Goal: Task Accomplishment & Management: Manage account settings

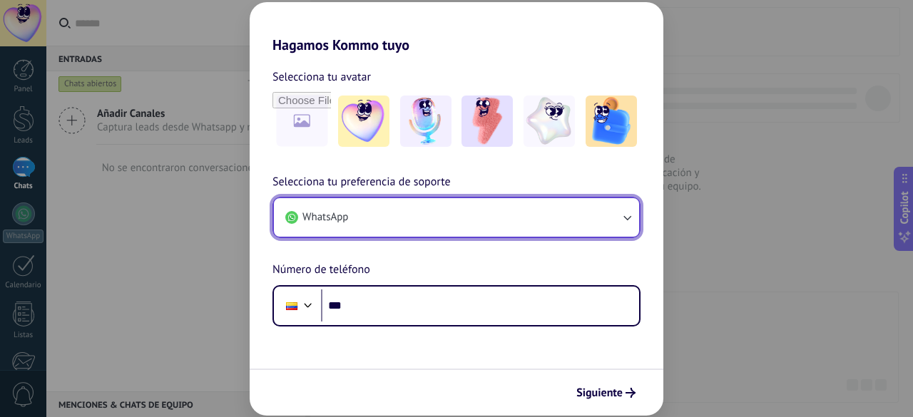
click at [452, 226] on button "WhatsApp" at bounding box center [456, 217] width 365 height 39
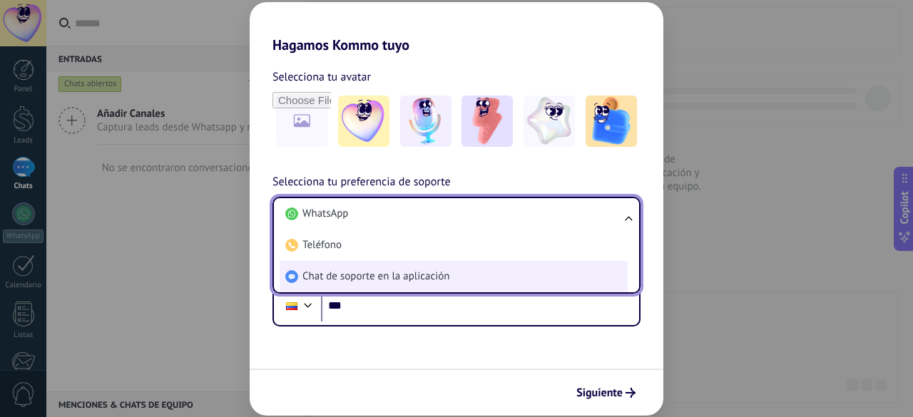
click at [421, 274] on span "Chat de soporte en la aplicación" at bounding box center [375, 277] width 147 height 14
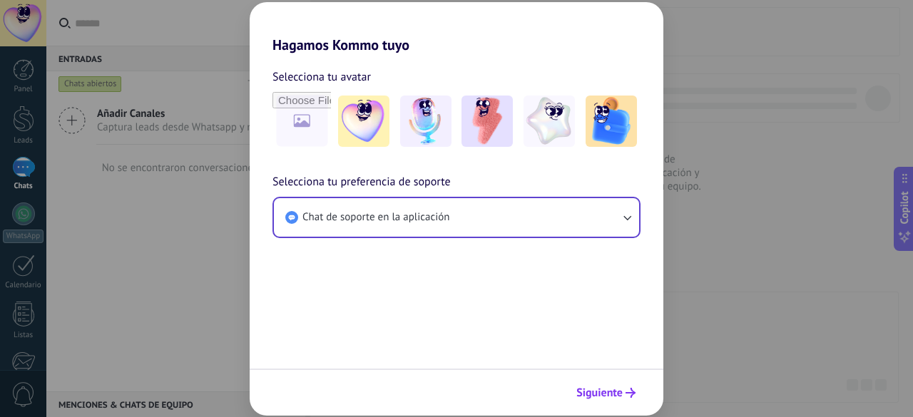
click at [618, 393] on span "Siguiente" at bounding box center [599, 393] width 46 height 10
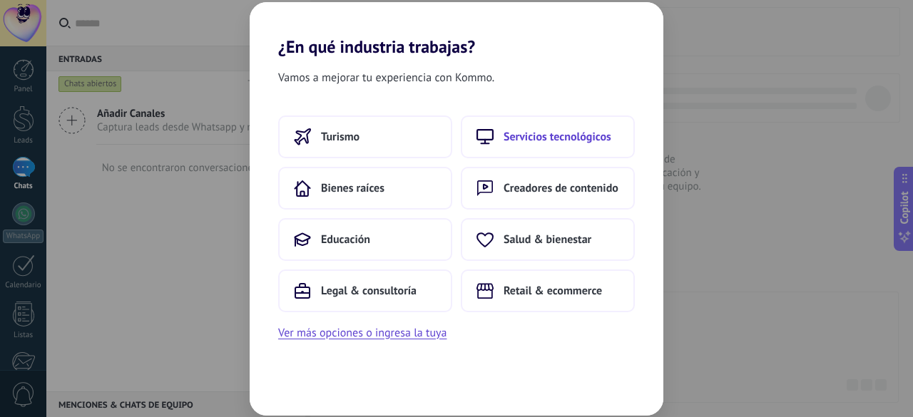
click at [527, 133] on span "Servicios tecnológicos" at bounding box center [558, 137] width 108 height 14
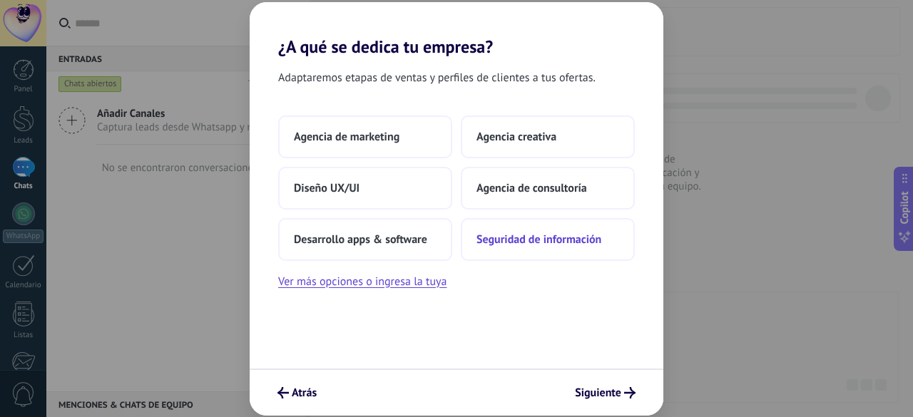
click at [492, 236] on span "Seguridad de información" at bounding box center [538, 240] width 125 height 14
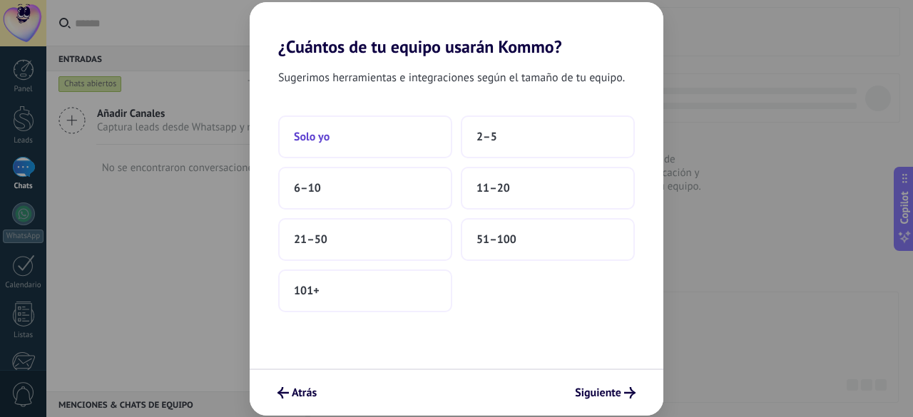
click at [374, 144] on button "Solo yo" at bounding box center [365, 137] width 174 height 43
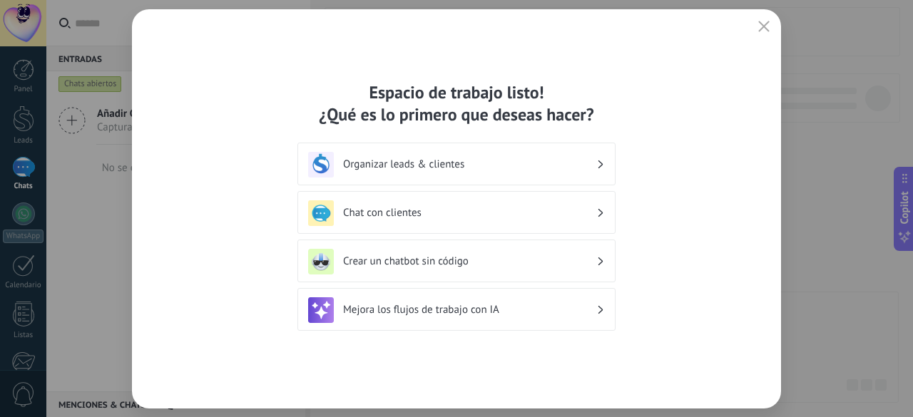
click at [532, 260] on h3 "Crear un chatbot sin código" at bounding box center [469, 262] width 253 height 14
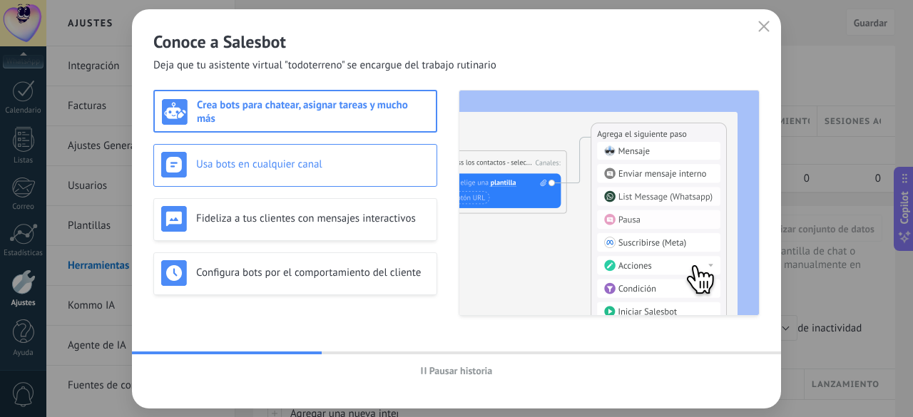
click at [304, 160] on h3 "Usa bots en cualquier canal" at bounding box center [312, 165] width 233 height 14
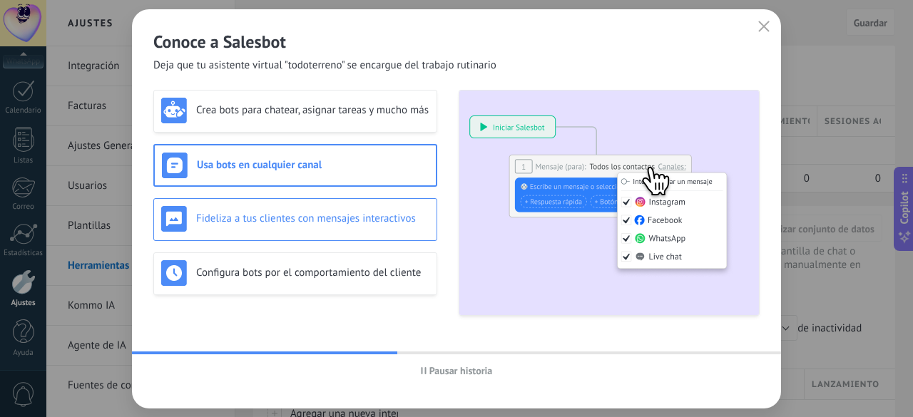
click at [320, 215] on h3 "Fideliza a tus clientes con mensajes interactivos" at bounding box center [312, 219] width 233 height 14
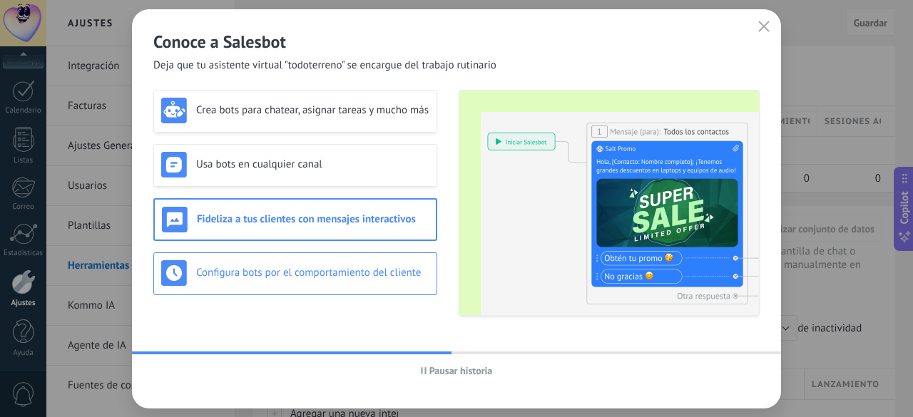
click at [344, 269] on h3 "Configura bots por el comportamiento del cliente" at bounding box center [312, 273] width 233 height 14
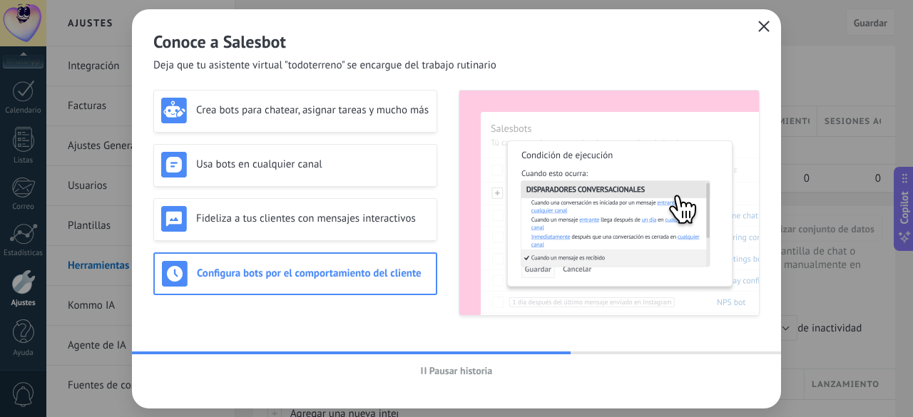
click at [767, 26] on icon "button" at bounding box center [763, 26] width 11 height 11
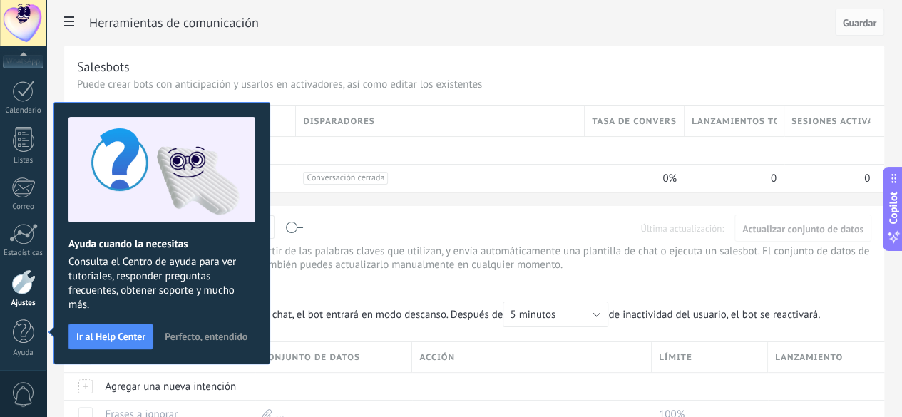
click at [200, 333] on span "Perfecto, entendido" at bounding box center [206, 337] width 83 height 10
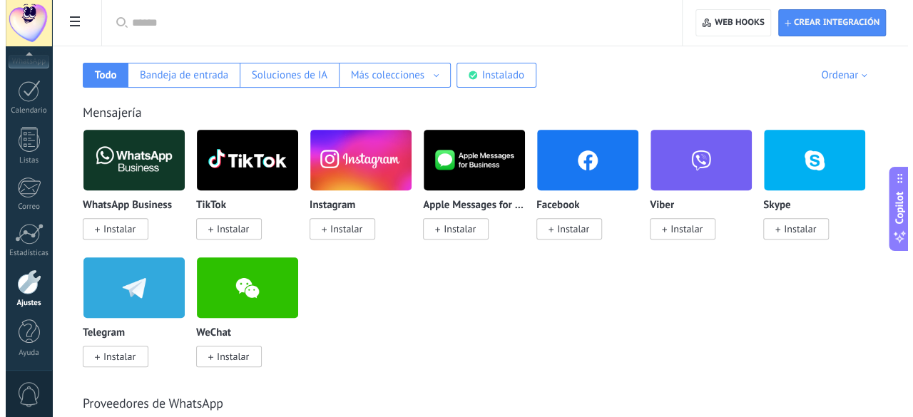
scroll to position [237, 0]
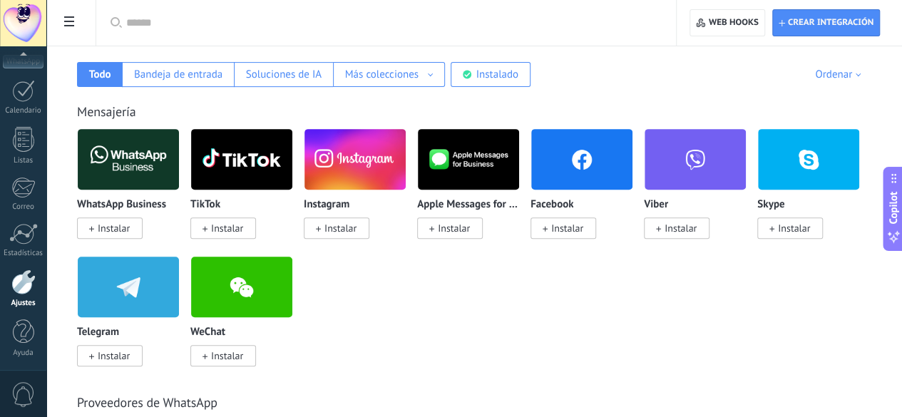
click at [143, 235] on span "Instalar" at bounding box center [110, 228] width 66 height 21
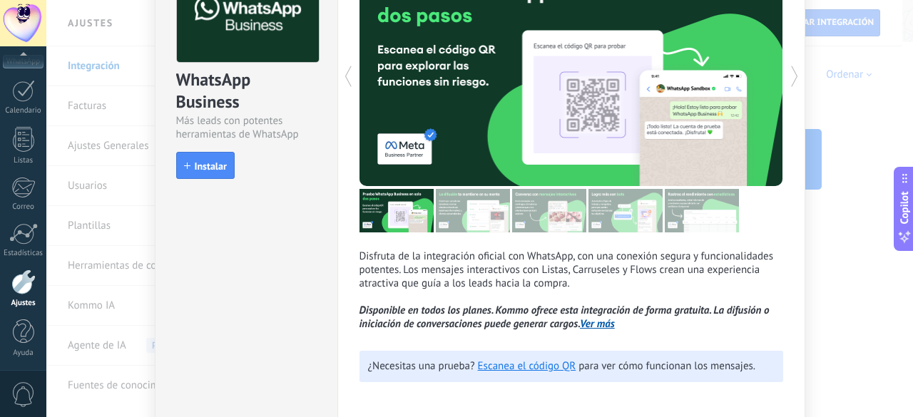
scroll to position [102, 0]
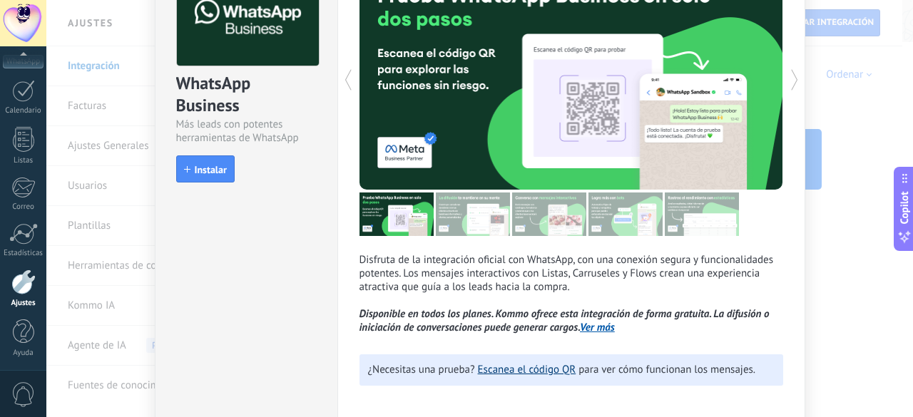
click at [542, 372] on link "Escanea el código QR" at bounding box center [527, 370] width 98 height 14
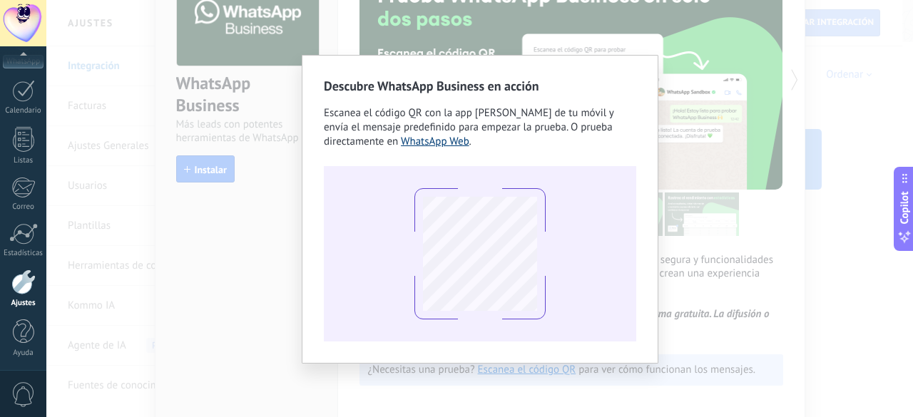
click at [401, 141] on link "WhatsApp Web" at bounding box center [435, 142] width 68 height 14
click at [733, 167] on div "Descubre WhatsApp Business en acción Escanea el código QR con la app [PERSON_NA…" at bounding box center [479, 208] width 867 height 417
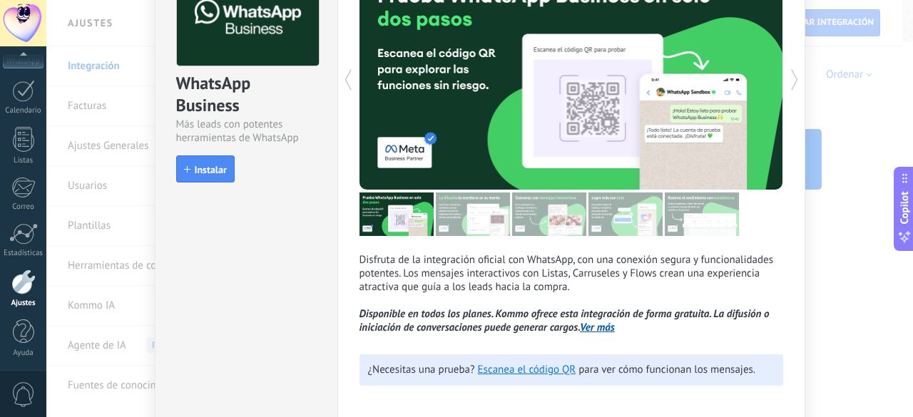
click at [796, 78] on icon at bounding box center [794, 80] width 14 height 29
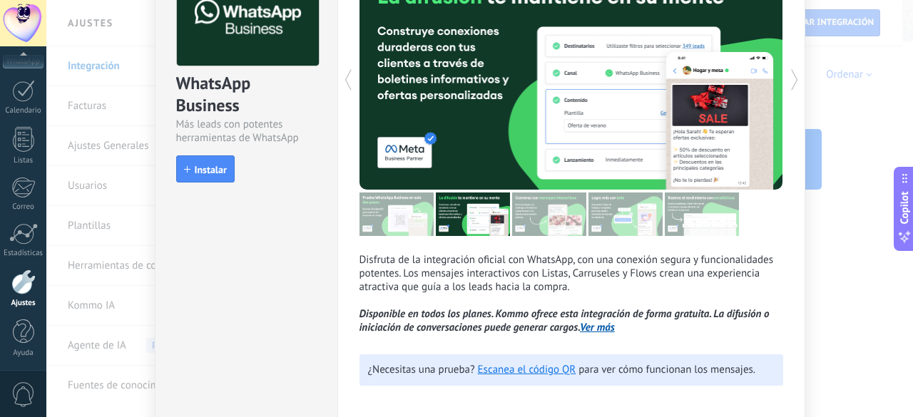
click at [796, 78] on icon at bounding box center [794, 80] width 14 height 29
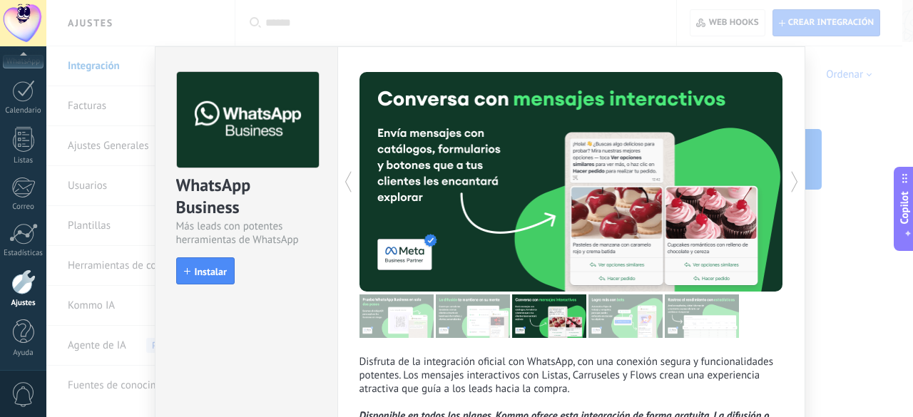
scroll to position [64, 0]
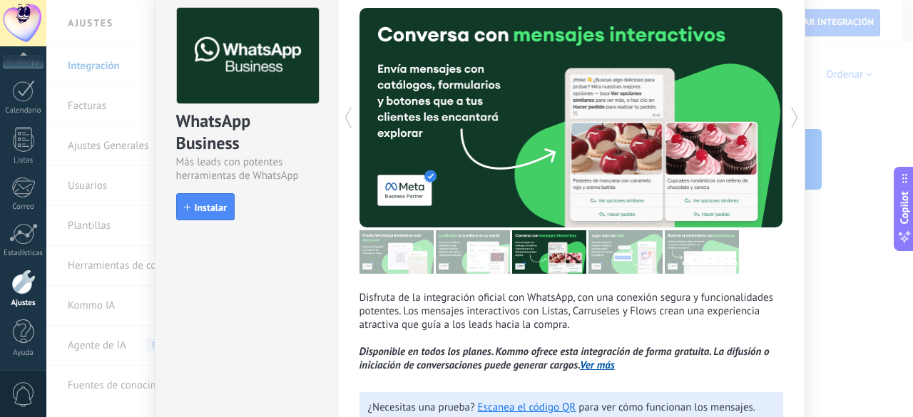
click at [787, 120] on icon at bounding box center [794, 117] width 14 height 29
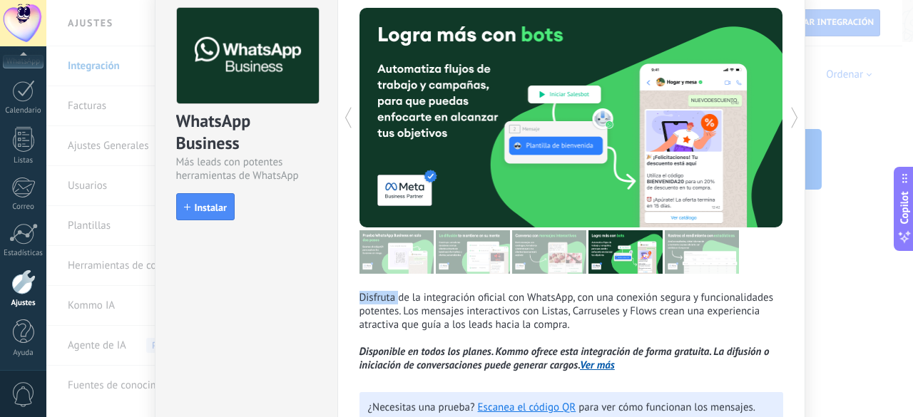
click at [787, 120] on icon at bounding box center [794, 117] width 14 height 29
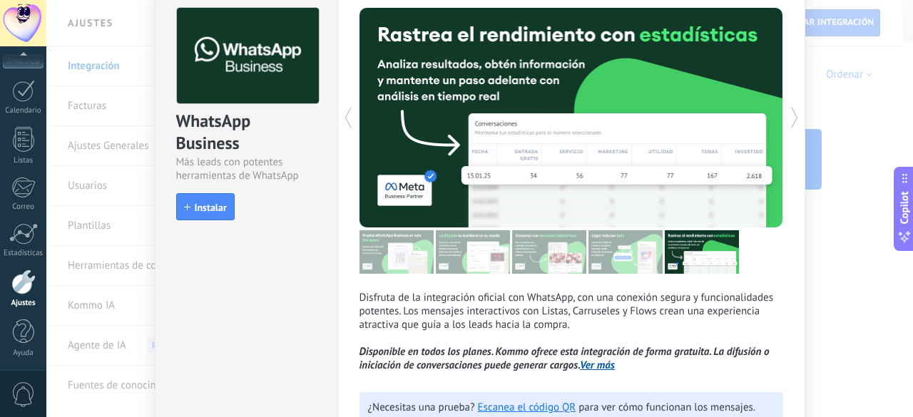
click at [787, 120] on icon at bounding box center [794, 117] width 14 height 29
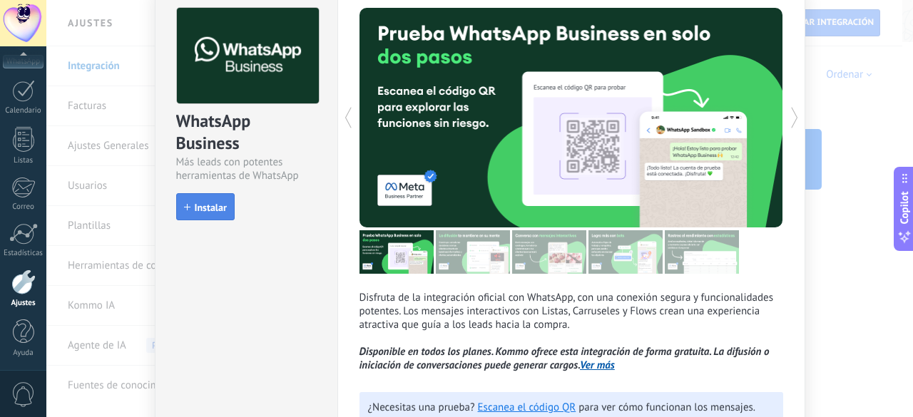
click at [198, 208] on span "Instalar" at bounding box center [211, 208] width 32 height 10
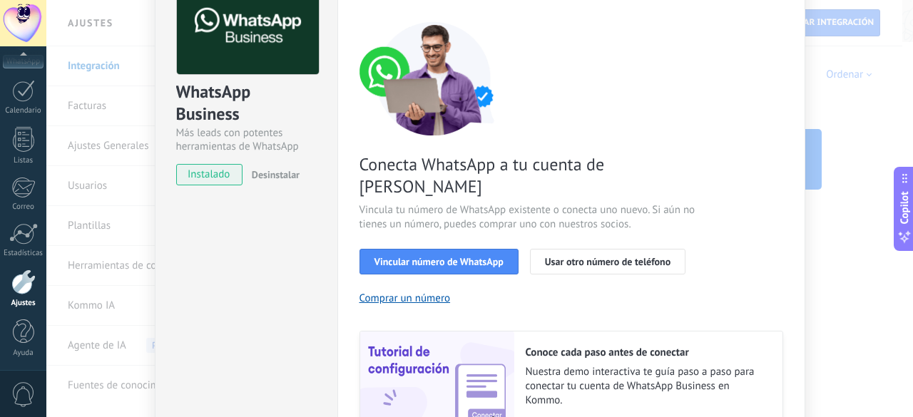
scroll to position [91, 0]
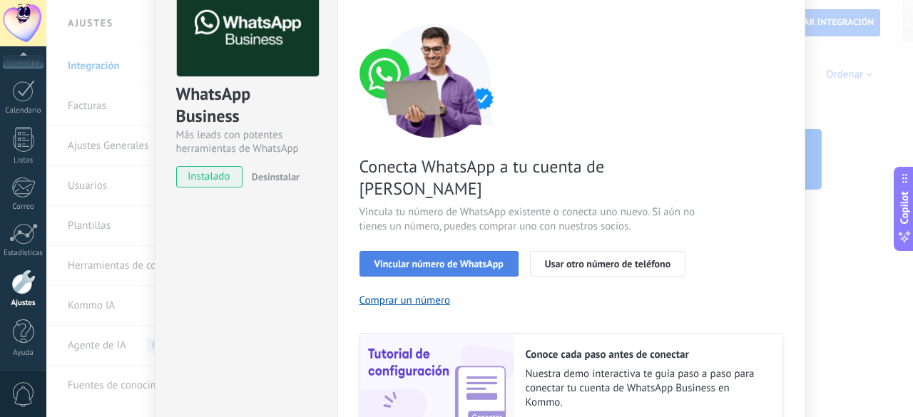
click at [449, 259] on span "Vincular número de WhatsApp" at bounding box center [438, 264] width 129 height 10
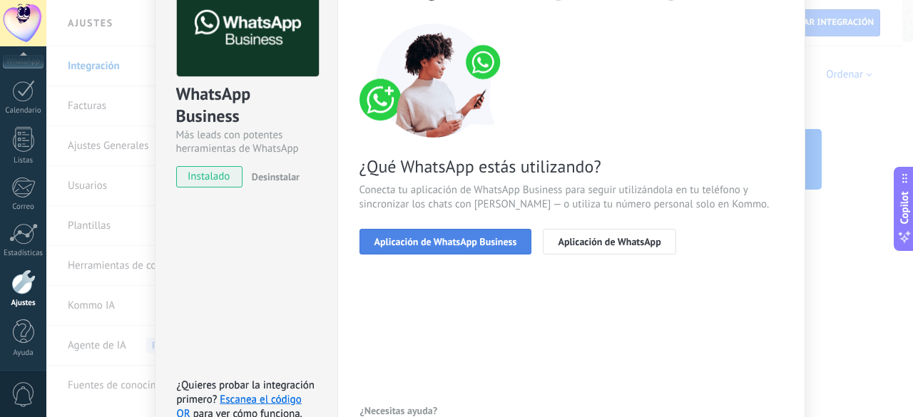
click at [444, 238] on span "Aplicación de WhatsApp Business" at bounding box center [445, 242] width 143 height 10
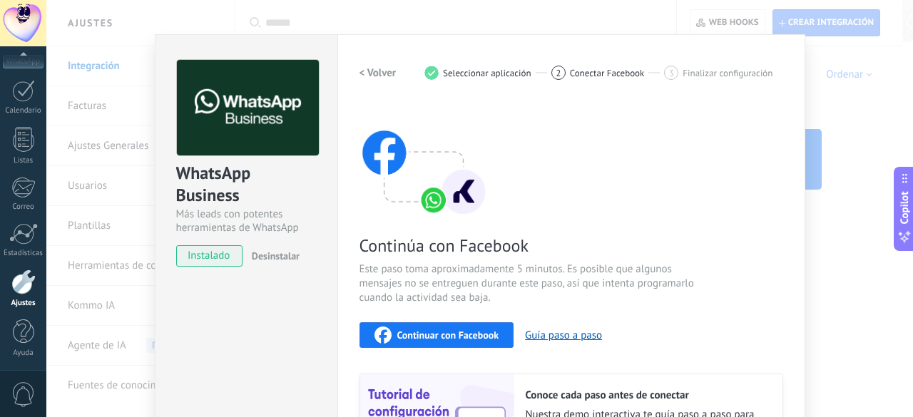
scroll to position [11, 0]
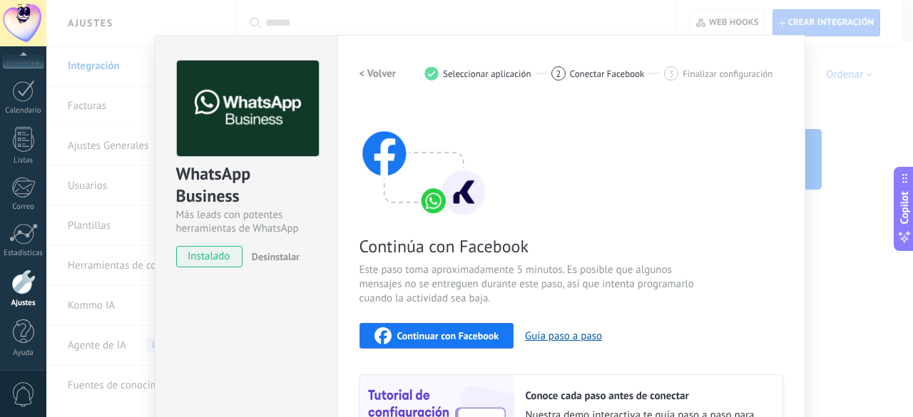
click at [379, 68] on h2 "< Volver" at bounding box center [377, 74] width 37 height 14
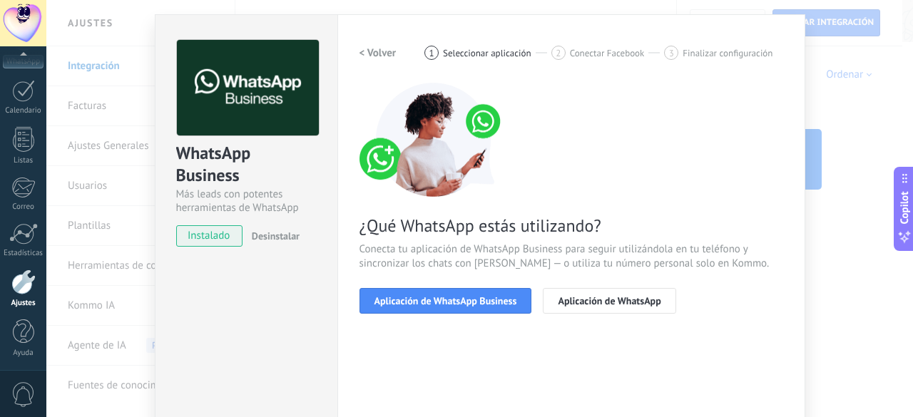
scroll to position [37, 0]
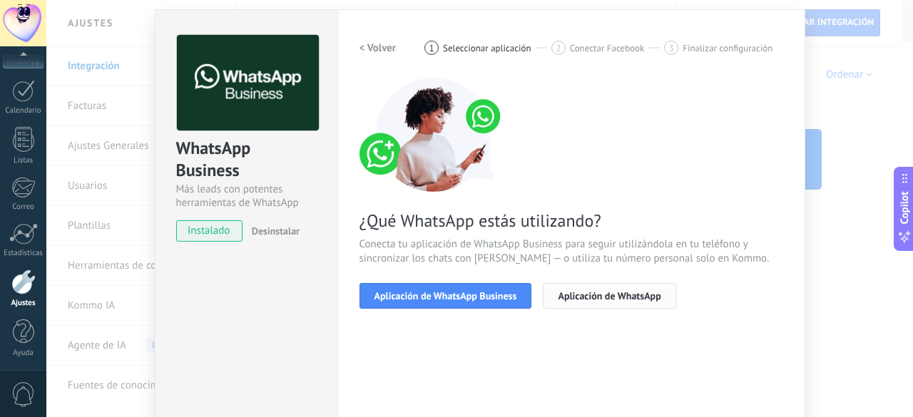
click at [609, 297] on span "Aplicación de WhatsApp" at bounding box center [609, 296] width 103 height 10
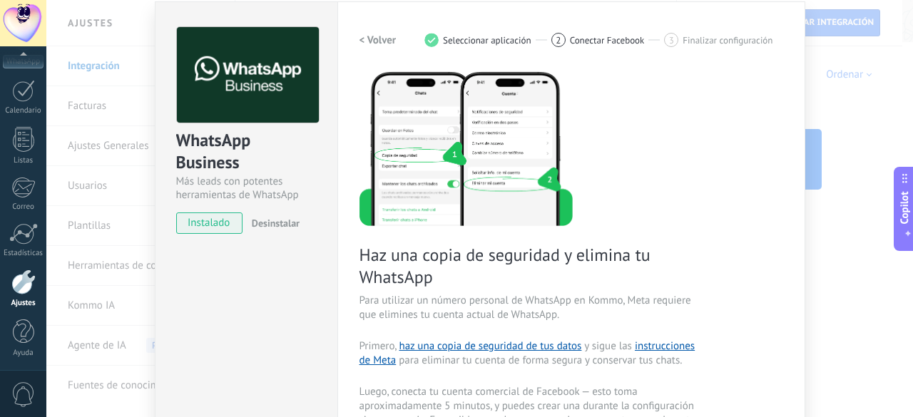
scroll to position [0, 0]
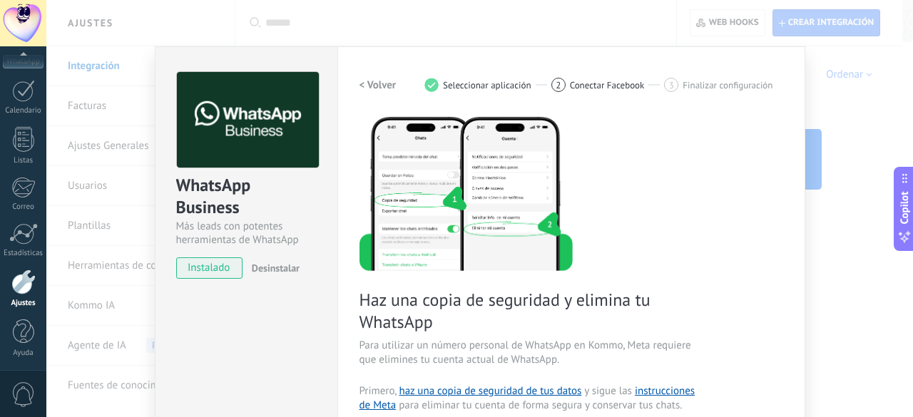
click at [368, 85] on h2 "< Volver" at bounding box center [377, 85] width 37 height 14
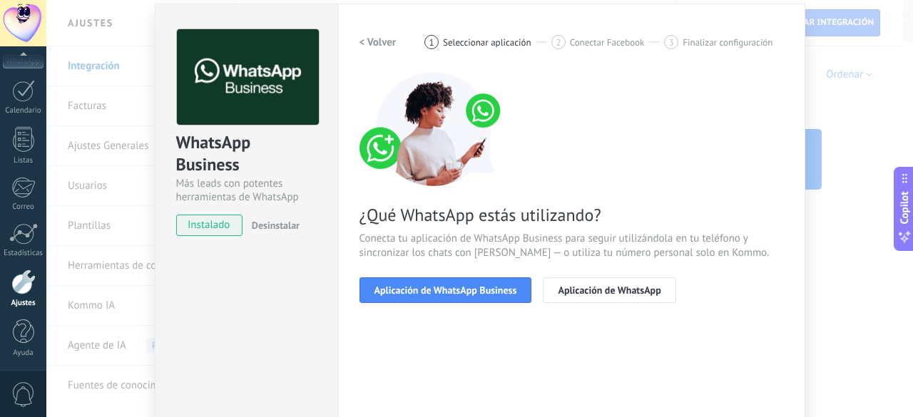
scroll to position [44, 0]
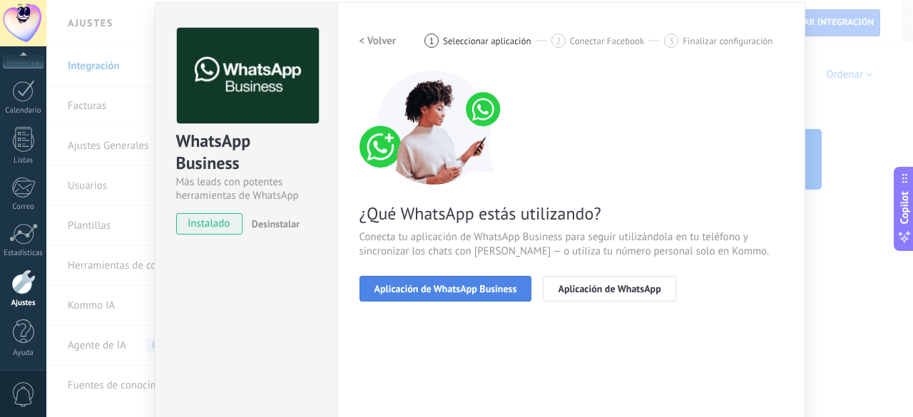
click at [446, 286] on span "Aplicación de WhatsApp Business" at bounding box center [445, 289] width 143 height 10
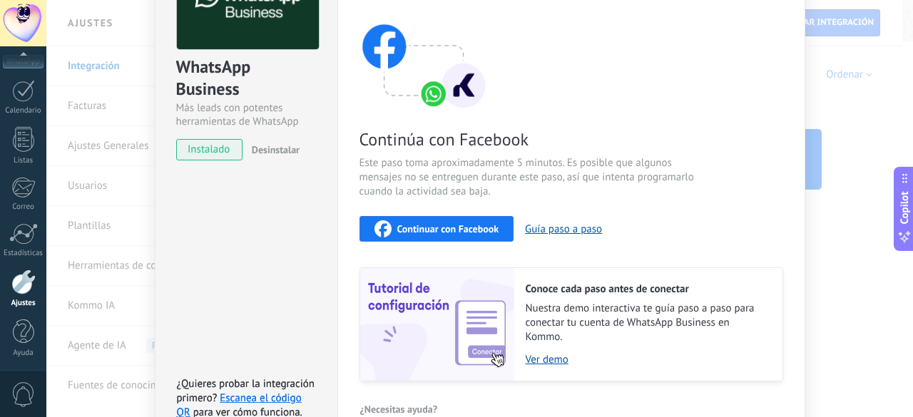
scroll to position [120, 0]
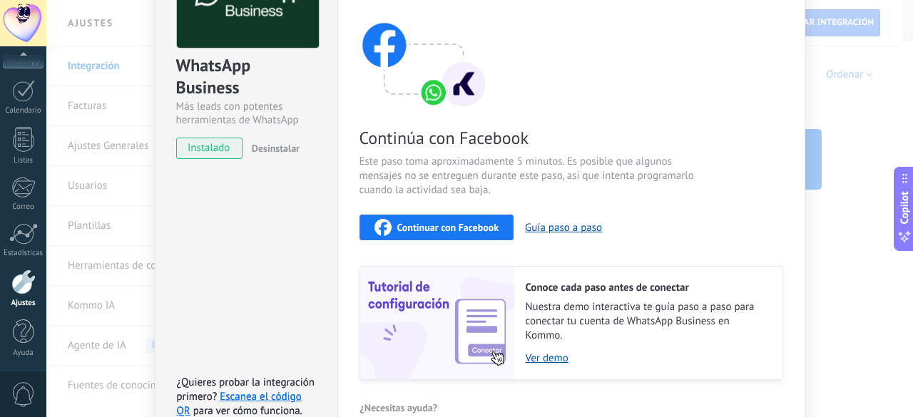
click at [461, 231] on span "Continuar con Facebook" at bounding box center [448, 228] width 102 height 10
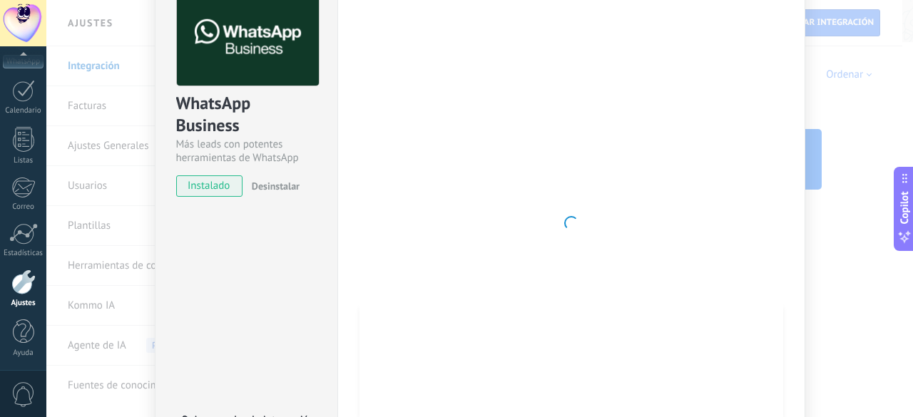
scroll to position [88, 0]
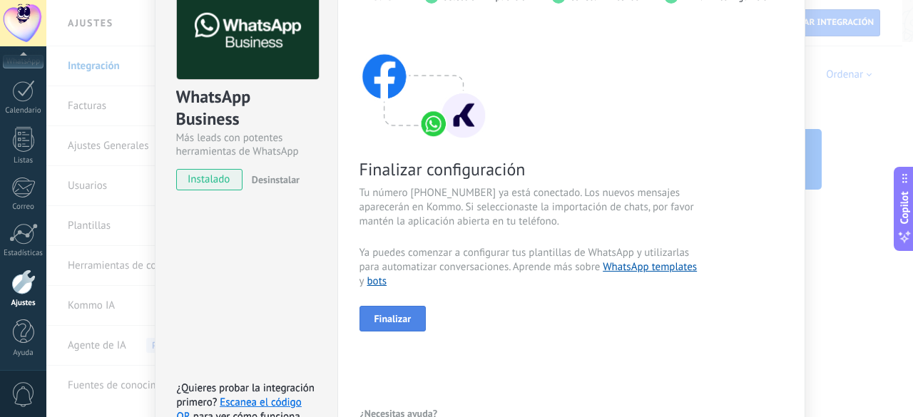
click at [409, 318] on button "Finalizar" at bounding box center [392, 319] width 67 height 26
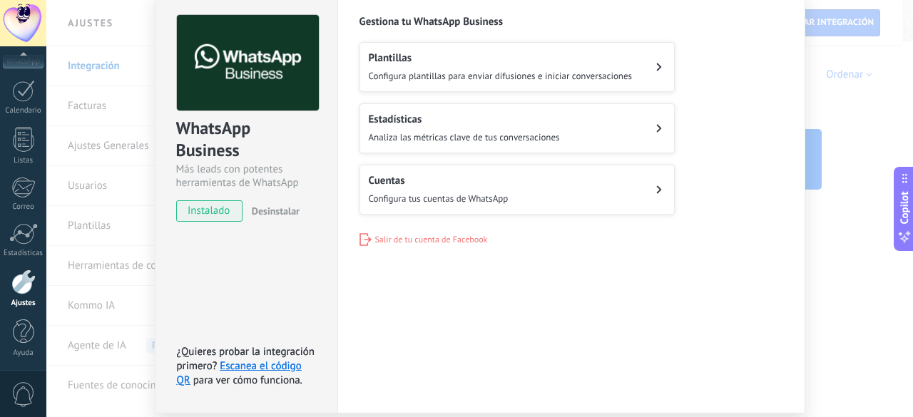
scroll to position [51, 0]
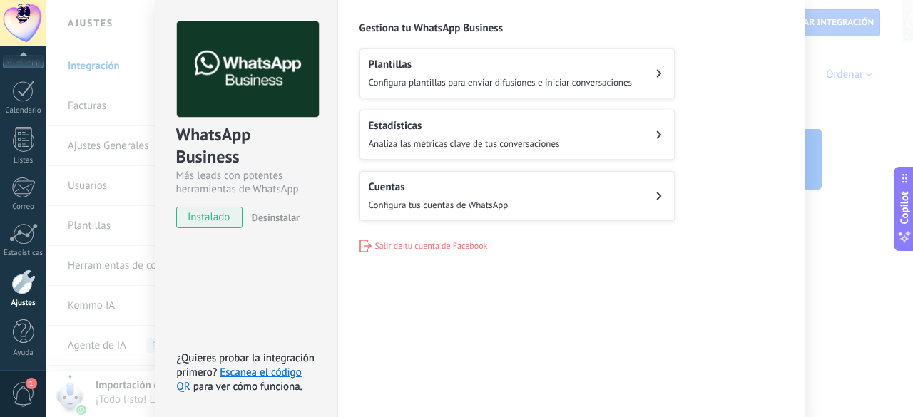
click at [616, 70] on h2 "Plantillas" at bounding box center [501, 65] width 264 height 14
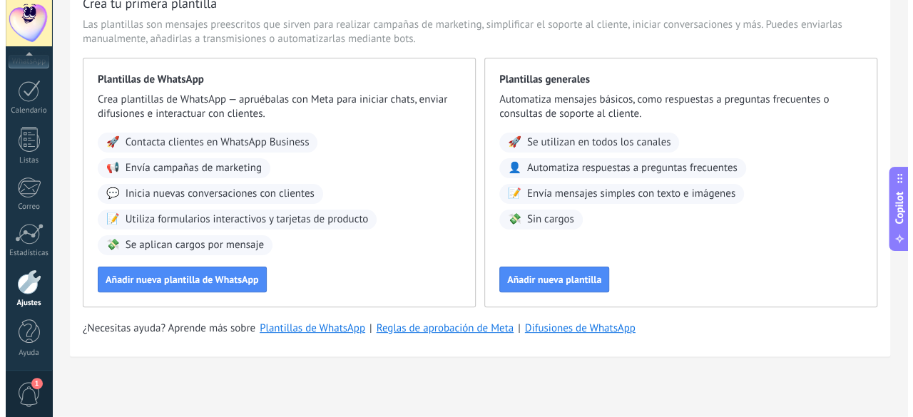
scroll to position [78, 0]
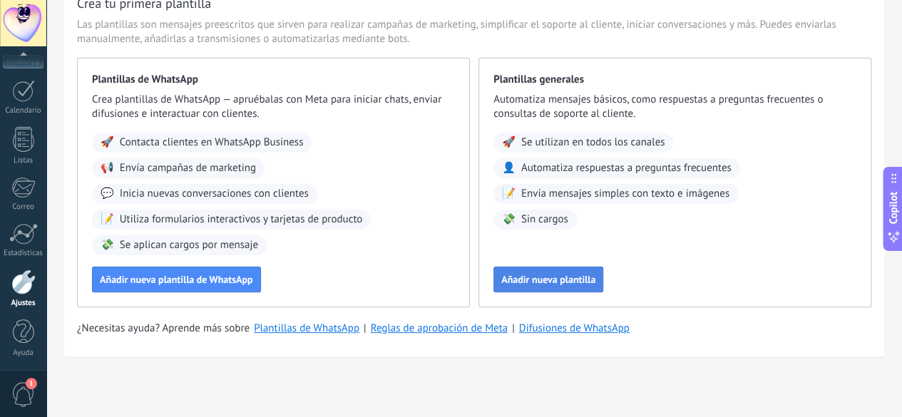
click at [596, 285] on span "Añadir nueva plantilla" at bounding box center [548, 280] width 94 height 10
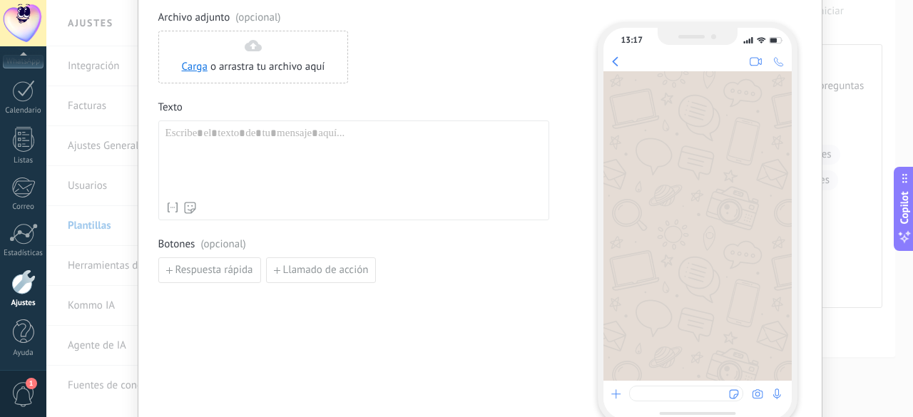
scroll to position [88, 0]
click at [384, 151] on div at bounding box center [353, 162] width 377 height 68
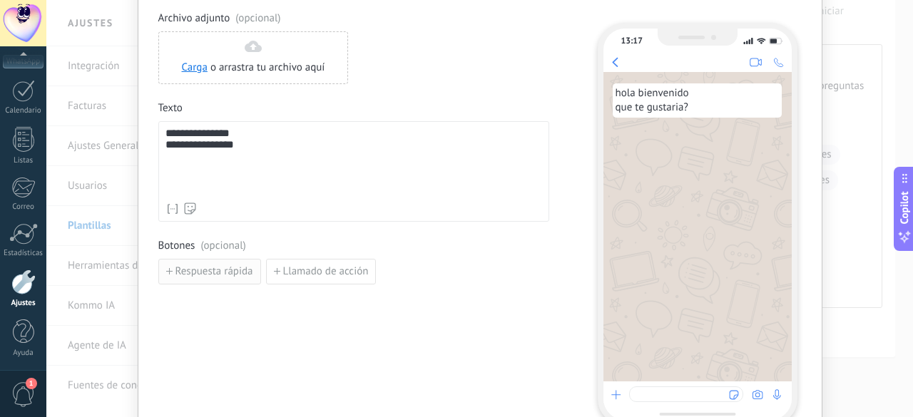
click at [211, 274] on span "Respuesta rápida" at bounding box center [214, 272] width 78 height 10
click at [219, 304] on span "Añadir quick reply" at bounding box center [216, 305] width 83 height 10
click at [228, 265] on input at bounding box center [235, 271] width 152 height 23
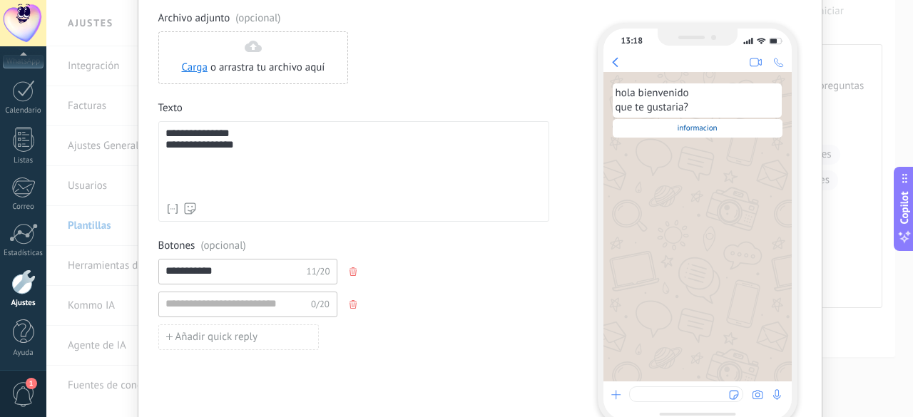
type input "**********"
click at [227, 305] on input at bounding box center [235, 303] width 152 height 23
type input "**********"
click at [394, 272] on div "**********" at bounding box center [353, 272] width 391 height 26
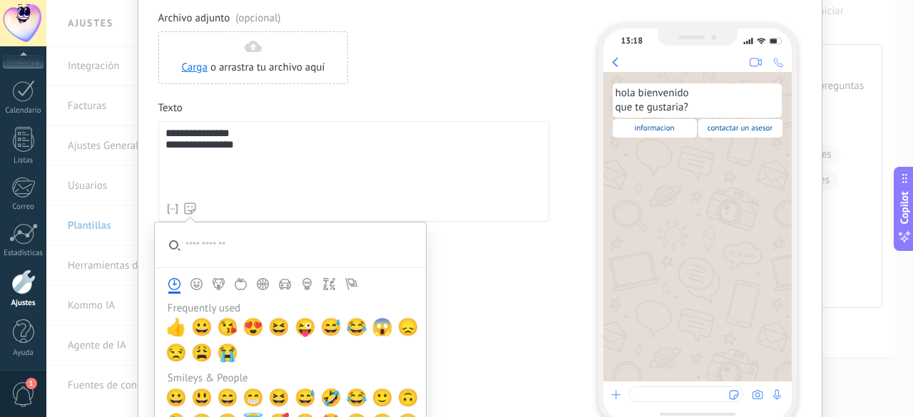
click at [184, 208] on icon at bounding box center [190, 209] width 12 height 12
click at [225, 320] on span "😘" at bounding box center [227, 327] width 21 height 20
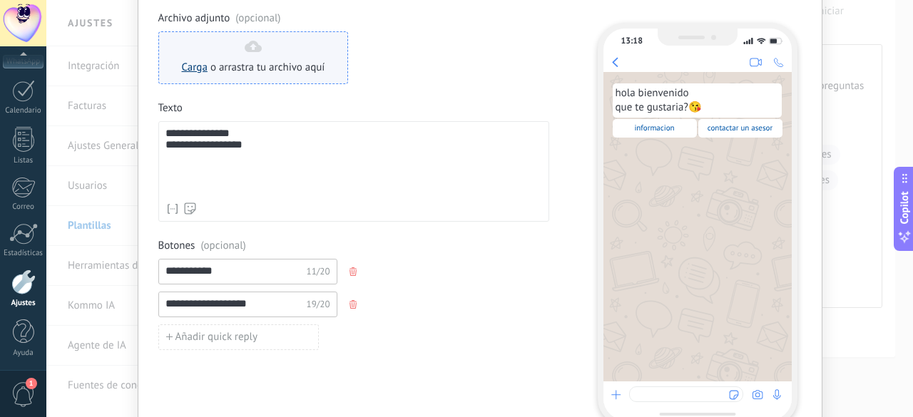
click at [198, 66] on link "Carga" at bounding box center [195, 68] width 26 height 14
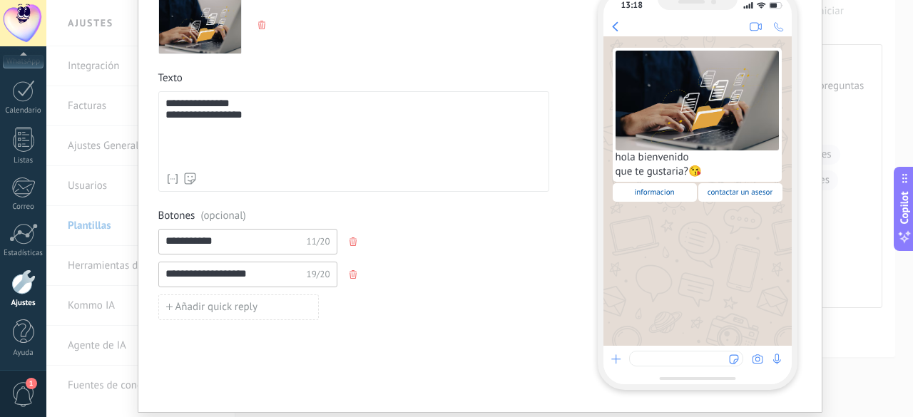
scroll to position [127, 0]
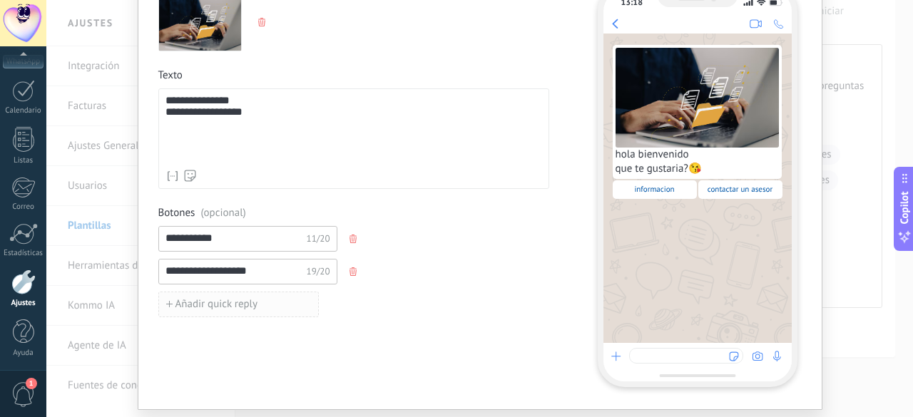
click at [161, 306] on button "Añadir quick reply" at bounding box center [238, 305] width 160 height 26
click at [345, 297] on div "0/20" at bounding box center [353, 305] width 391 height 26
click at [350, 302] on icon "button" at bounding box center [353, 304] width 7 height 9
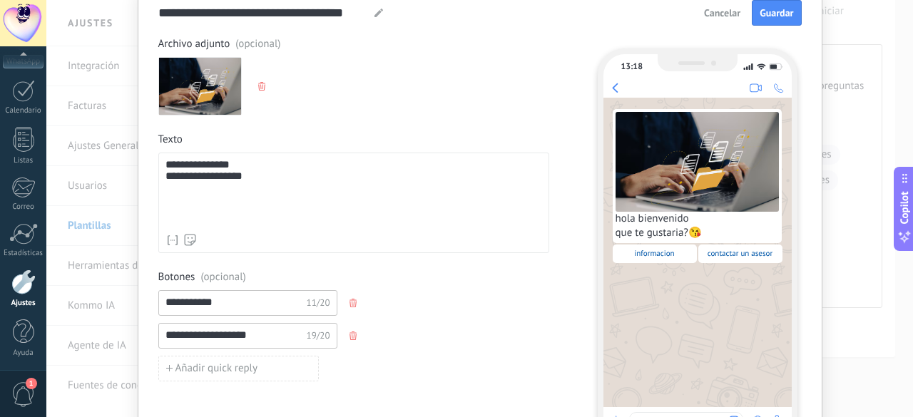
scroll to position [47, 0]
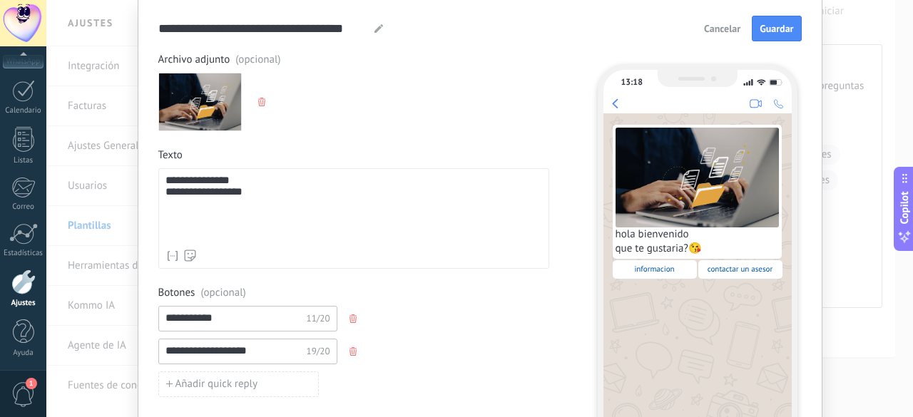
click at [375, 29] on use at bounding box center [378, 28] width 9 height 9
type input "******"
click at [781, 34] on span "Guardar" at bounding box center [777, 29] width 34 height 10
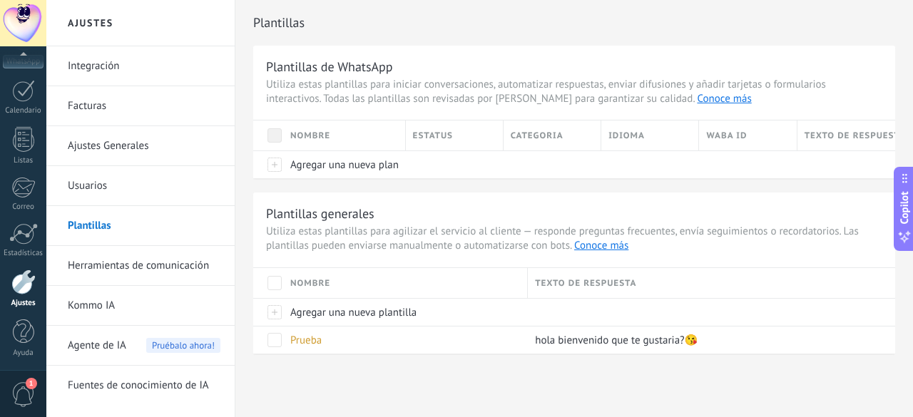
click at [20, 382] on div "1" at bounding box center [23, 393] width 46 height 47
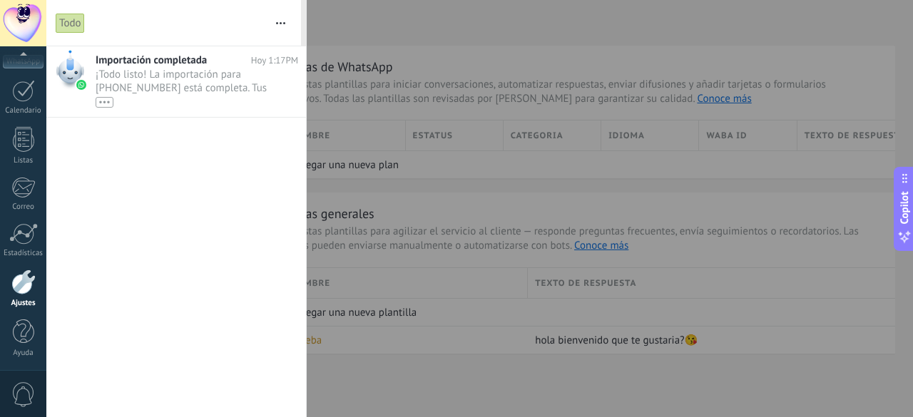
click at [20, 382] on div "0" at bounding box center [23, 393] width 46 height 47
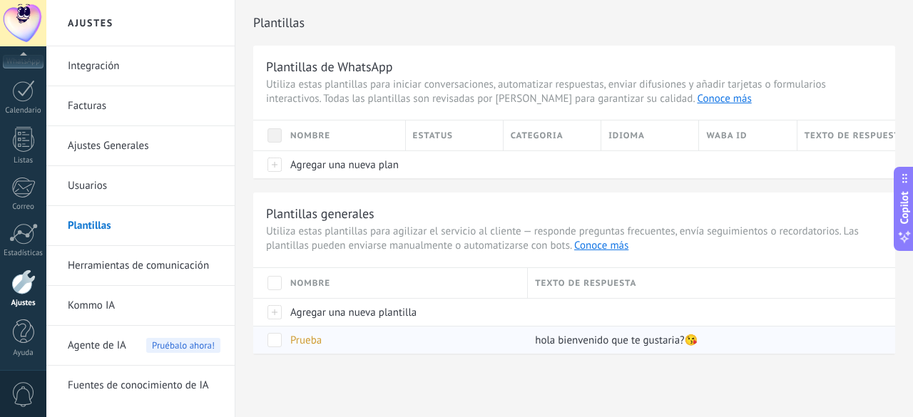
click at [278, 340] on span at bounding box center [274, 340] width 14 height 14
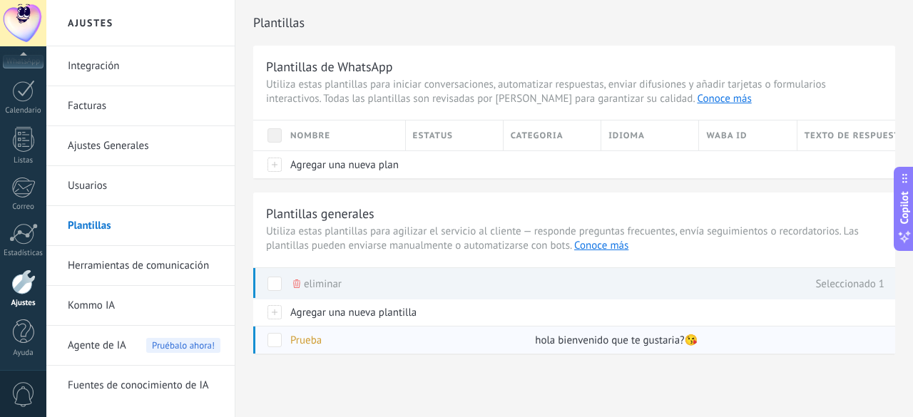
click at [269, 341] on span at bounding box center [274, 340] width 14 height 14
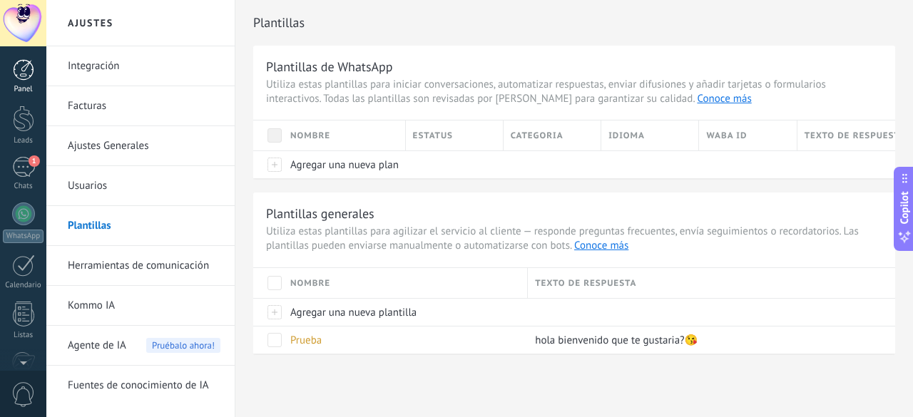
click at [21, 80] on div at bounding box center [23, 69] width 21 height 21
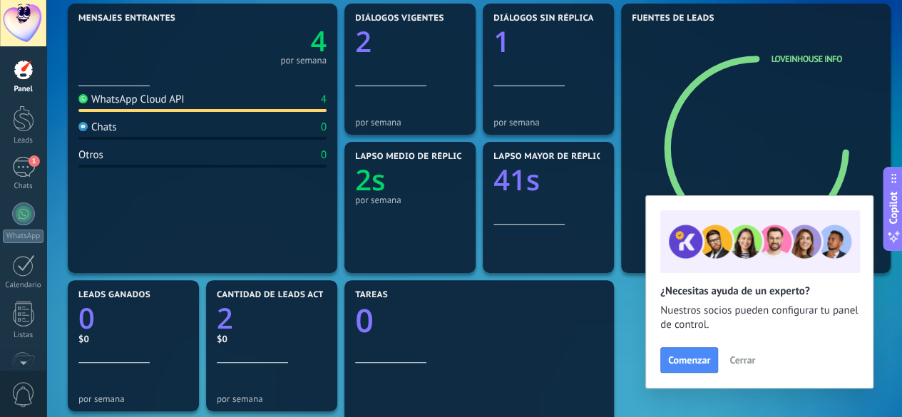
scroll to position [196, 0]
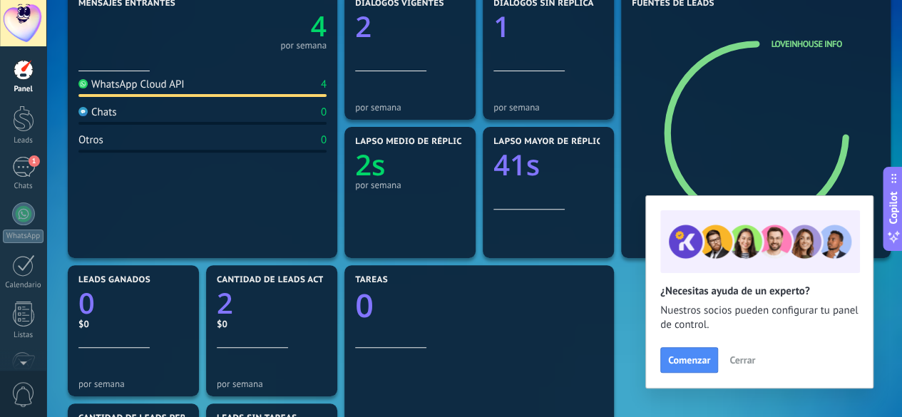
click at [738, 356] on span "Cerrar" at bounding box center [743, 360] width 26 height 10
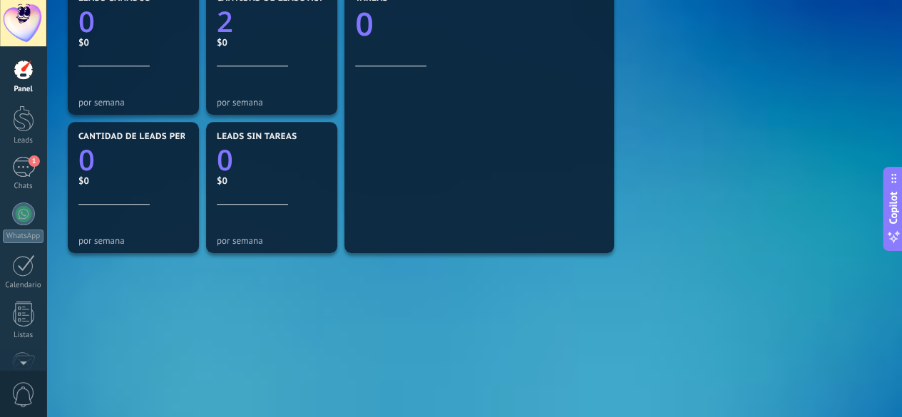
scroll to position [499, 0]
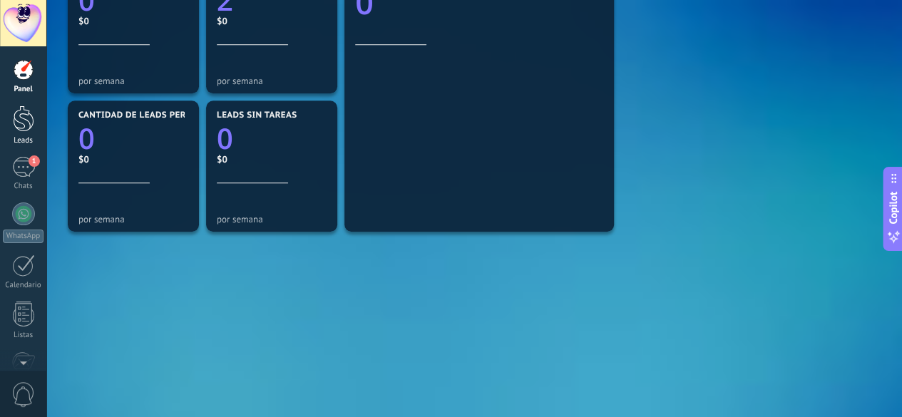
click at [16, 128] on div at bounding box center [23, 119] width 21 height 26
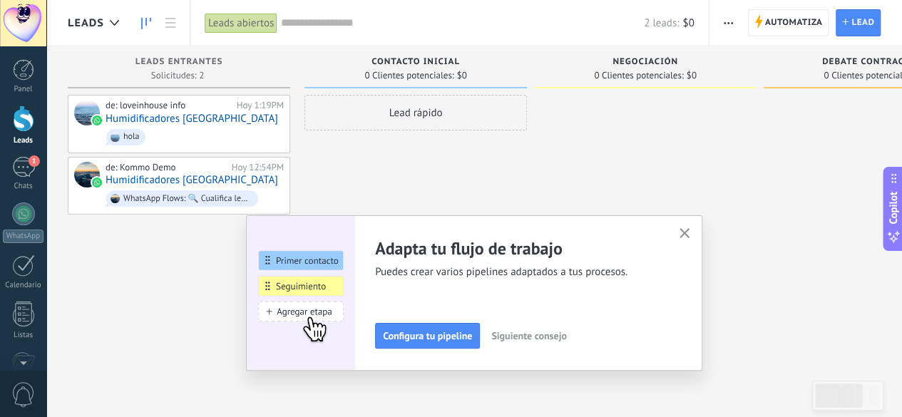
click at [688, 229] on icon "button" at bounding box center [685, 233] width 11 height 11
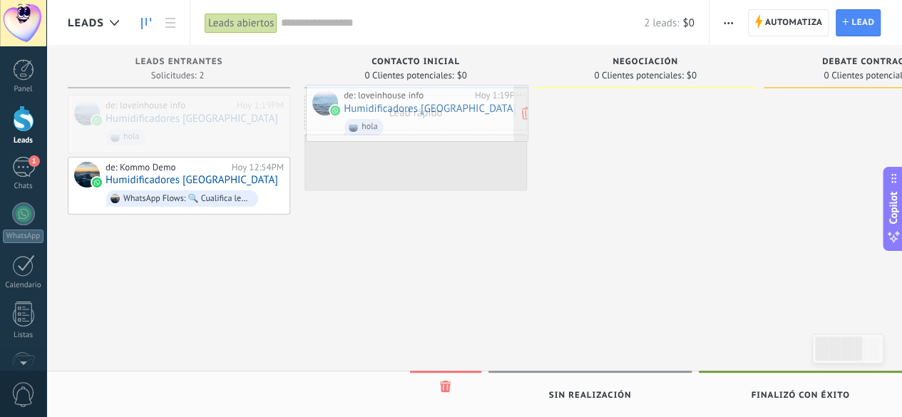
drag, startPoint x: 211, startPoint y: 126, endPoint x: 449, endPoint y: 116, distance: 238.4
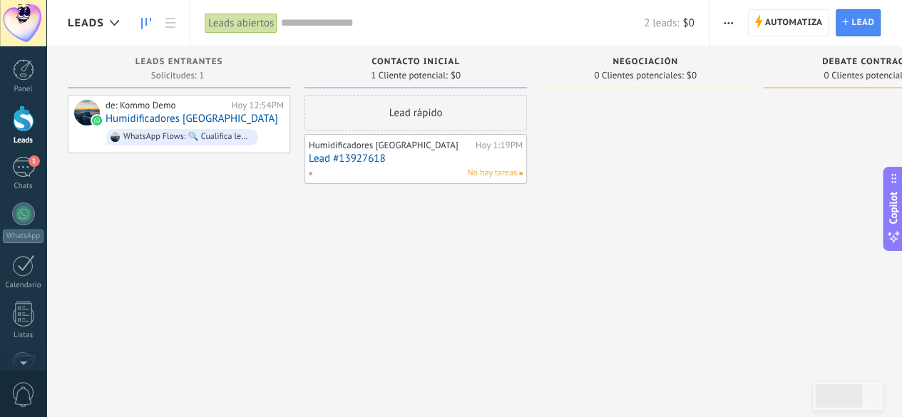
click at [421, 170] on div "No hay tareas" at bounding box center [412, 173] width 209 height 13
click at [399, 149] on div "Humidificadores [GEOGRAPHIC_DATA]" at bounding box center [390, 145] width 163 height 11
click at [382, 146] on div "Humidificadores [GEOGRAPHIC_DATA]" at bounding box center [390, 145] width 163 height 11
click at [356, 167] on div "No hay tareas" at bounding box center [412, 173] width 209 height 13
click at [452, 153] on link "Lead #13927618" at bounding box center [416, 159] width 214 height 12
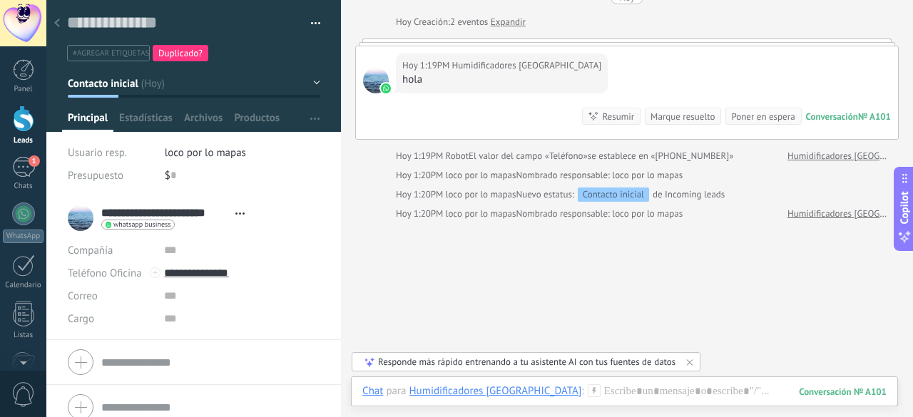
scroll to position [82, 0]
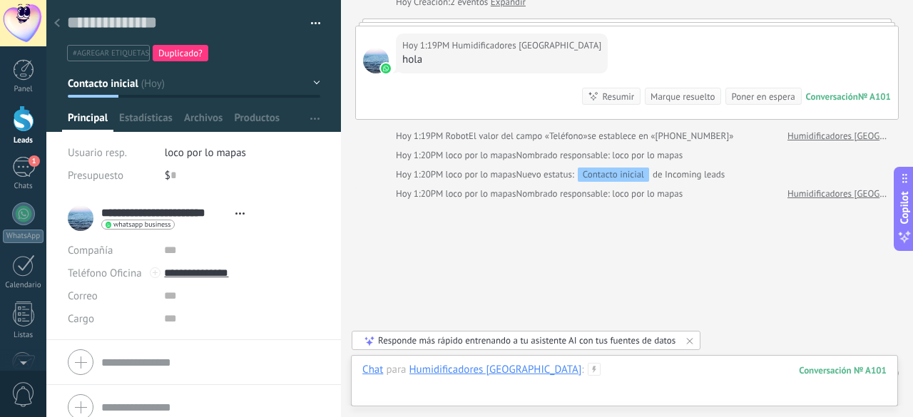
click at [618, 372] on div at bounding box center [624, 384] width 524 height 43
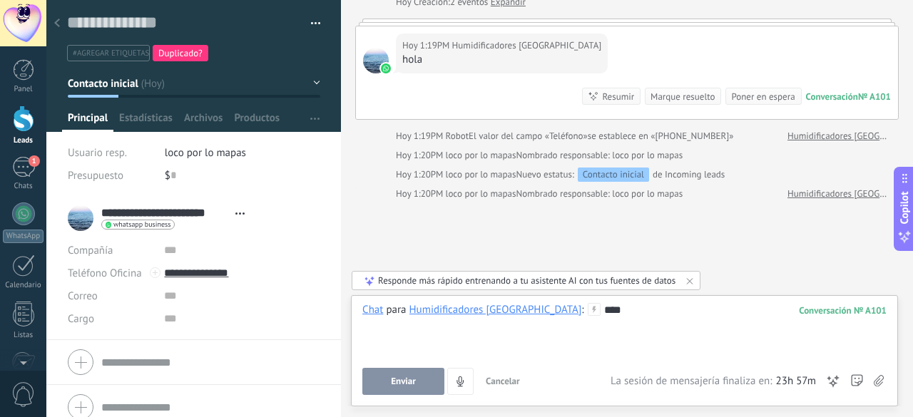
click at [411, 382] on span "Enviar" at bounding box center [403, 382] width 25 height 10
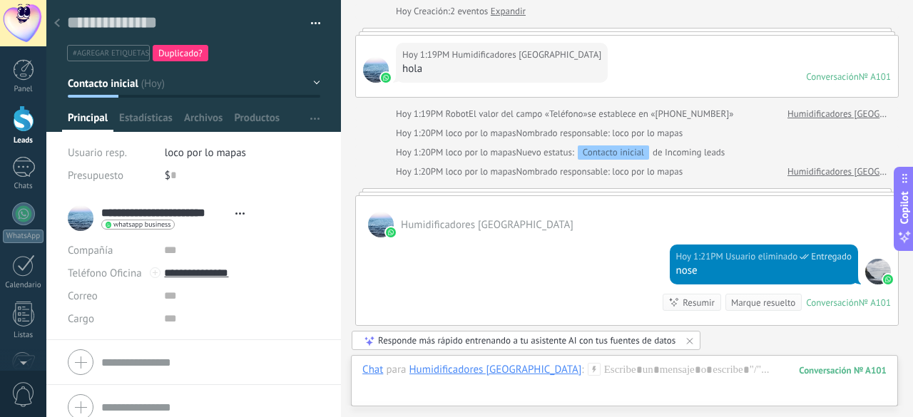
scroll to position [11, 0]
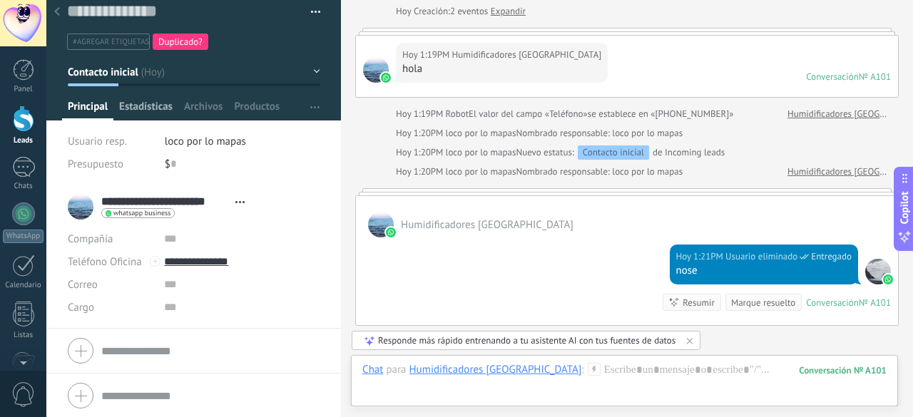
click at [150, 103] on span "Estadísticas" at bounding box center [145, 110] width 53 height 21
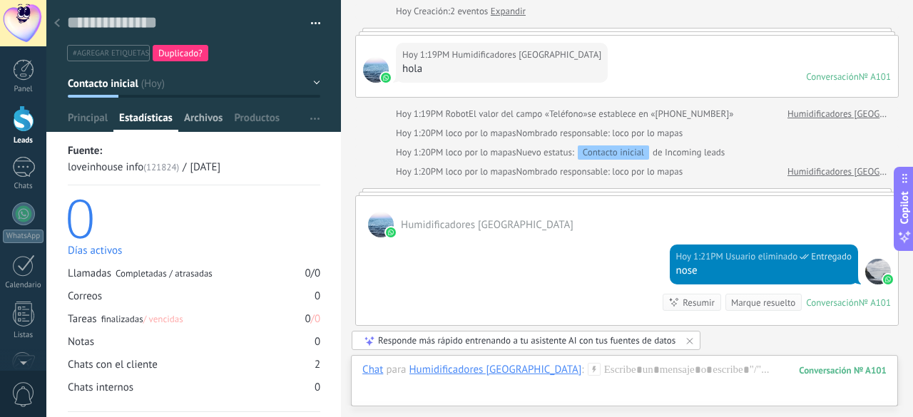
click at [198, 117] on span "Archivos" at bounding box center [203, 121] width 39 height 21
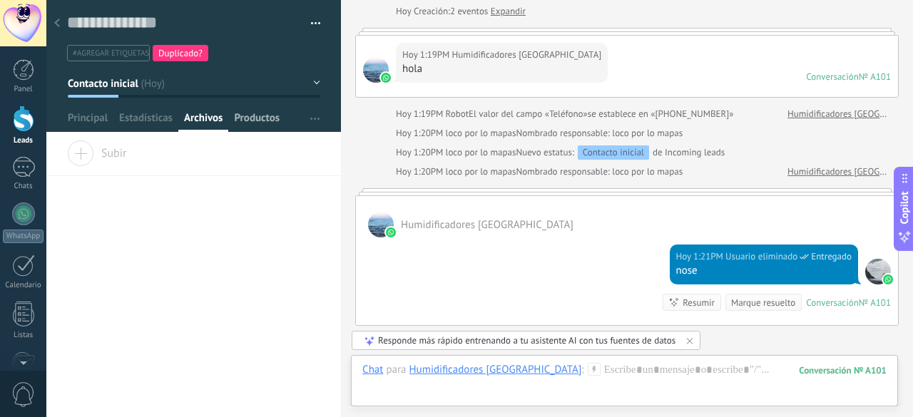
click at [250, 119] on span "Productos" at bounding box center [257, 121] width 46 height 21
click at [90, 125] on span "Principal" at bounding box center [88, 121] width 40 height 21
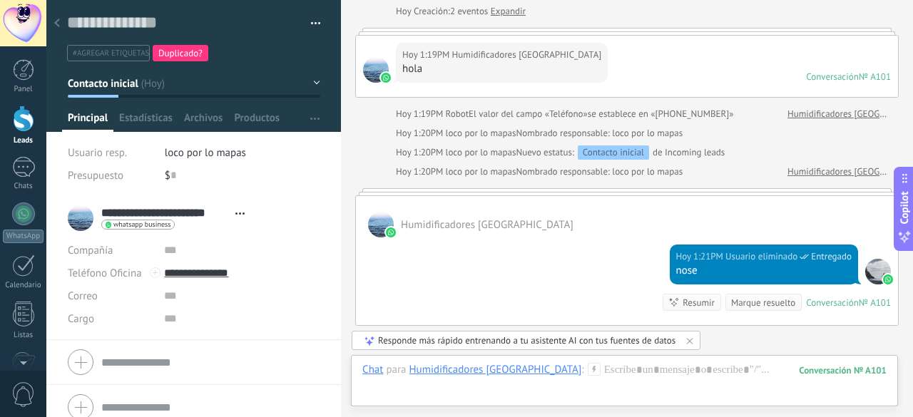
click at [54, 25] on icon at bounding box center [57, 23] width 6 height 9
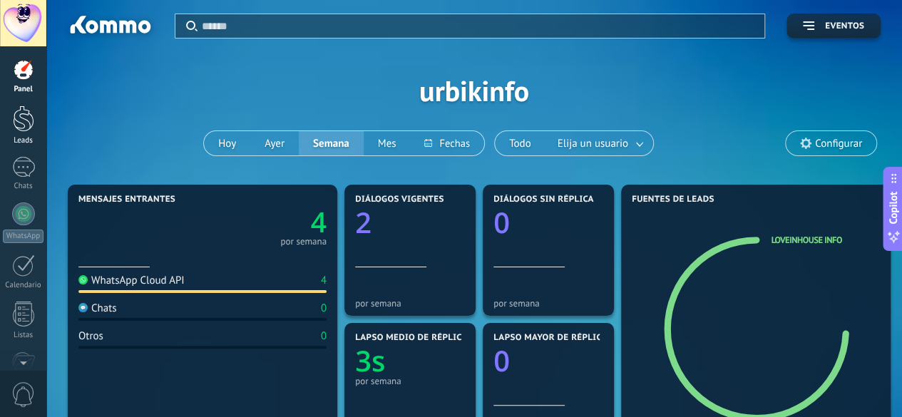
click at [22, 136] on div "Leads" at bounding box center [23, 140] width 41 height 9
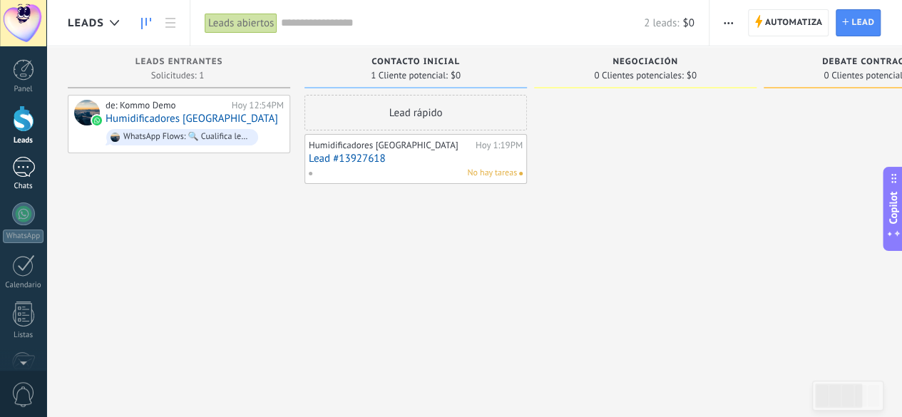
click at [26, 175] on div "1" at bounding box center [23, 167] width 23 height 21
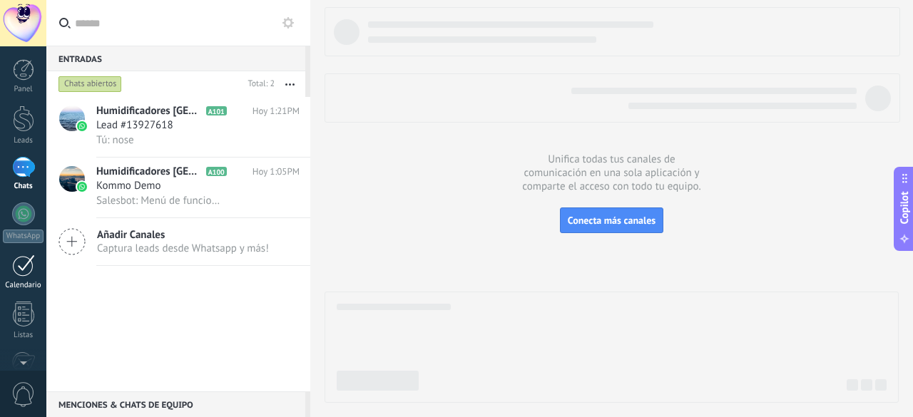
click at [24, 265] on div at bounding box center [23, 266] width 23 height 22
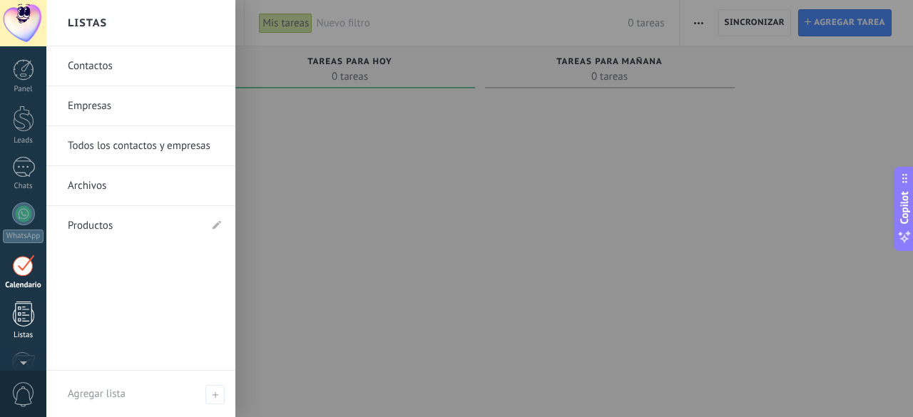
click at [24, 322] on div at bounding box center [23, 314] width 21 height 25
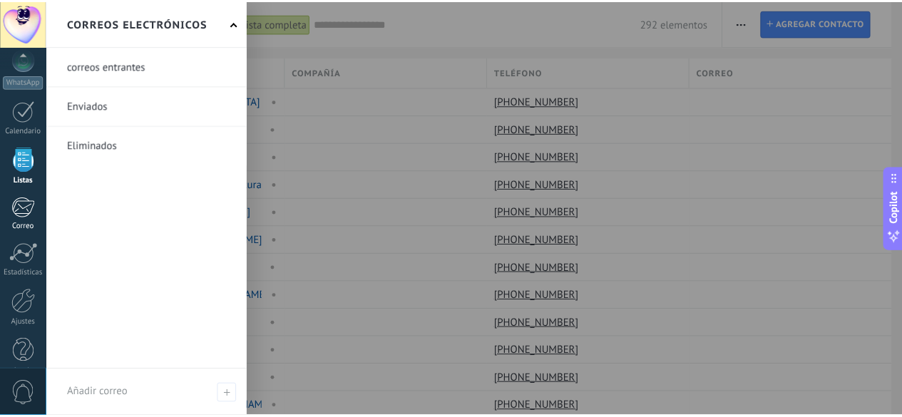
scroll to position [175, 0]
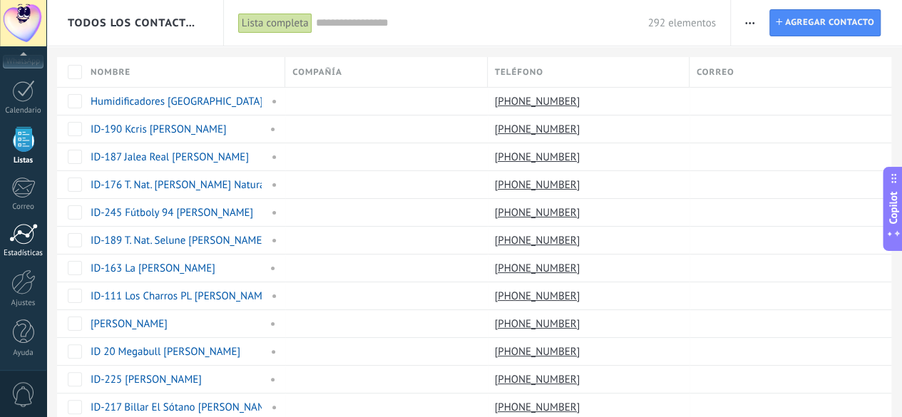
click at [21, 226] on div at bounding box center [23, 233] width 29 height 21
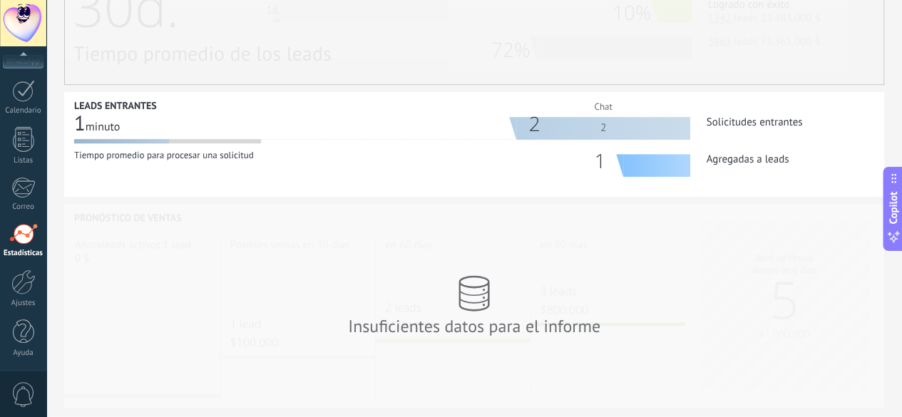
scroll to position [526, 0]
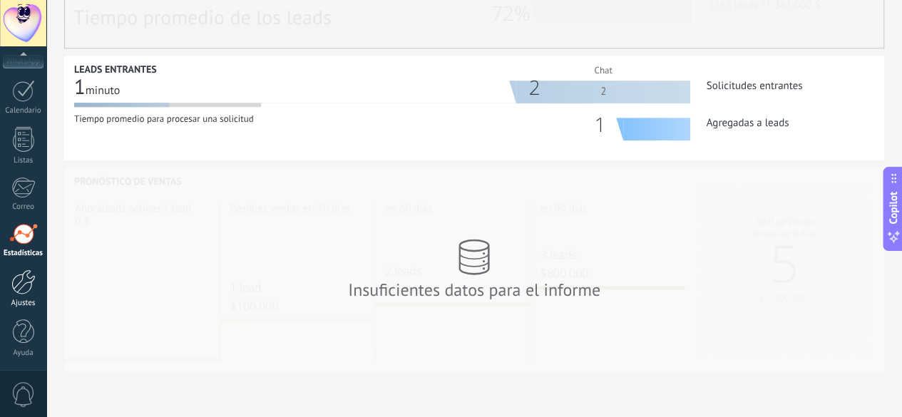
click at [21, 288] on div at bounding box center [23, 282] width 24 height 25
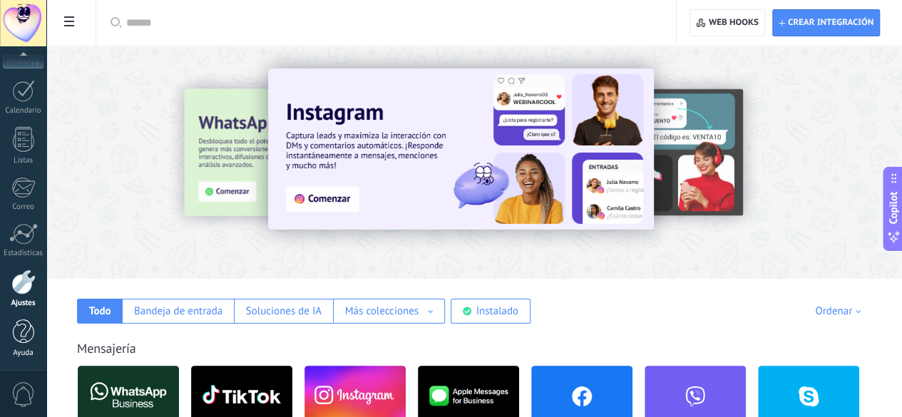
click at [21, 337] on div at bounding box center [23, 332] width 21 height 25
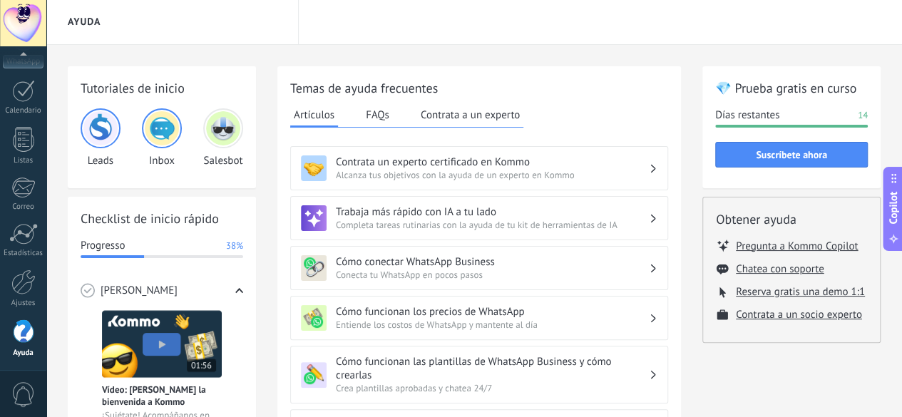
scroll to position [1, 0]
click at [411, 210] on h3 "Trabaja más rápido con IA a tu lado" at bounding box center [492, 213] width 313 height 14
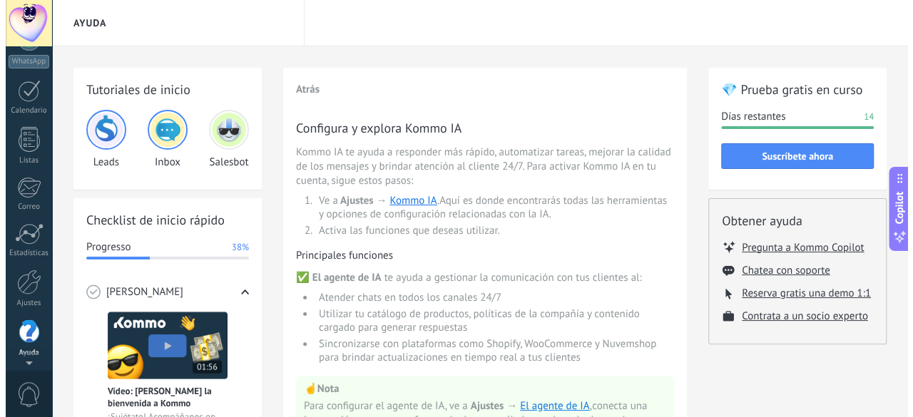
scroll to position [0, 0]
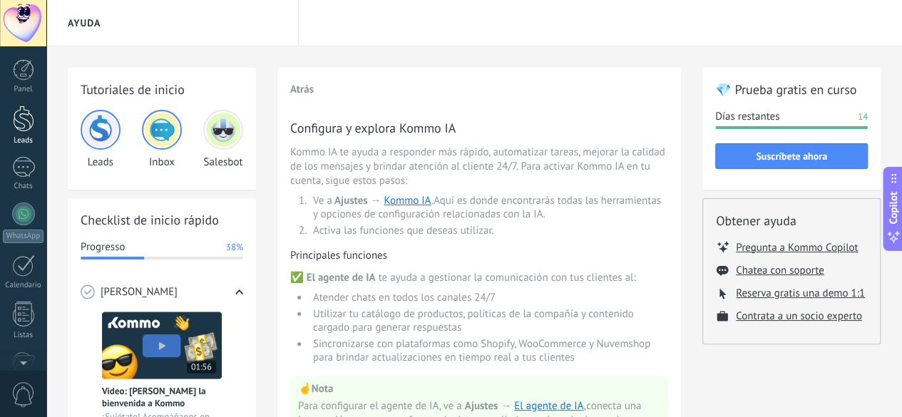
click at [19, 133] on link "Leads" at bounding box center [23, 126] width 46 height 40
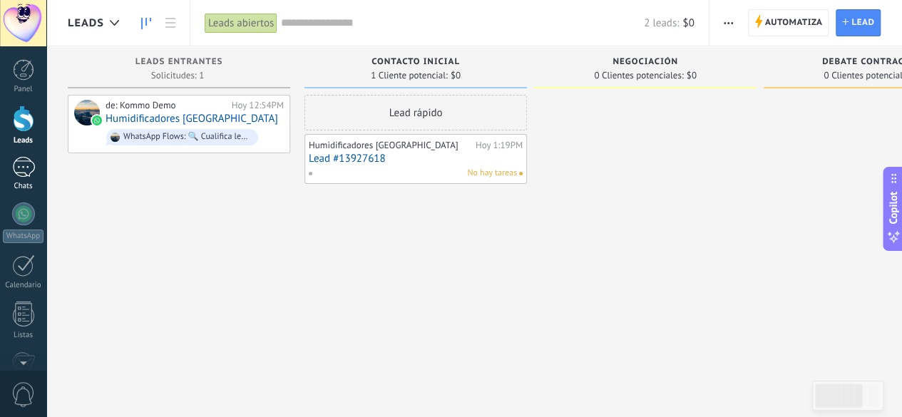
click at [27, 169] on div "1" at bounding box center [23, 167] width 23 height 21
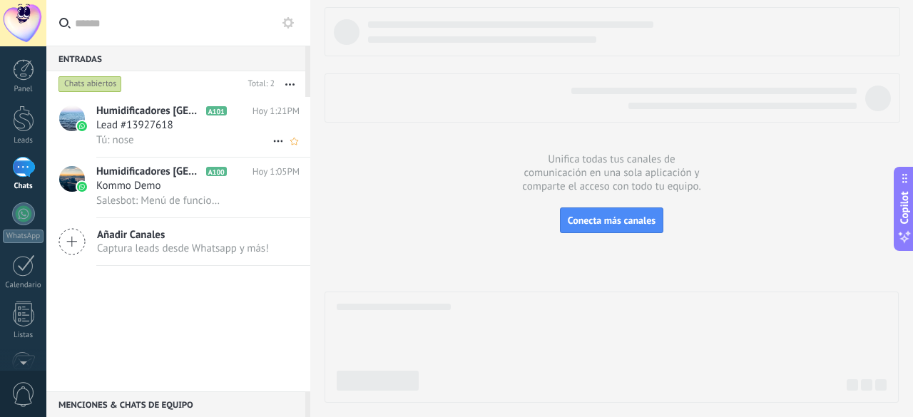
click at [172, 132] on span "Lead #13927618" at bounding box center [134, 125] width 77 height 14
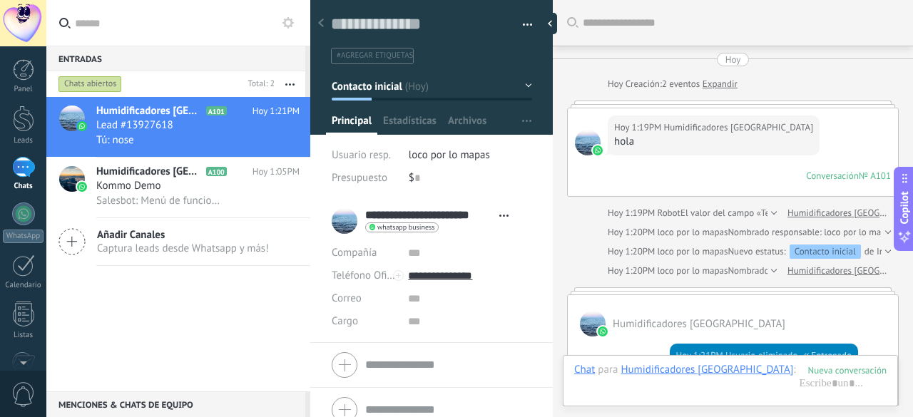
scroll to position [228, 0]
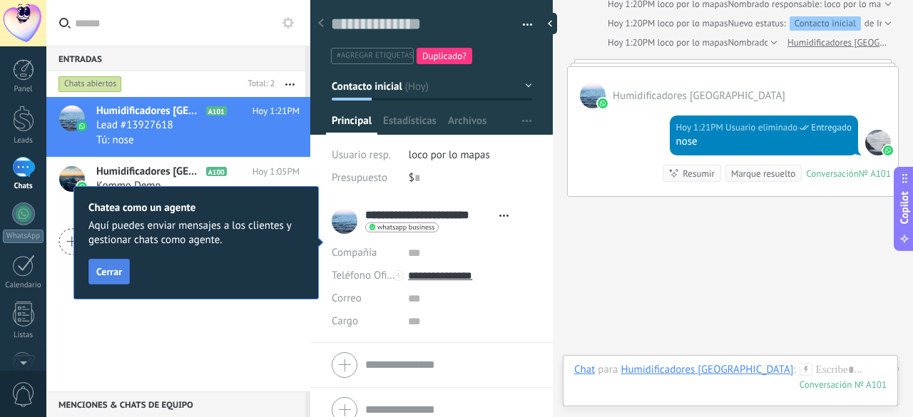
click at [103, 274] on span "Cerrar" at bounding box center [109, 272] width 26 height 10
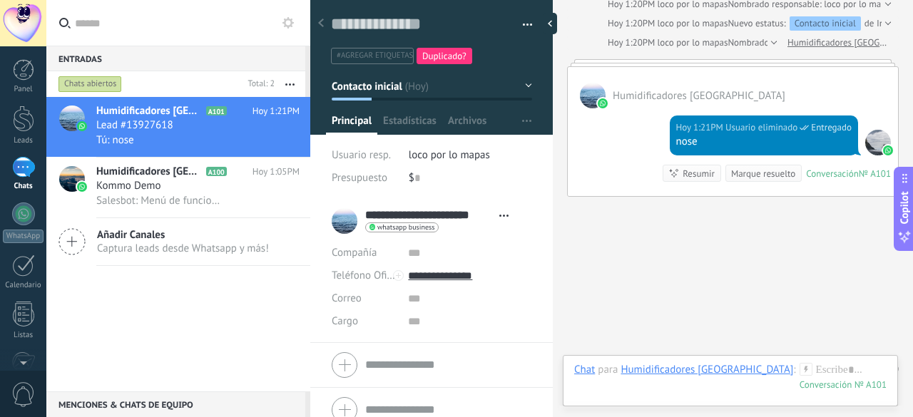
click at [670, 363] on span "Crear una" at bounding box center [667, 369] width 38 height 12
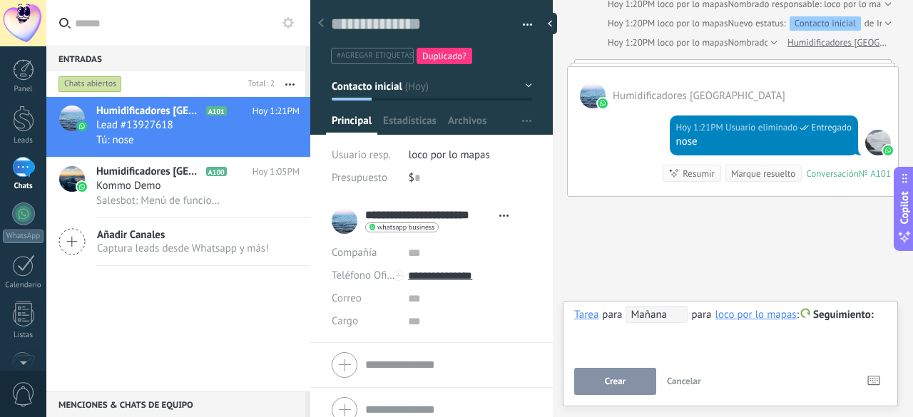
click at [683, 381] on span "Cancelar" at bounding box center [684, 381] width 34 height 12
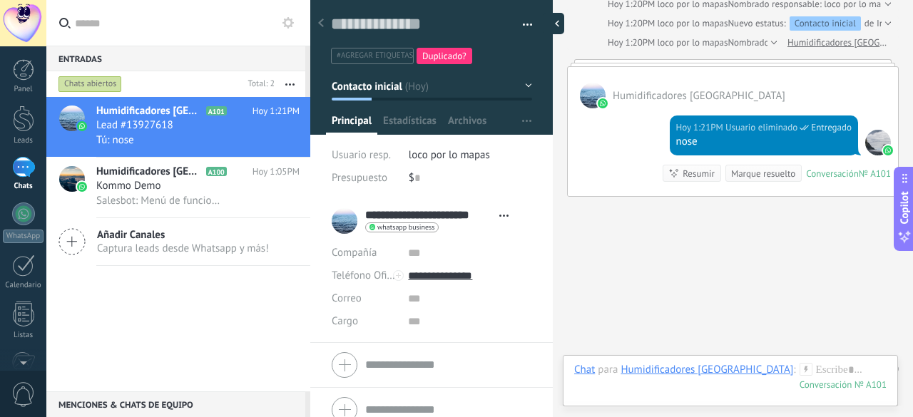
click at [553, 19] on div at bounding box center [553, 23] width 21 height 21
type textarea "**********"
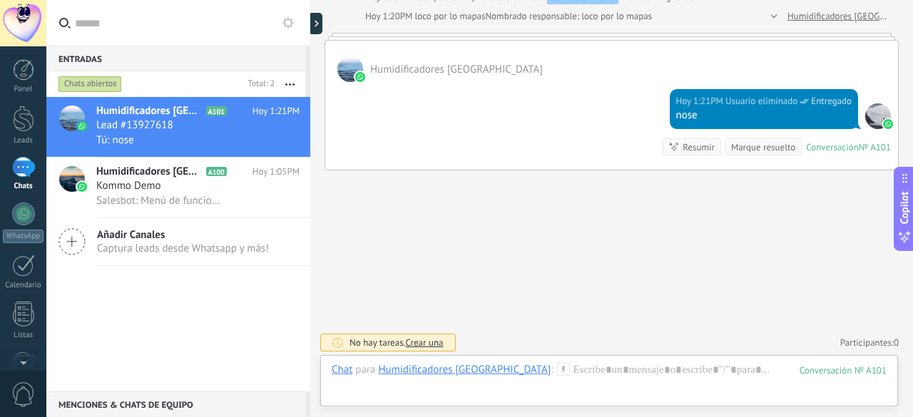
click at [496, 289] on div "Buscar Carga más [DATE] [DATE] Creación: 2 eventos Expandir [DATE] 1:19PM Humid…" at bounding box center [611, 96] width 603 height 648
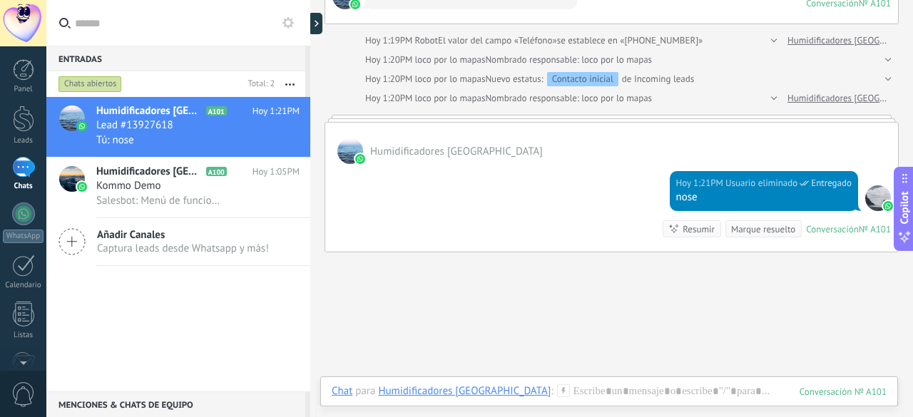
scroll to position [148, 0]
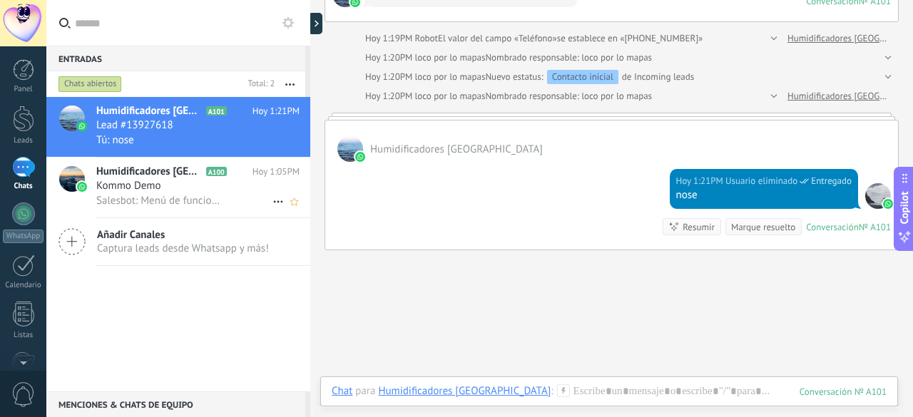
click at [153, 179] on span "Humidificadores [GEOGRAPHIC_DATA]" at bounding box center [149, 172] width 107 height 14
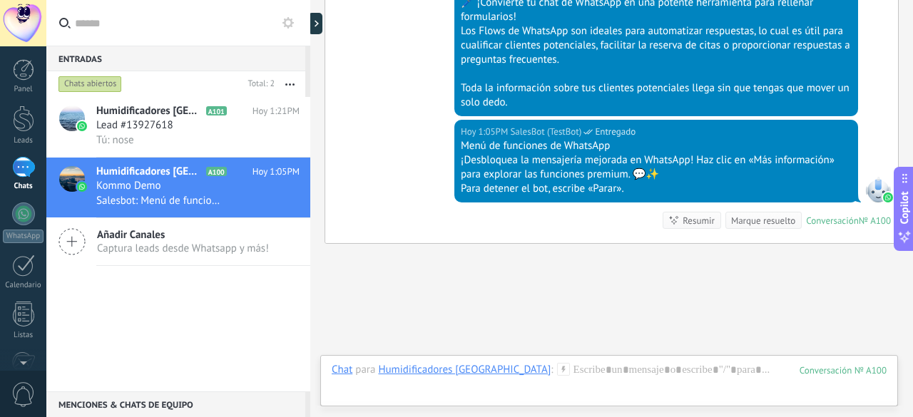
scroll to position [1217, 0]
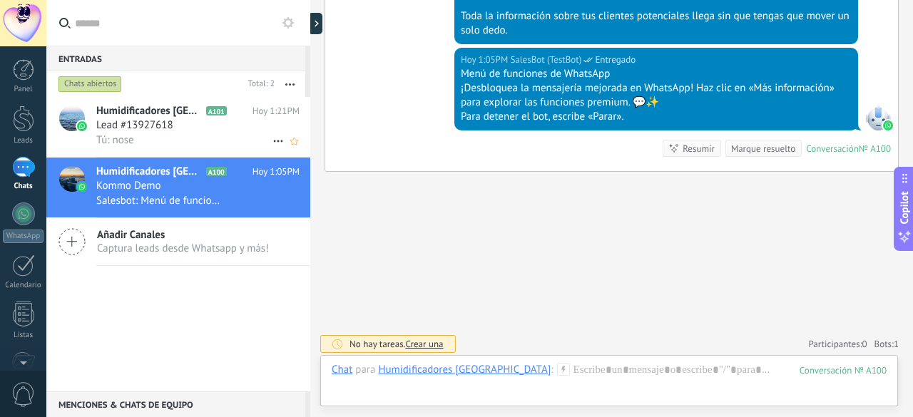
click at [195, 131] on div "Lead #13927618" at bounding box center [197, 125] width 203 height 14
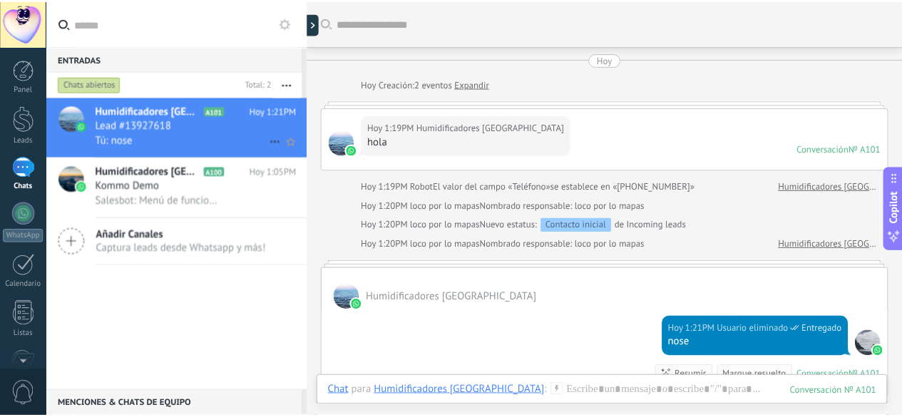
scroll to position [120, 0]
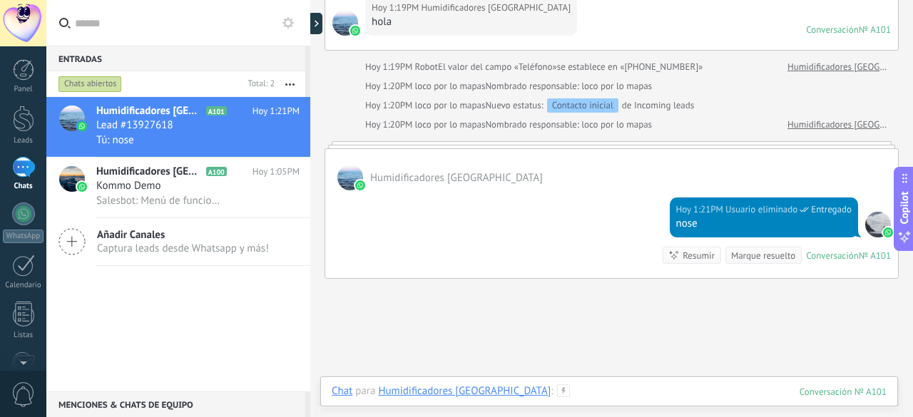
click at [595, 393] on div at bounding box center [609, 405] width 555 height 43
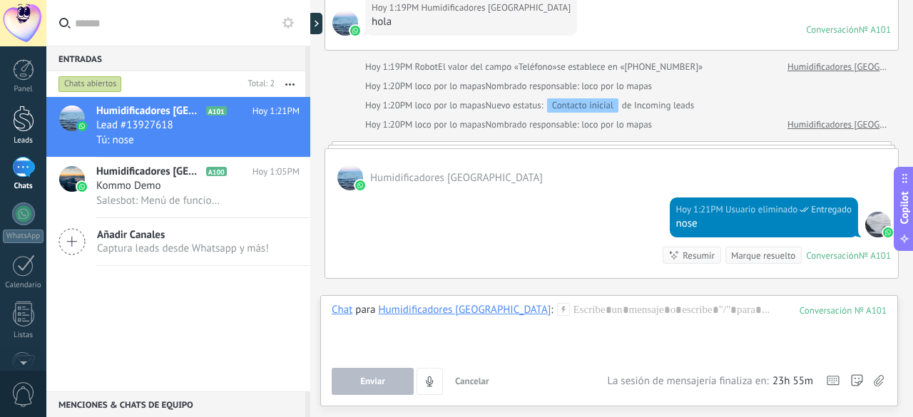
click at [18, 120] on div at bounding box center [23, 119] width 21 height 26
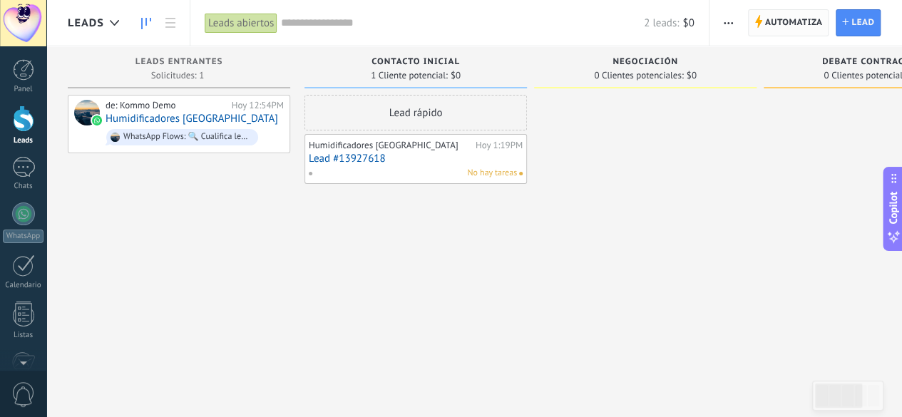
click at [795, 20] on span "Automatiza" at bounding box center [794, 23] width 58 height 26
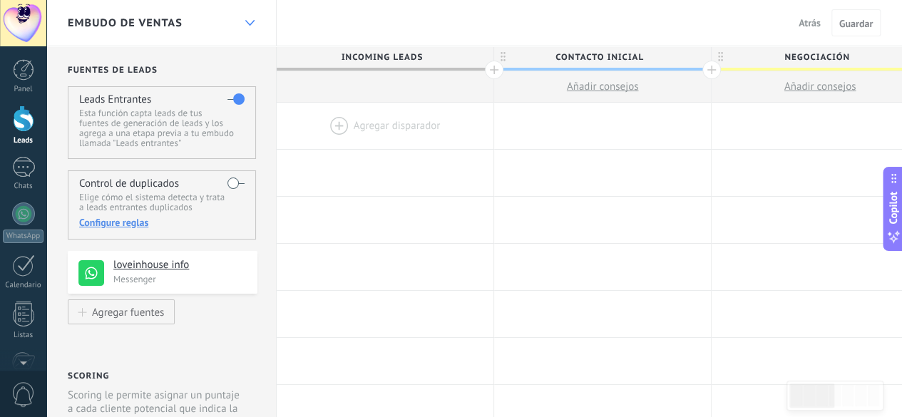
click at [244, 16] on div at bounding box center [250, 23] width 24 height 28
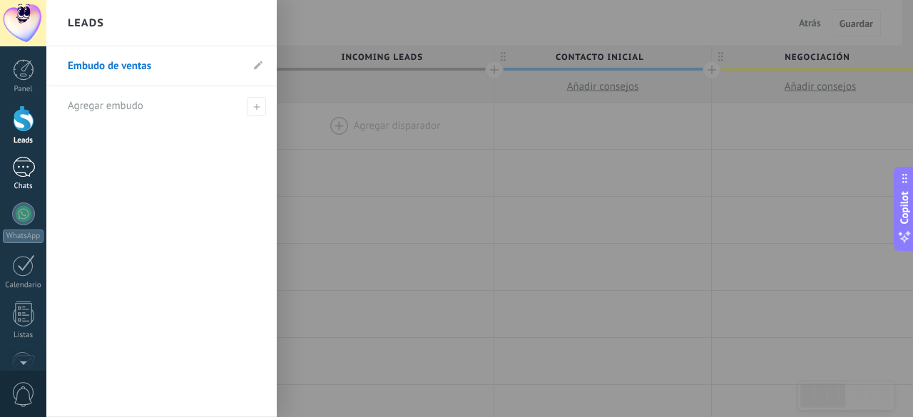
click at [21, 168] on div "1" at bounding box center [23, 167] width 23 height 21
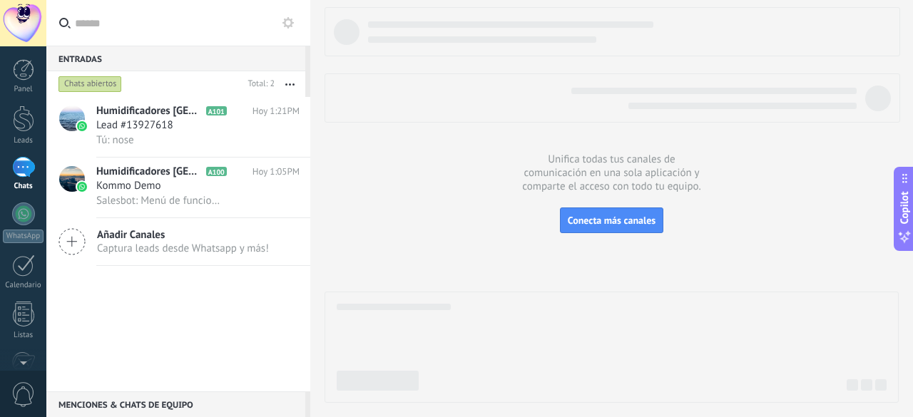
click at [288, 85] on icon "button" at bounding box center [289, 84] width 9 height 2
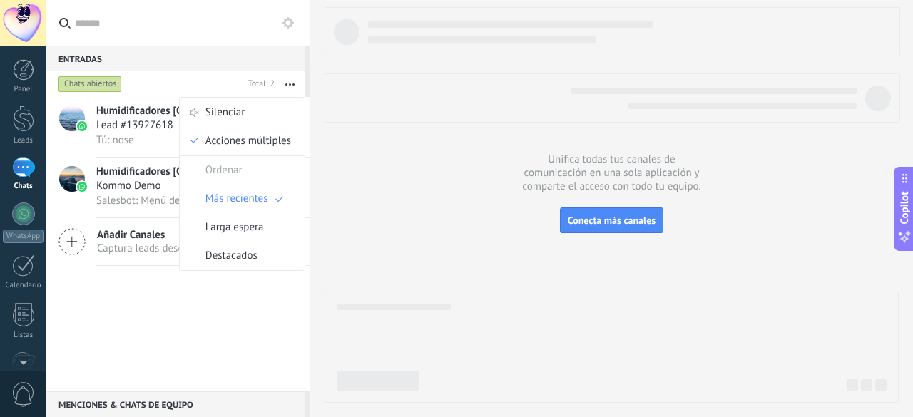
click at [288, 85] on icon "button" at bounding box center [289, 84] width 9 height 2
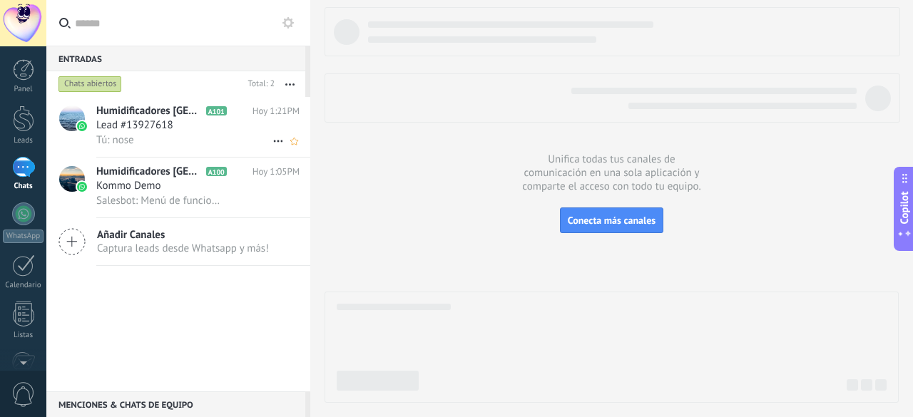
click at [191, 131] on div "Lead #13927618" at bounding box center [197, 125] width 203 height 14
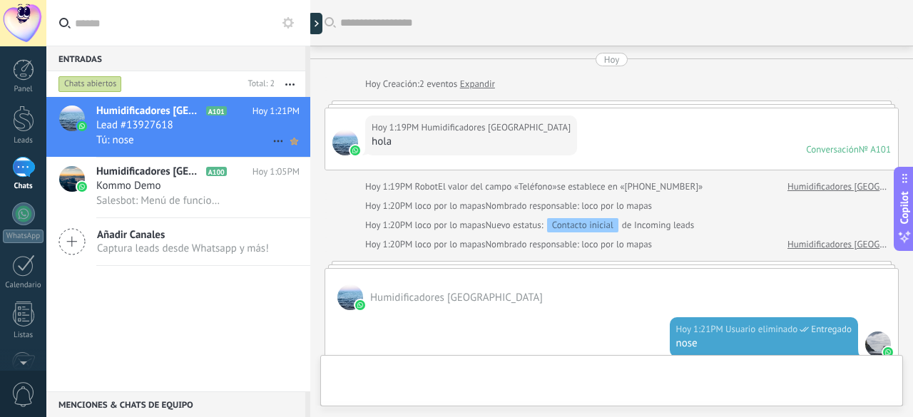
scroll to position [228, 0]
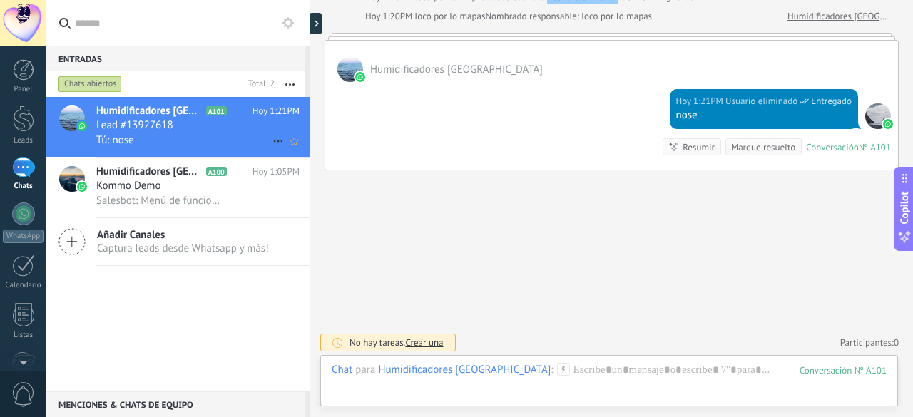
click at [271, 143] on icon at bounding box center [278, 141] width 17 height 17
click at [193, 293] on div at bounding box center [456, 208] width 913 height 417
click at [26, 218] on div at bounding box center [23, 214] width 23 height 23
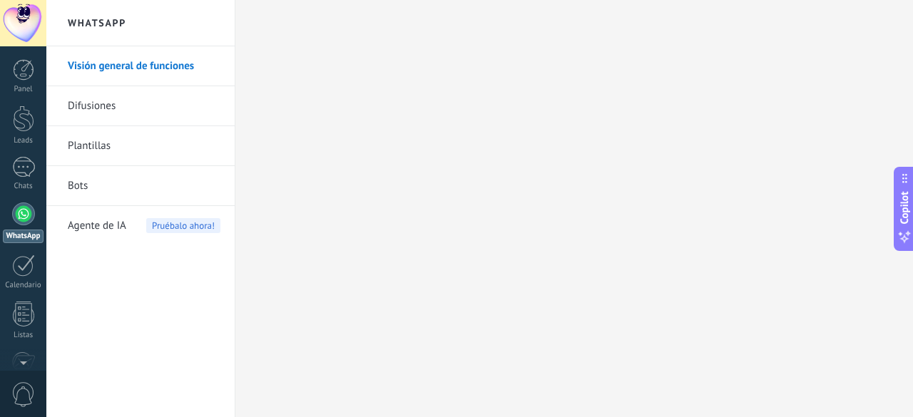
click at [123, 142] on link "Plantillas" at bounding box center [144, 146] width 153 height 40
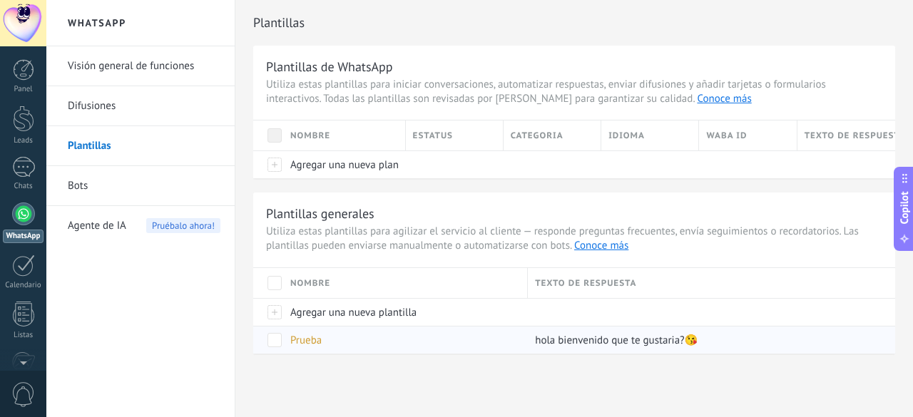
click at [307, 340] on span "Prueba" at bounding box center [305, 341] width 31 height 14
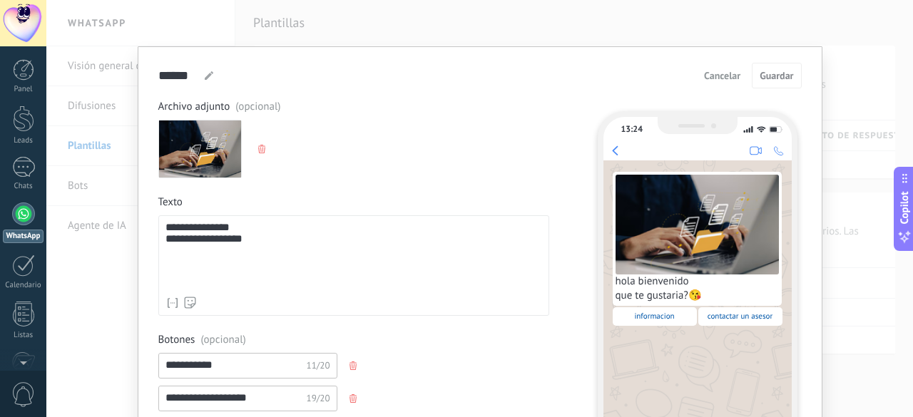
click at [720, 76] on span "Cancelar" at bounding box center [722, 76] width 36 height 10
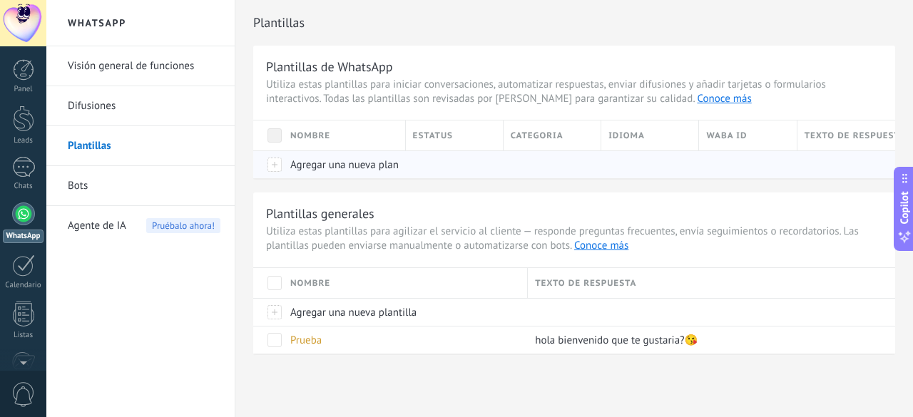
click at [325, 166] on span "Agregar una nueva plantilla" at bounding box center [353, 165] width 126 height 14
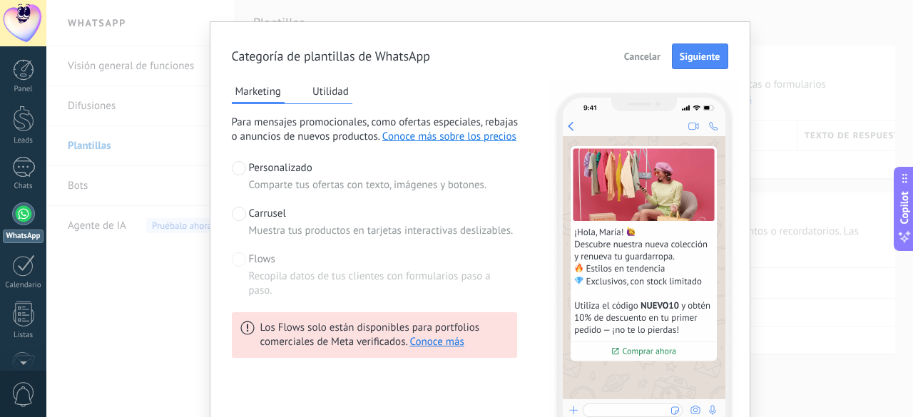
scroll to position [26, 0]
click at [232, 213] on span at bounding box center [239, 213] width 14 height 14
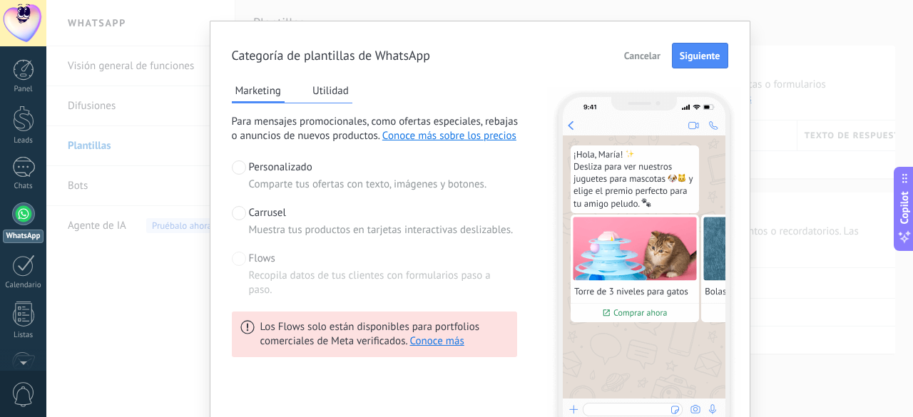
click at [235, 263] on span at bounding box center [239, 259] width 14 height 14
click at [228, 257] on div "Categoría [PERSON_NAME] de WhatsApp Cancelar Siguiente Marketing Utilidad Para …" at bounding box center [480, 250] width 541 height 458
click at [260, 260] on span "Flows" at bounding box center [262, 259] width 26 height 14
click at [327, 95] on button "Utilidad" at bounding box center [331, 90] width 44 height 21
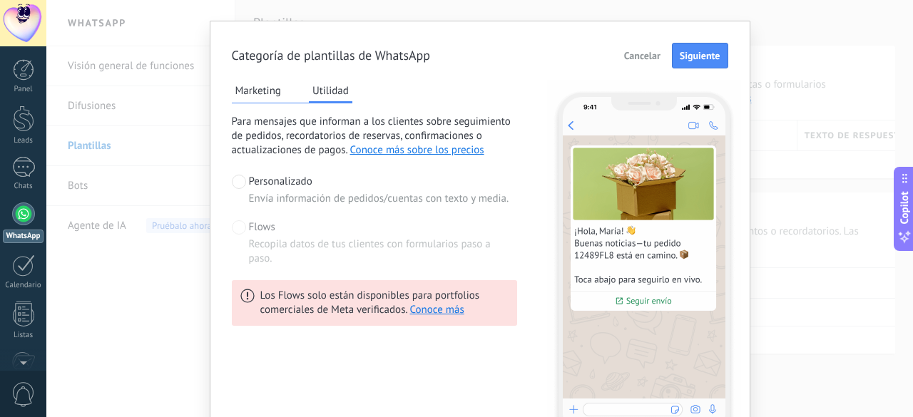
click at [250, 93] on button "Marketing" at bounding box center [258, 90] width 53 height 21
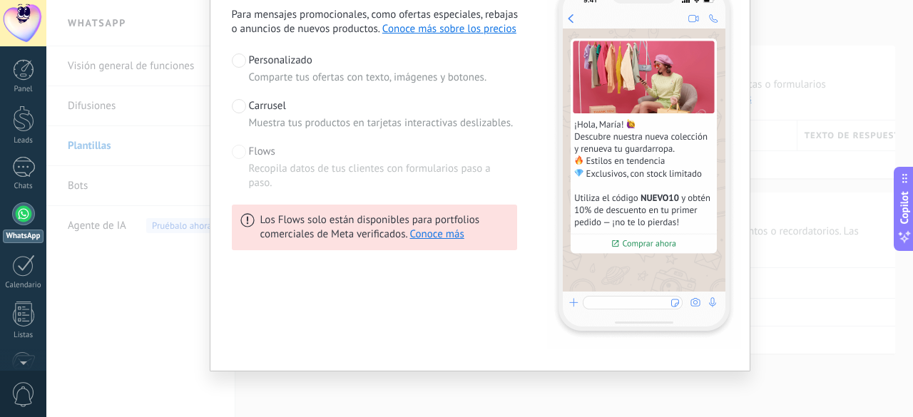
scroll to position [0, 0]
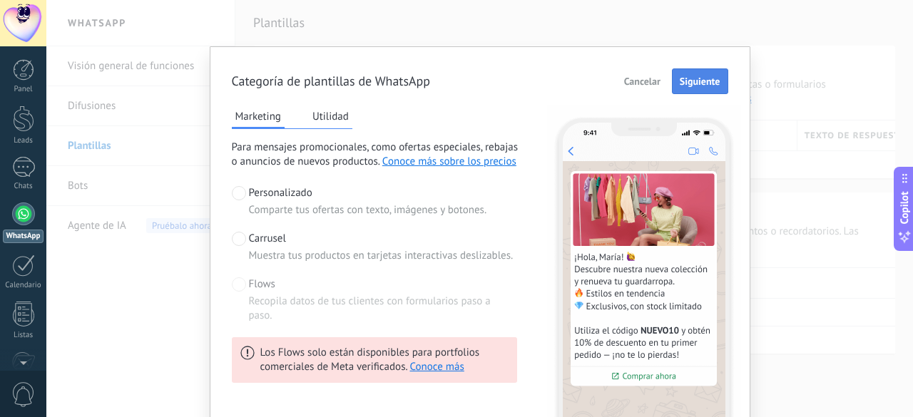
click at [700, 81] on span "Siguiente" at bounding box center [700, 81] width 41 height 10
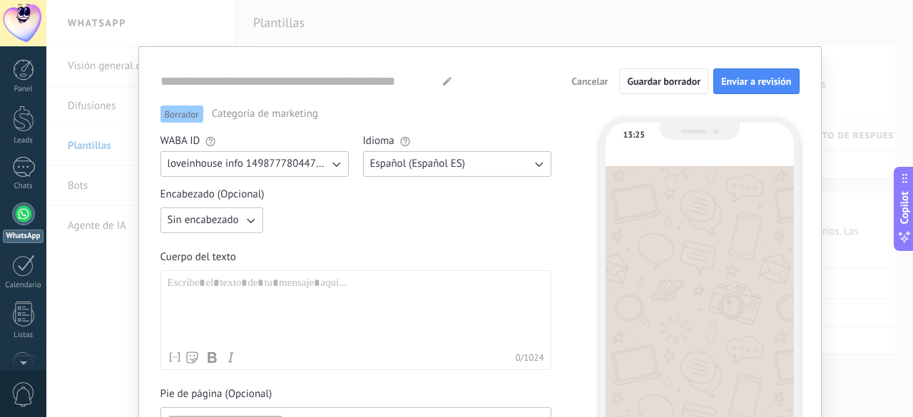
type input "**********"
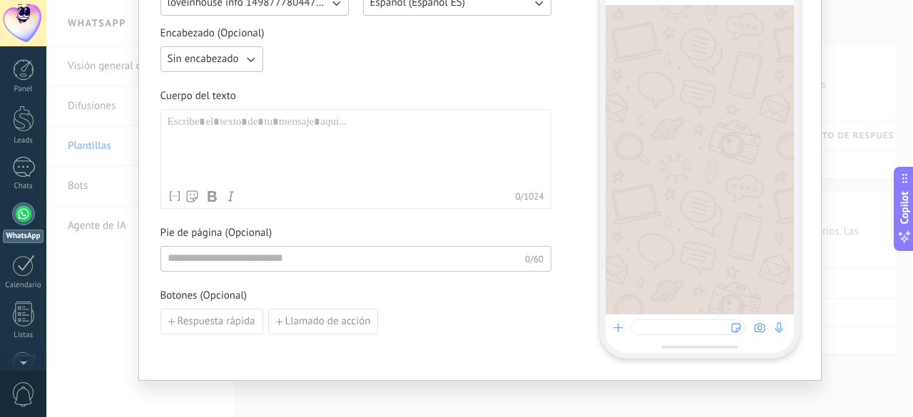
scroll to position [163, 0]
click at [322, 319] on span "Llamado de acción" at bounding box center [328, 320] width 86 height 10
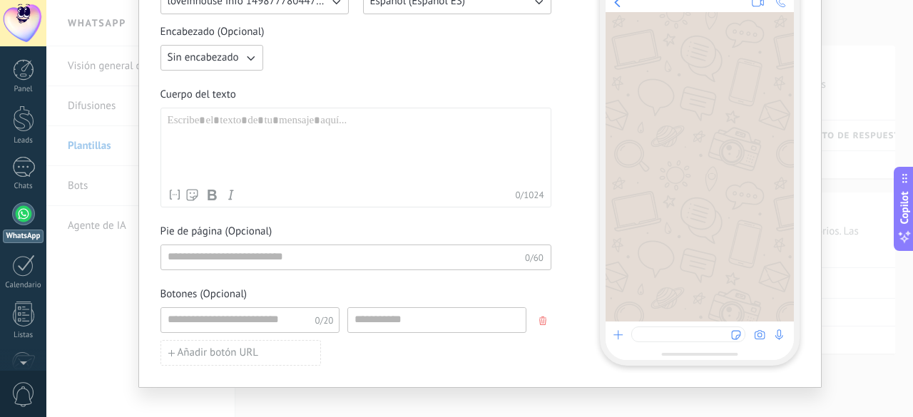
click at [543, 322] on use "button" at bounding box center [542, 321] width 7 height 9
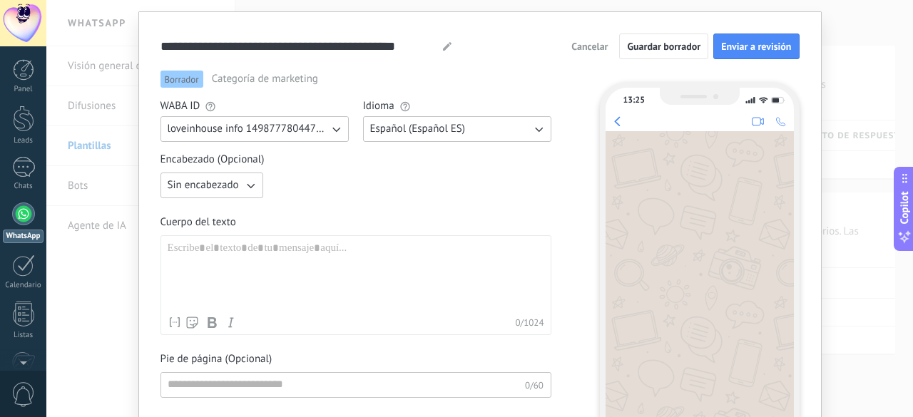
scroll to position [0, 0]
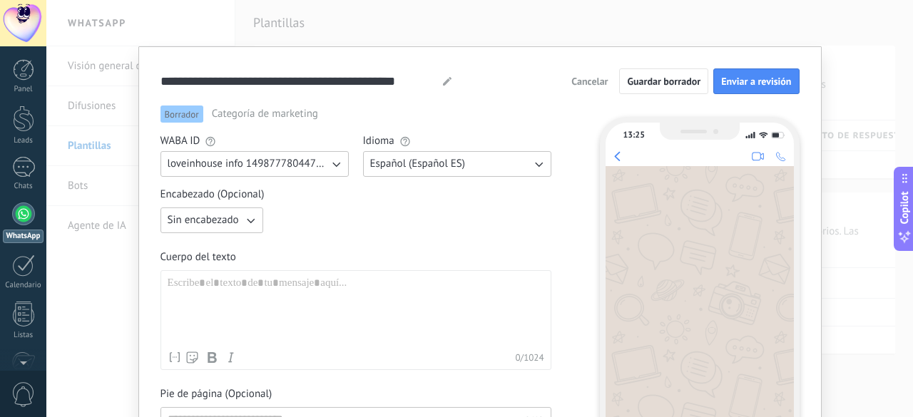
click at [582, 79] on span "Cancelar" at bounding box center [589, 81] width 36 height 10
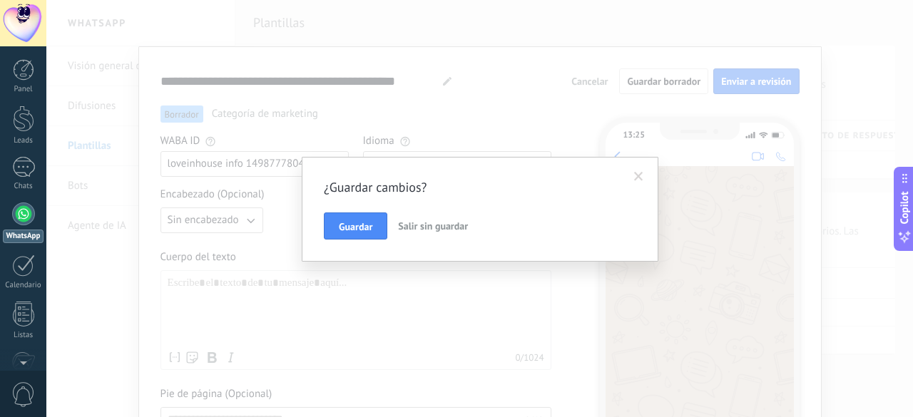
click at [434, 220] on span "Salir sin guardar" at bounding box center [433, 226] width 70 height 13
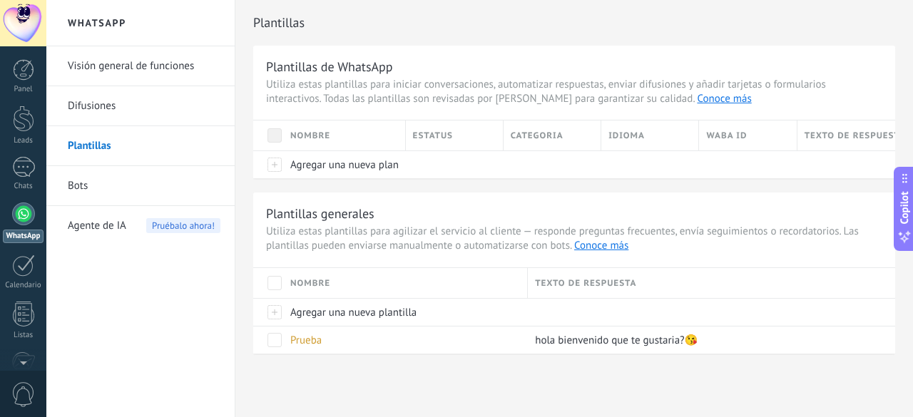
click at [142, 180] on link "Bots" at bounding box center [144, 186] width 153 height 40
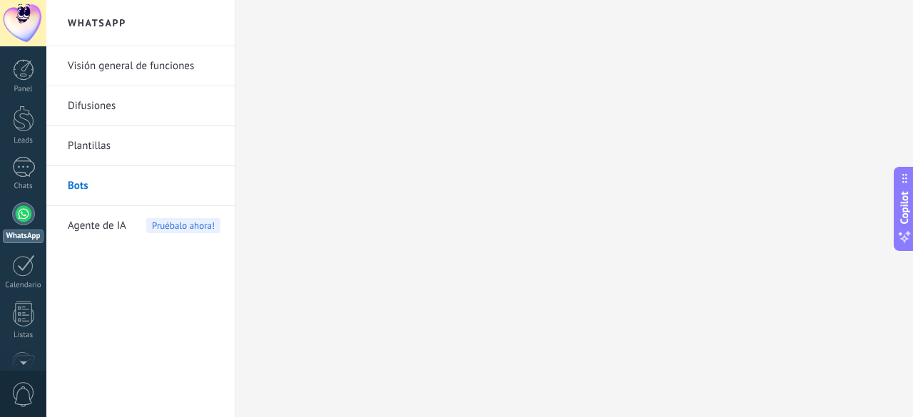
click at [119, 159] on link "Plantillas" at bounding box center [144, 146] width 153 height 40
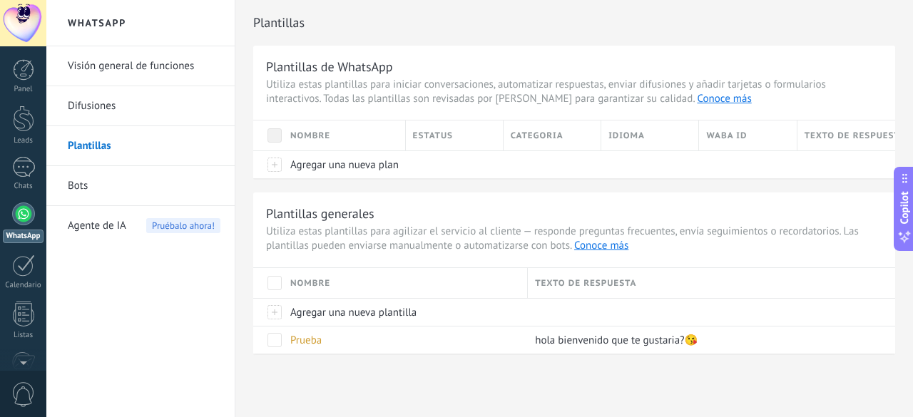
click at [115, 183] on link "Bots" at bounding box center [144, 186] width 153 height 40
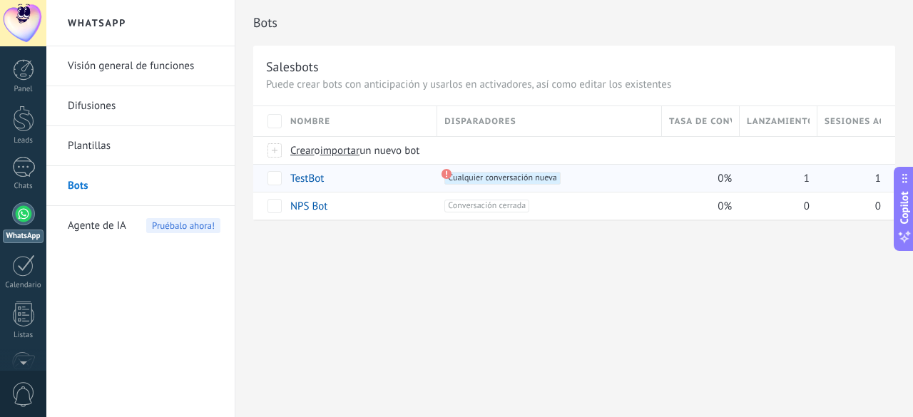
click at [299, 177] on link "TestBot" at bounding box center [307, 179] width 34 height 14
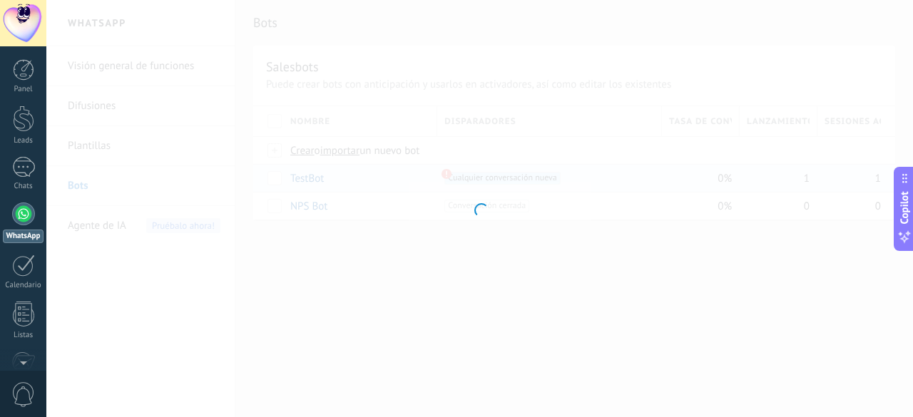
type input "*******"
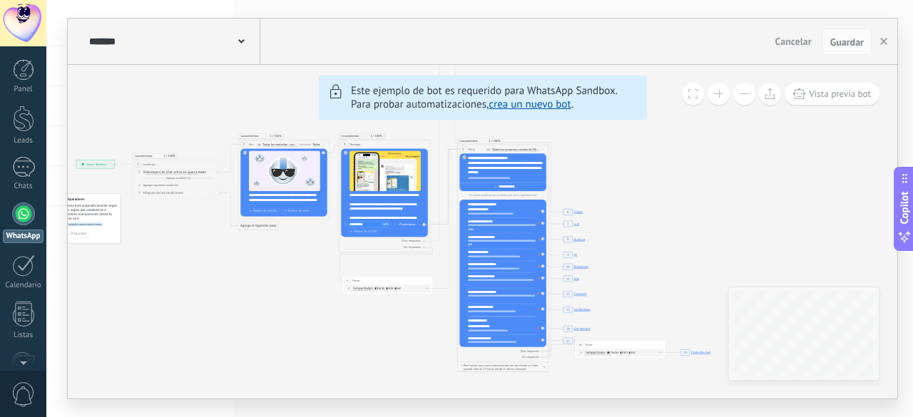
drag, startPoint x: 409, startPoint y: 286, endPoint x: 285, endPoint y: 287, distance: 124.1
click at [285, 287] on icon "6 Flows 7 List 8 Buttons 9 AI 10 Broadcast 11 Ads 12 Carousel 13 Verification 1…" at bounding box center [744, 164] width 1564 height 1342
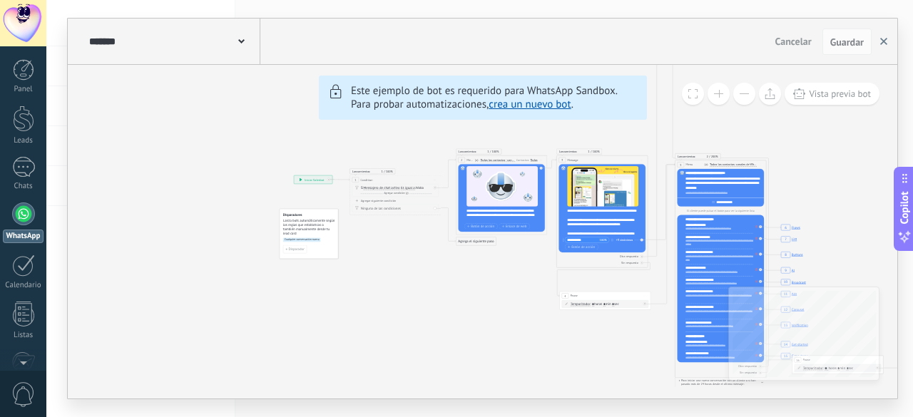
click at [884, 36] on button "button" at bounding box center [883, 42] width 21 height 27
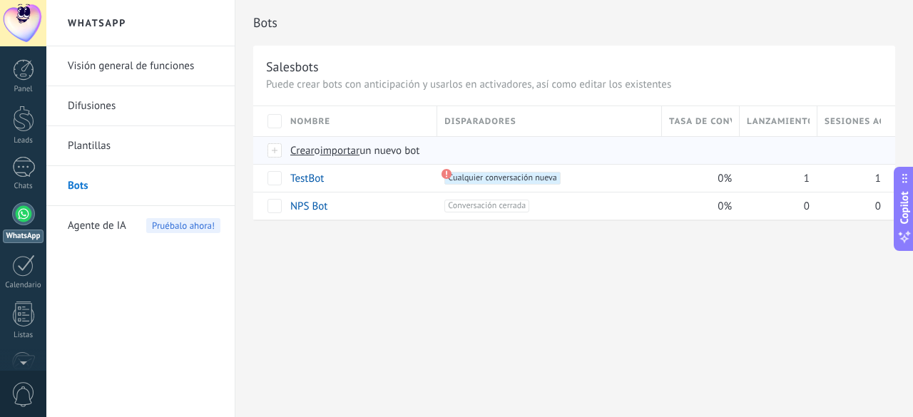
click at [305, 153] on span "Crear" at bounding box center [302, 151] width 24 height 14
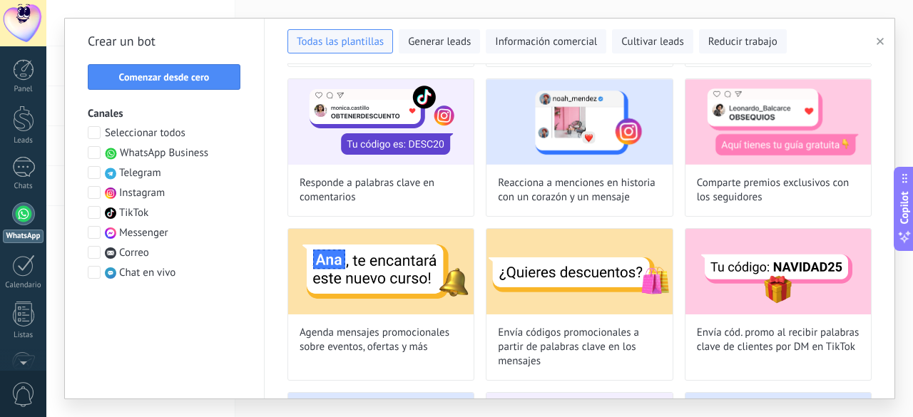
scroll to position [355, 0]
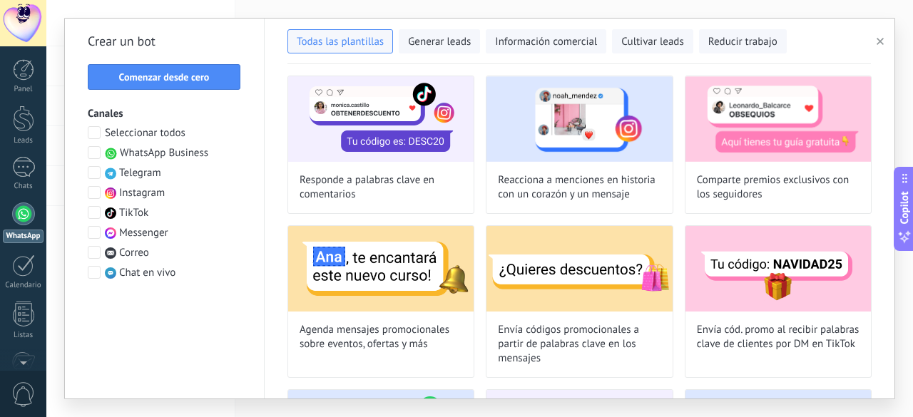
click at [94, 155] on span at bounding box center [94, 152] width 13 height 13
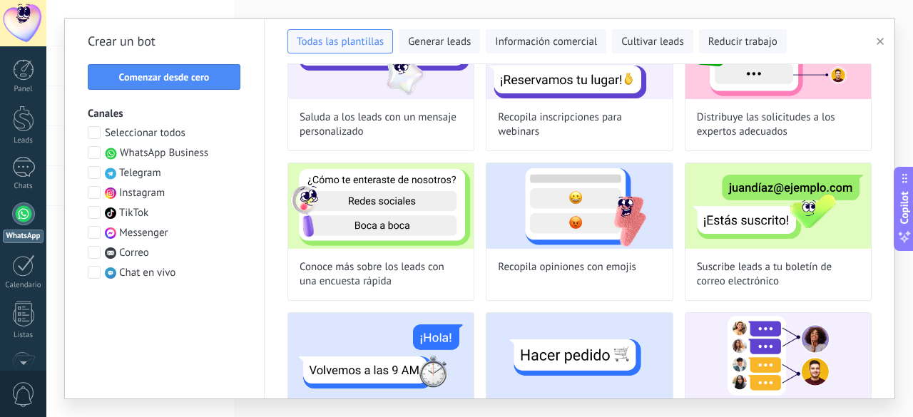
scroll to position [414, 0]
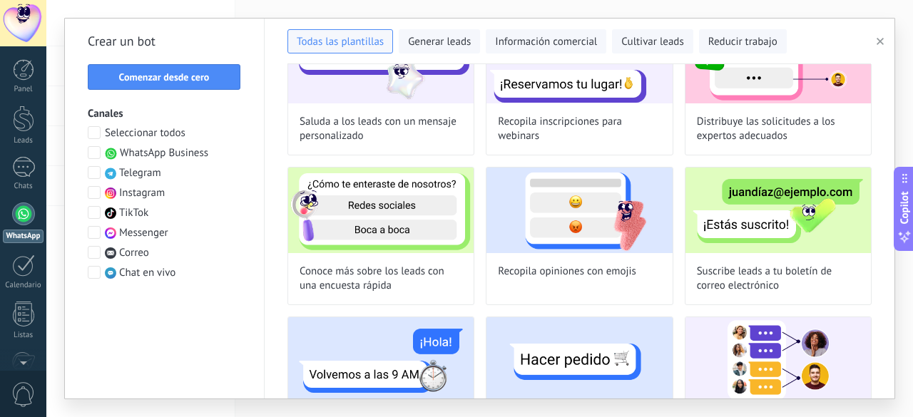
click at [272, 210] on div "Prueba el agente de IA — comunicación automatizada con clientes 24/7 Comienza d…" at bounding box center [580, 231] width 630 height 335
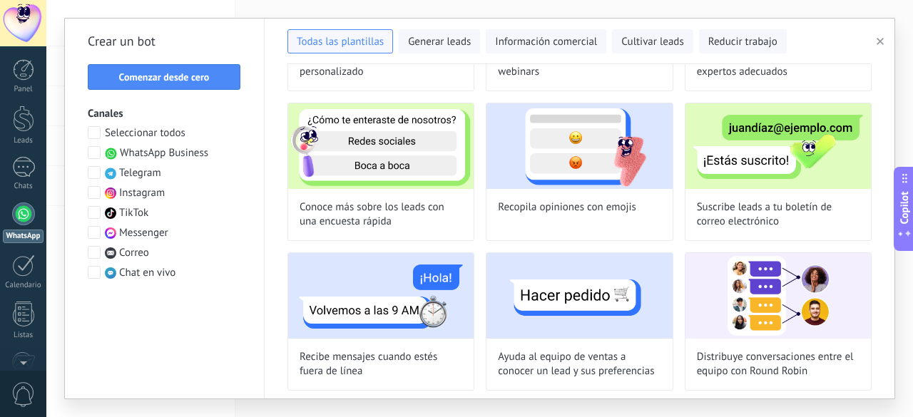
scroll to position [0, 0]
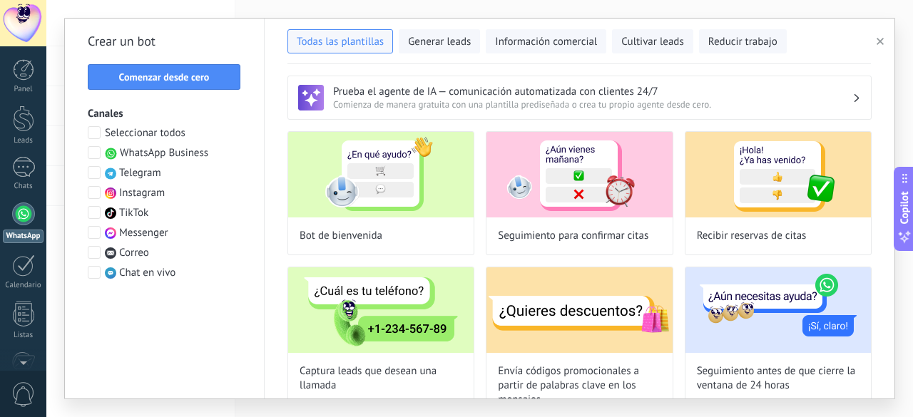
click at [565, 99] on span "Comienza de manera gratuita con una plantilla prediseñada o crea tu propio agen…" at bounding box center [592, 104] width 519 height 12
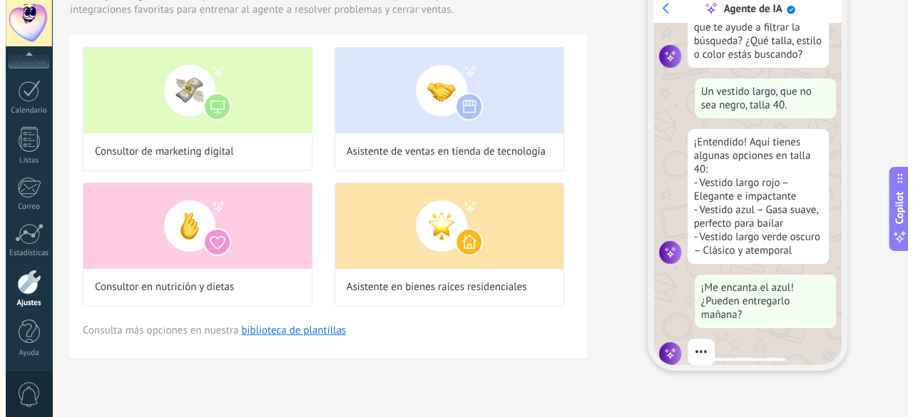
scroll to position [150, 0]
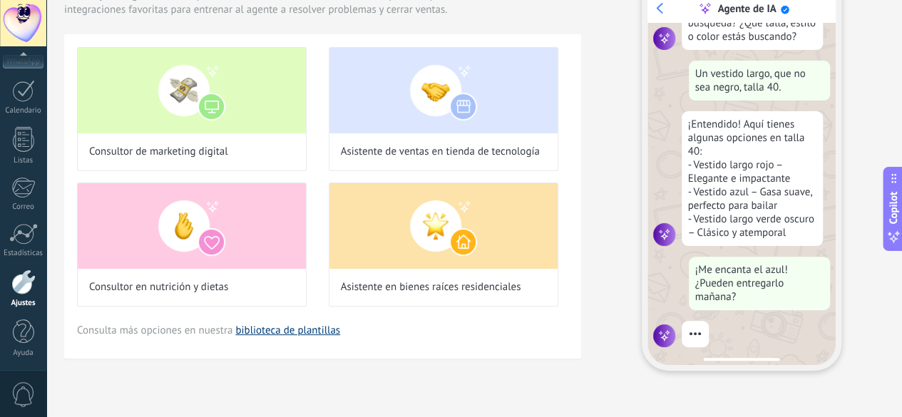
click at [340, 337] on link "biblioteca de plantillas" at bounding box center [287, 331] width 105 height 14
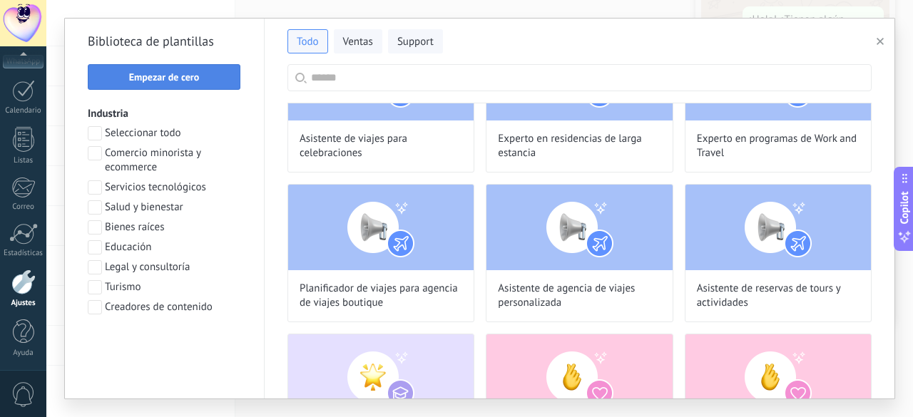
scroll to position [47, 0]
click at [93, 186] on span at bounding box center [95, 187] width 14 height 14
click at [194, 345] on span "Aplicar" at bounding box center [165, 345] width 138 height 10
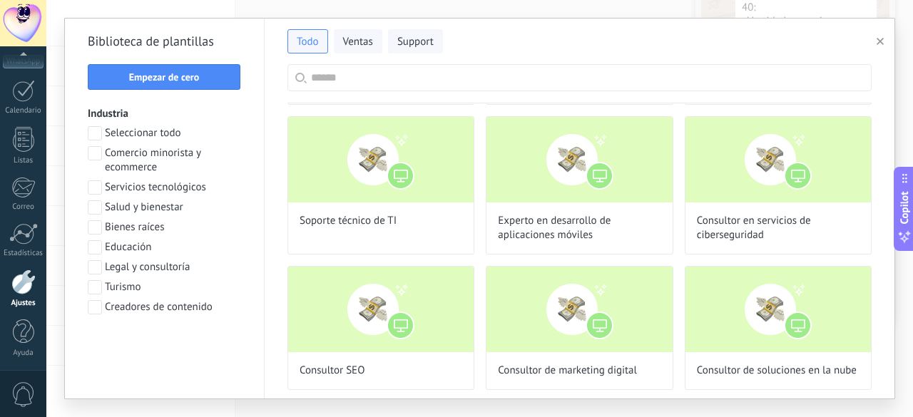
scroll to position [265, 0]
click at [93, 185] on span at bounding box center [95, 187] width 14 height 14
click at [348, 40] on span "Ventas" at bounding box center [358, 42] width 30 height 14
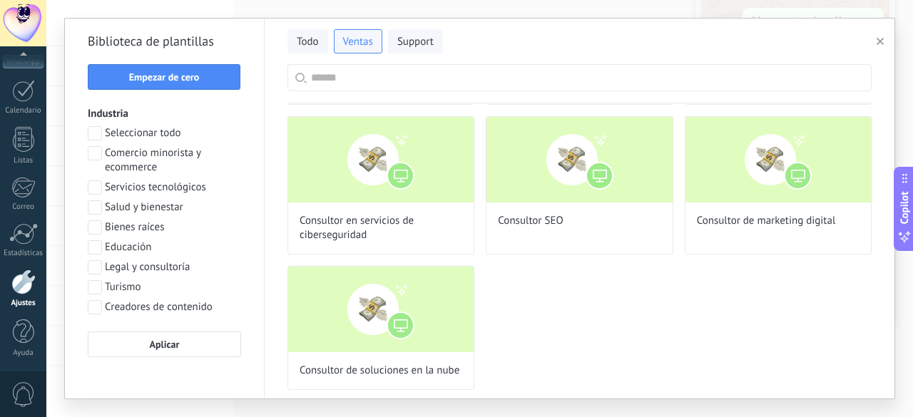
scroll to position [372, 0]
click at [139, 359] on div "Biblioteca [PERSON_NAME] Empezar [PERSON_NAME] Industria Seleccionar todo Comer…" at bounding box center [165, 209] width 200 height 380
click at [147, 350] on button "Aplicar" at bounding box center [164, 345] width 153 height 26
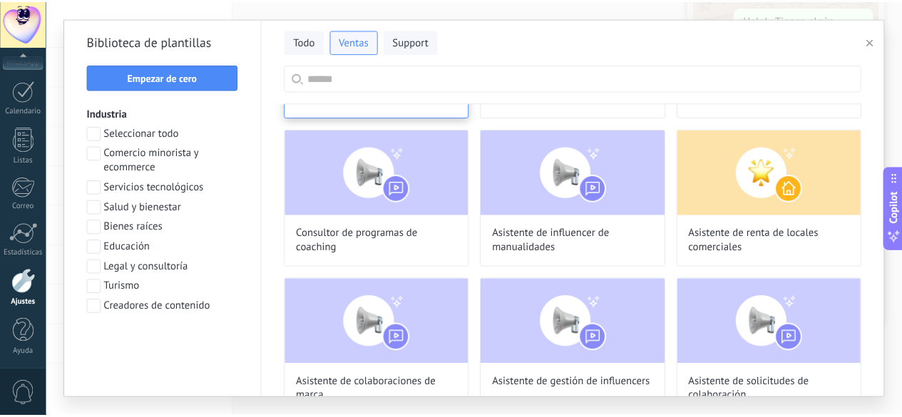
scroll to position [288, 0]
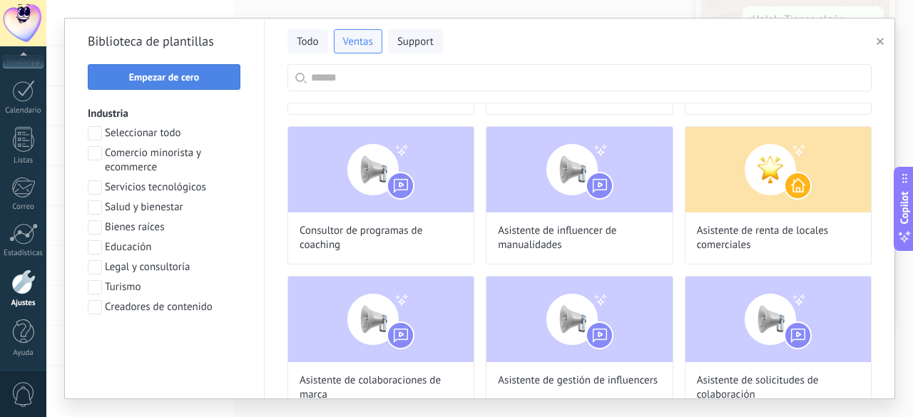
click at [174, 76] on span "Empezar de cero" at bounding box center [164, 77] width 71 height 10
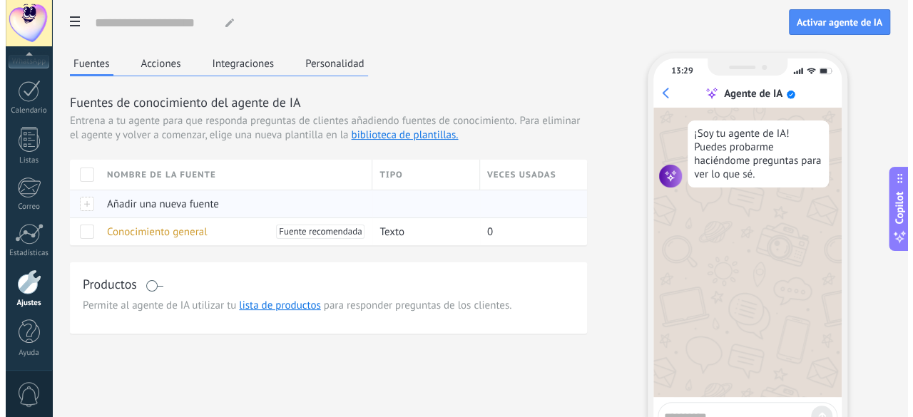
scroll to position [0, 0]
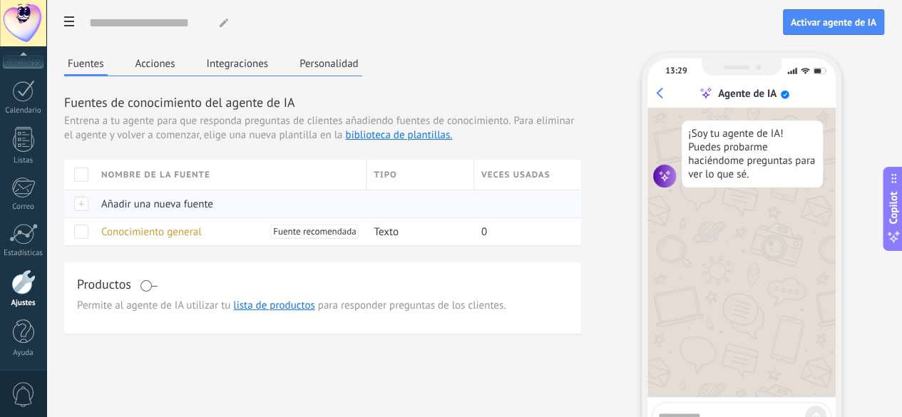
click at [213, 211] on span "Añadir una nueva fuente" at bounding box center [157, 205] width 112 height 14
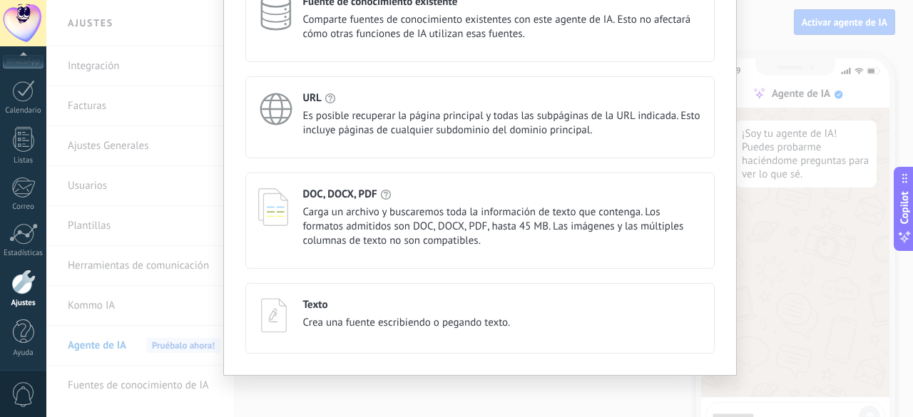
scroll to position [131, 0]
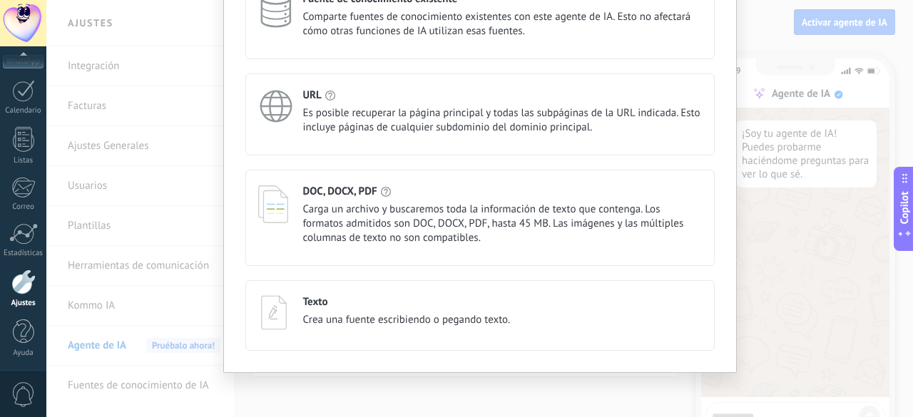
click at [495, 116] on span "Es posible recuperar la página principal y todas las subpáginas de la URL indic…" at bounding box center [502, 120] width 399 height 29
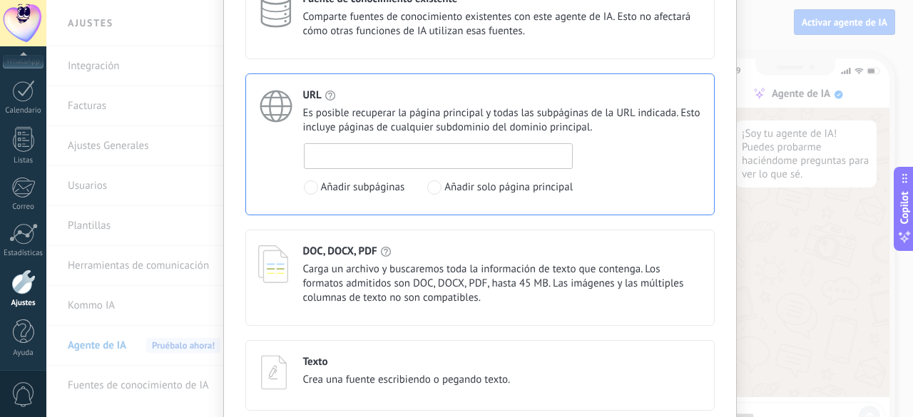
click at [461, 155] on input at bounding box center [439, 155] width 268 height 23
click at [382, 153] on input at bounding box center [439, 155] width 268 height 23
paste input "*"
type input "*"
type input "**********"
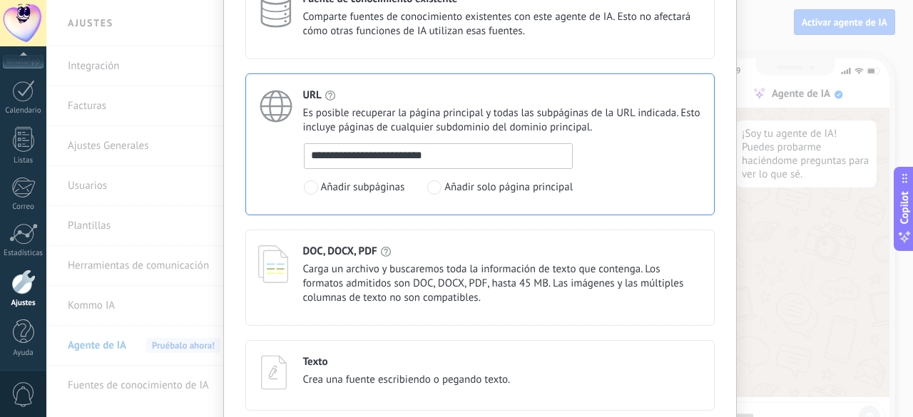
click at [645, 224] on div "**********" at bounding box center [479, 194] width 469 height 434
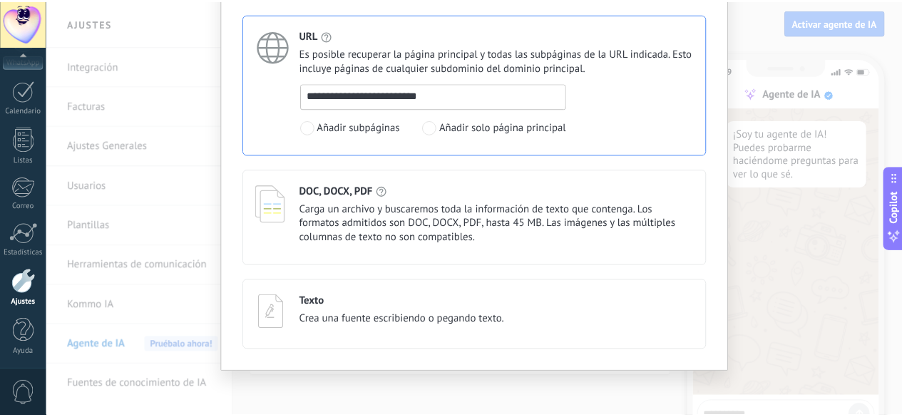
scroll to position [0, 0]
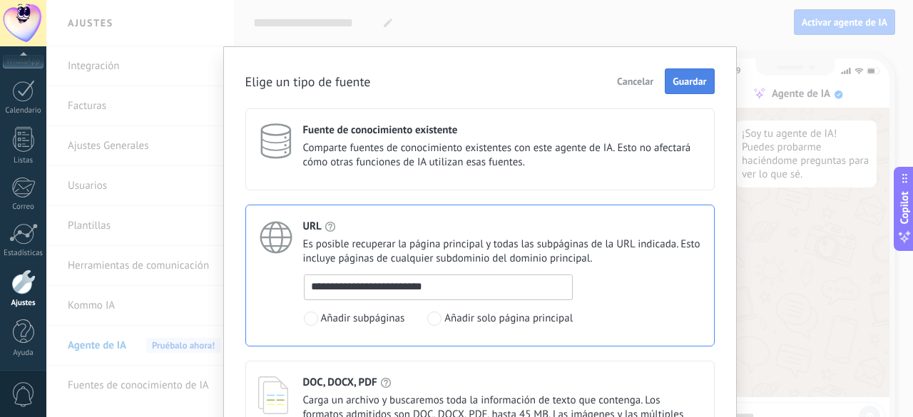
click at [690, 79] on span "Guardar" at bounding box center [690, 81] width 34 height 10
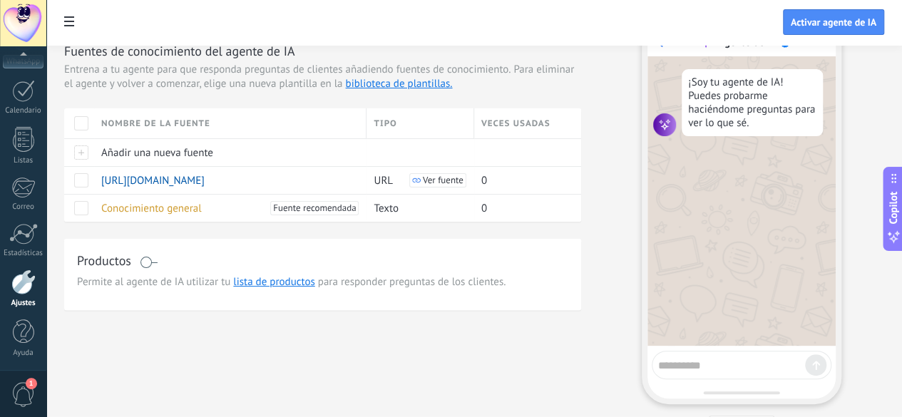
scroll to position [71, 0]
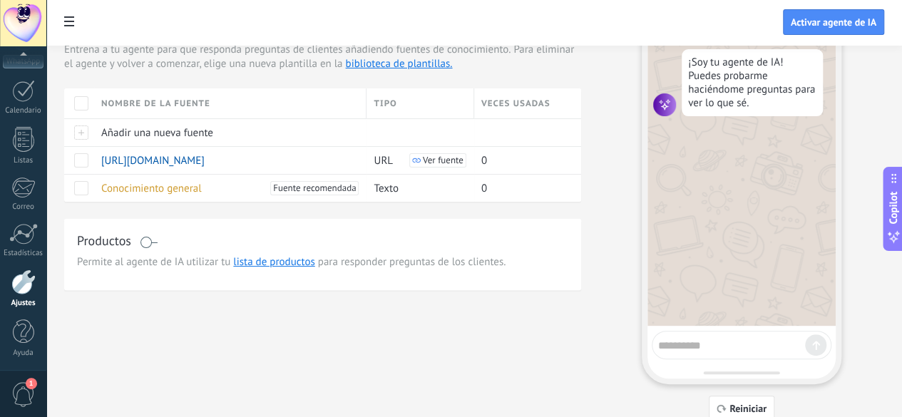
click at [757, 346] on textarea at bounding box center [731, 344] width 147 height 18
type textarea "**********"
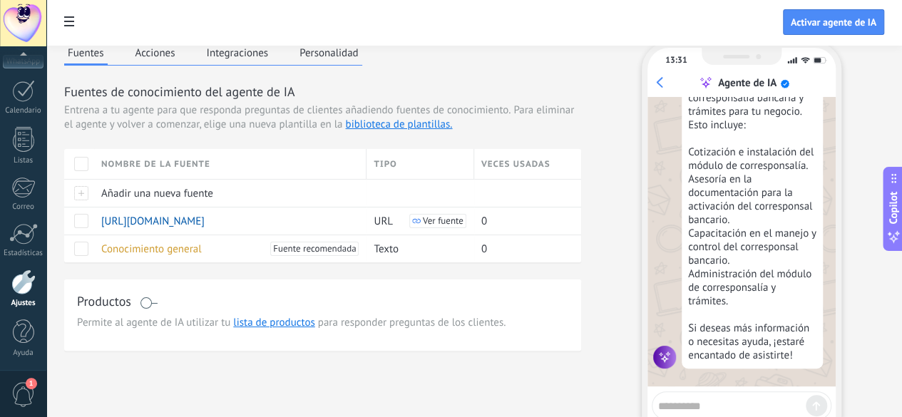
scroll to position [0, 0]
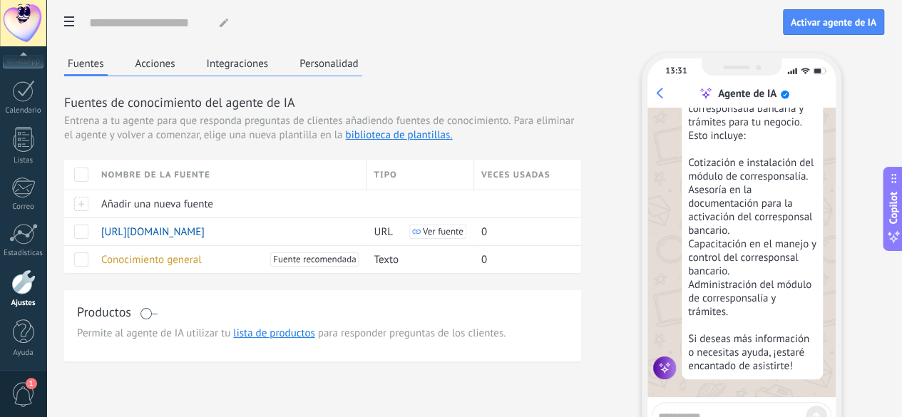
click at [179, 66] on button "Acciones" at bounding box center [155, 63] width 47 height 21
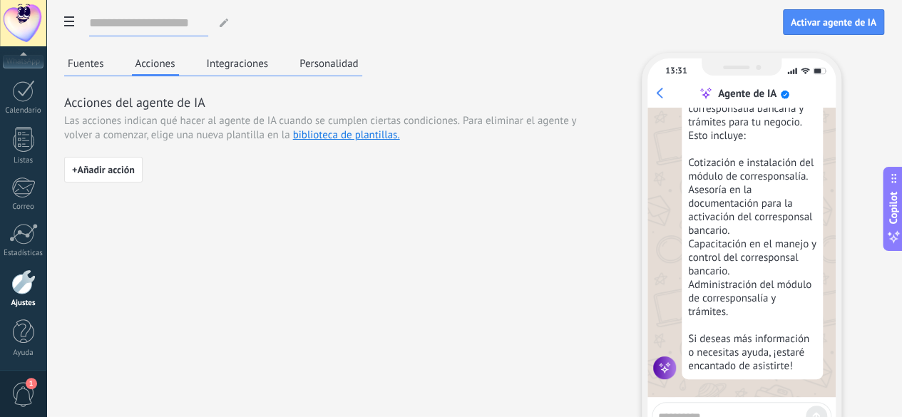
click at [208, 26] on input at bounding box center [148, 23] width 119 height 26
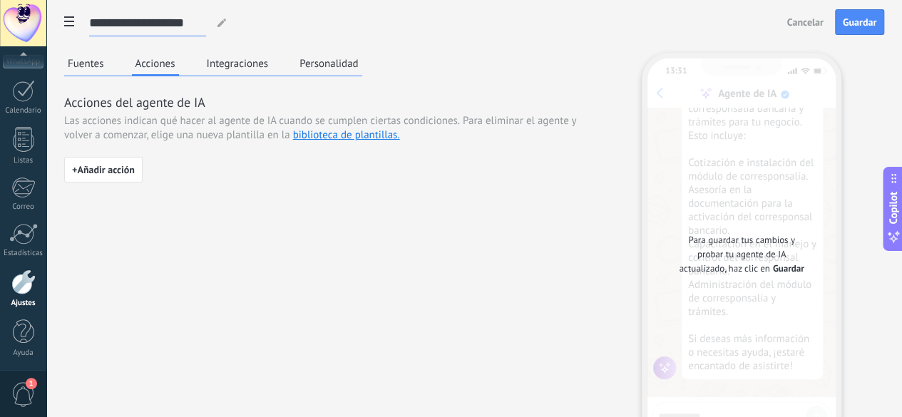
type input "**********"
click at [407, 158] on div "Acciones del agente de IA Las acciones indican qué hacer al agente de IA cuando…" at bounding box center [322, 143] width 517 height 101
click at [135, 175] on span "+ Añadir acción" at bounding box center [103, 170] width 63 height 10
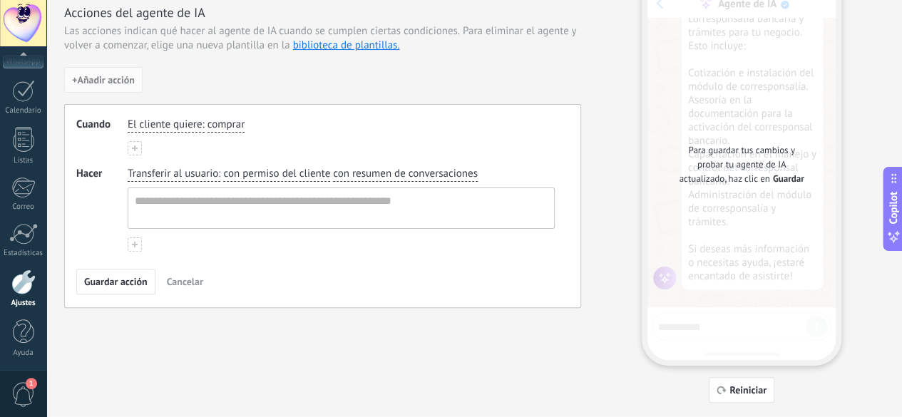
scroll to position [108, 0]
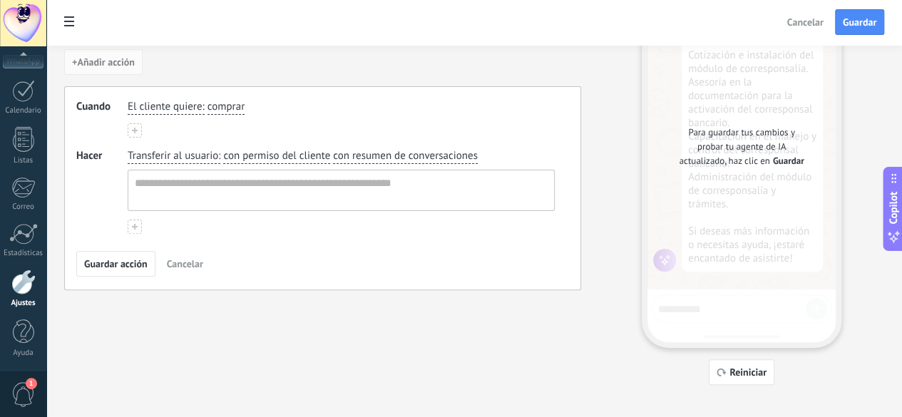
click at [202, 114] on span "El cliente quiere" at bounding box center [165, 107] width 74 height 14
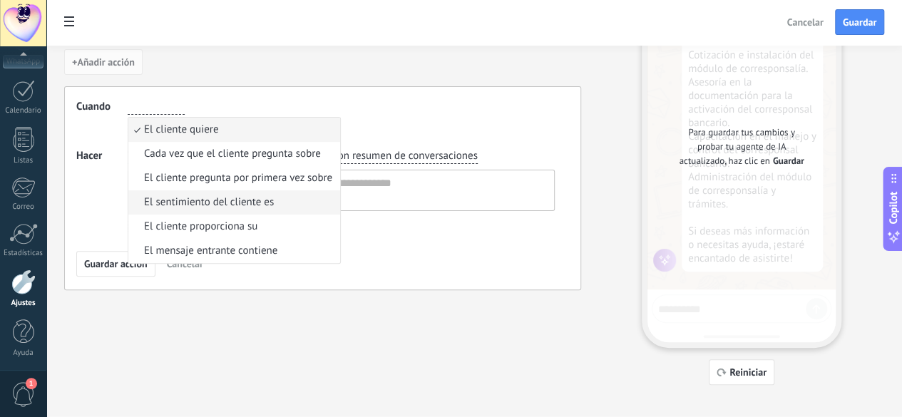
scroll to position [121, 0]
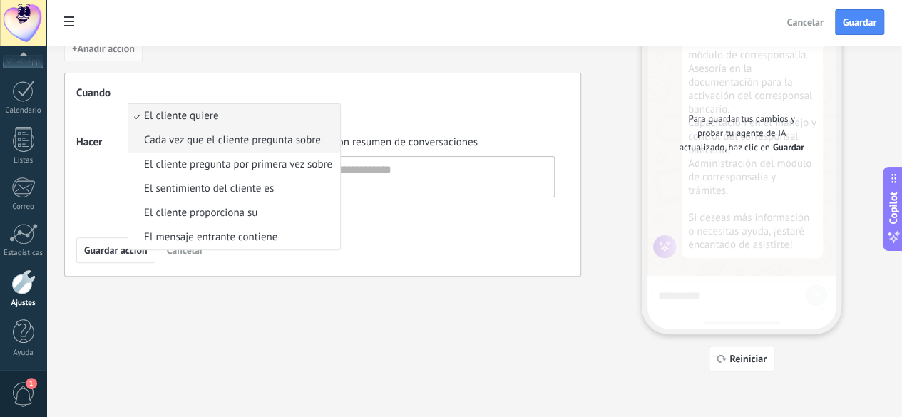
click at [321, 148] on span "Cada vez que el cliente pregunta sobre" at bounding box center [232, 140] width 177 height 14
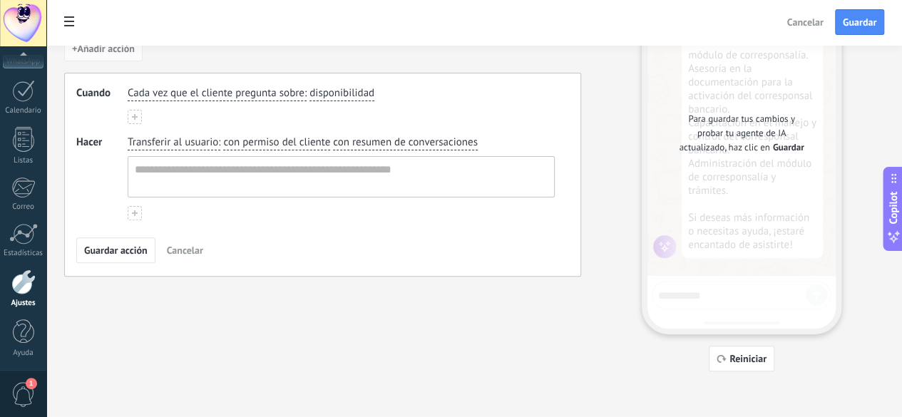
click at [374, 101] on span "disponibilidad" at bounding box center [342, 93] width 65 height 14
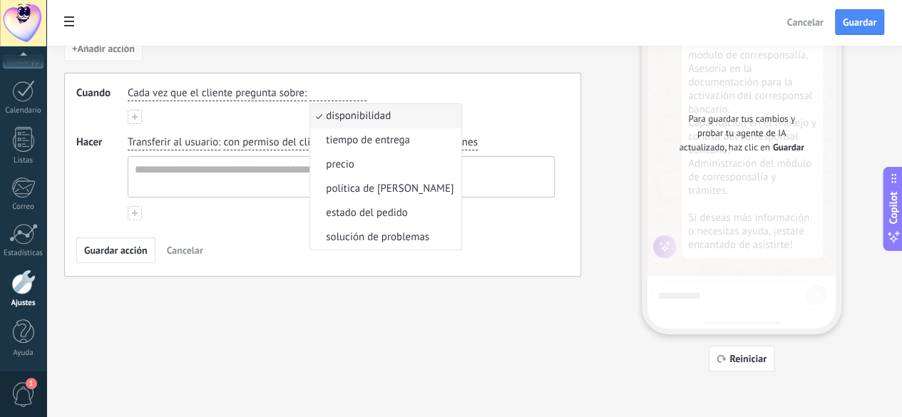
click at [558, 104] on div "Cada vez que el cliente pregunta sobre : disponibilidad disponibilidad tiempo d…" at bounding box center [341, 93] width 433 height 21
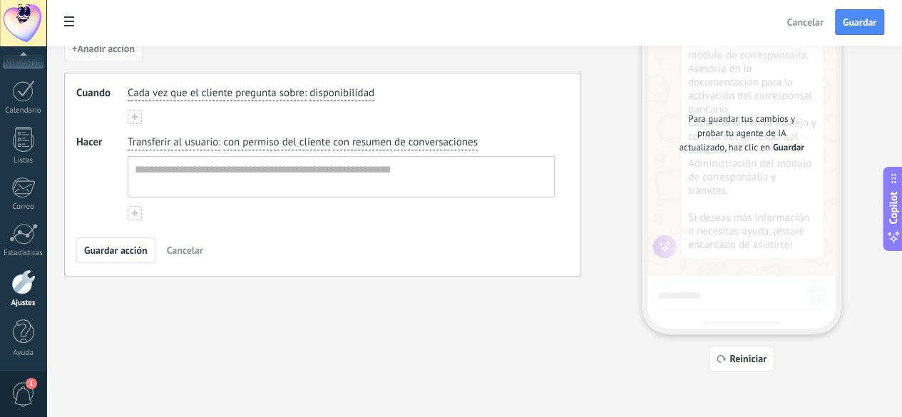
click at [142, 124] on button at bounding box center [135, 117] width 14 height 14
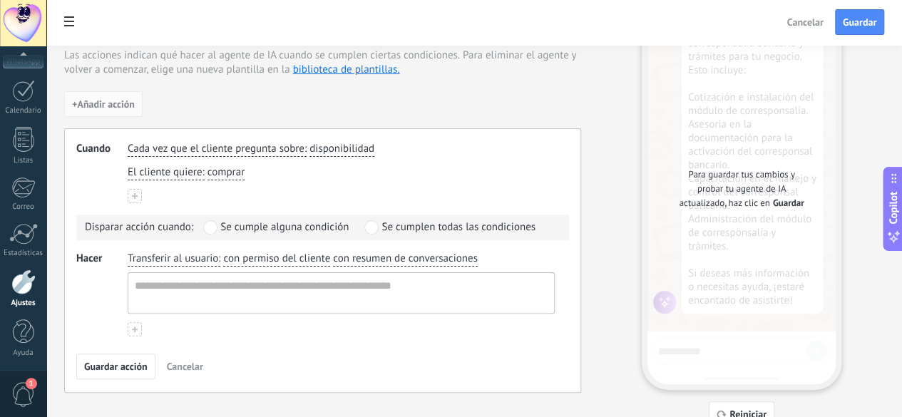
scroll to position [67, 0]
click at [218, 233] on span at bounding box center [210, 226] width 14 height 14
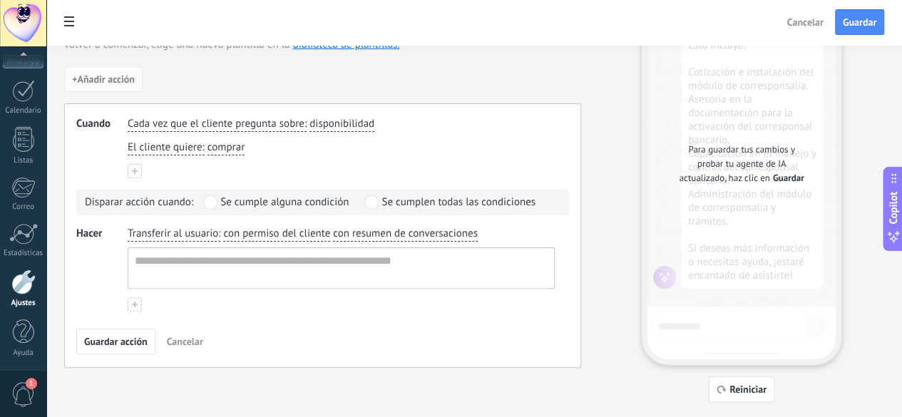
click at [218, 241] on span "Transferir al usuario" at bounding box center [173, 234] width 91 height 14
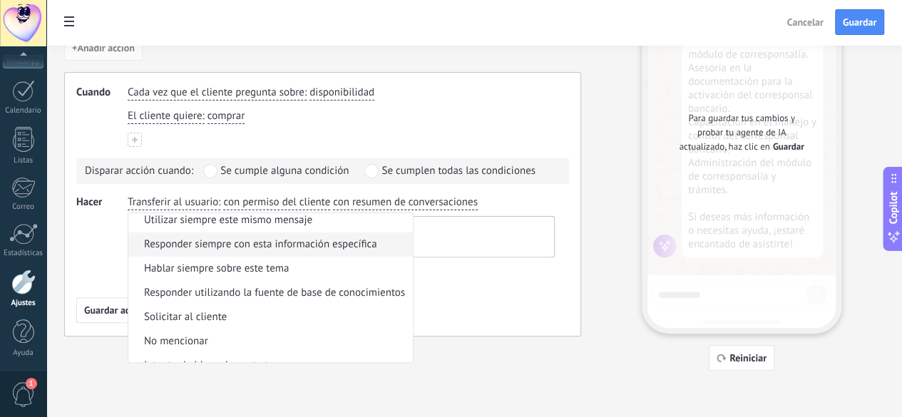
scroll to position [44, 0]
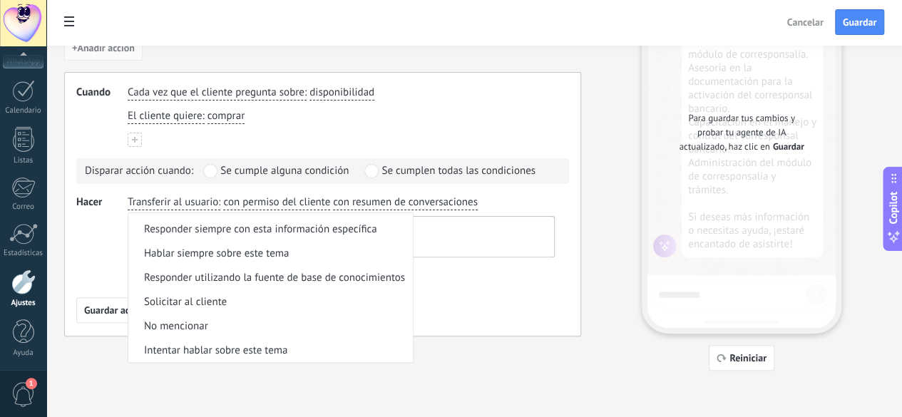
click at [581, 237] on div "Cuando Cada vez que el cliente pregunta sobre : disponibilidad El cliente quier…" at bounding box center [322, 204] width 517 height 265
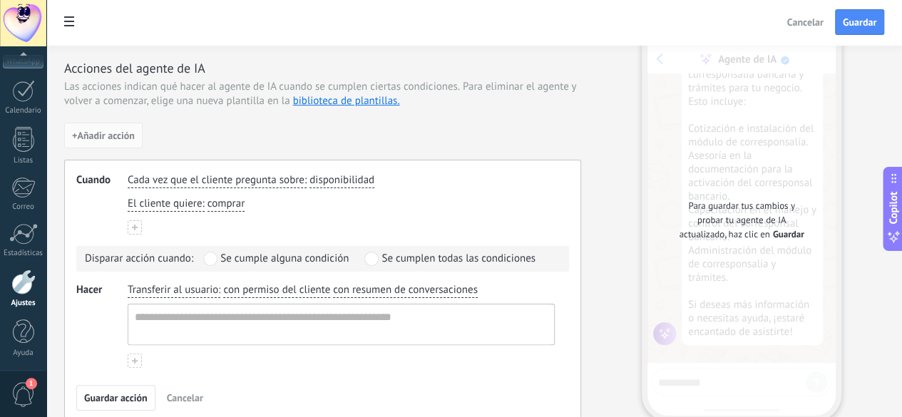
scroll to position [0, 0]
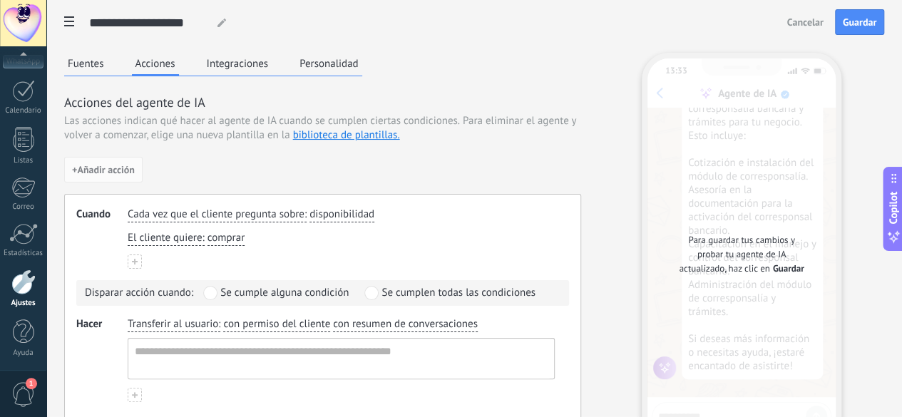
click at [272, 63] on button "Integraciones" at bounding box center [237, 63] width 69 height 21
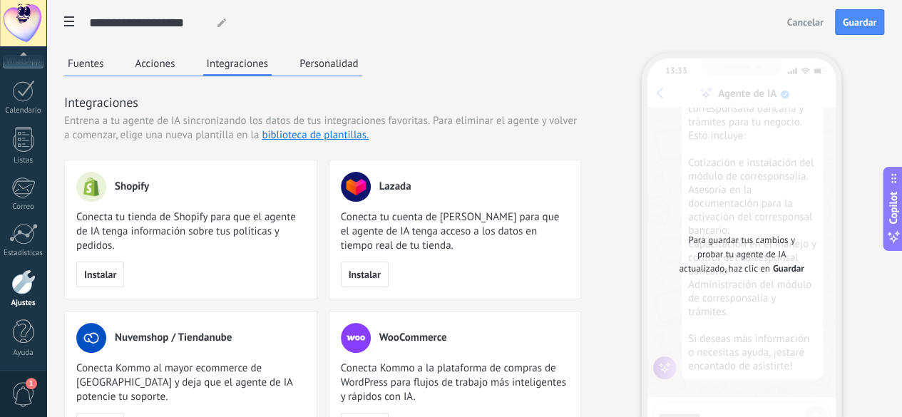
click at [362, 68] on button "Personalidad" at bounding box center [329, 63] width 66 height 21
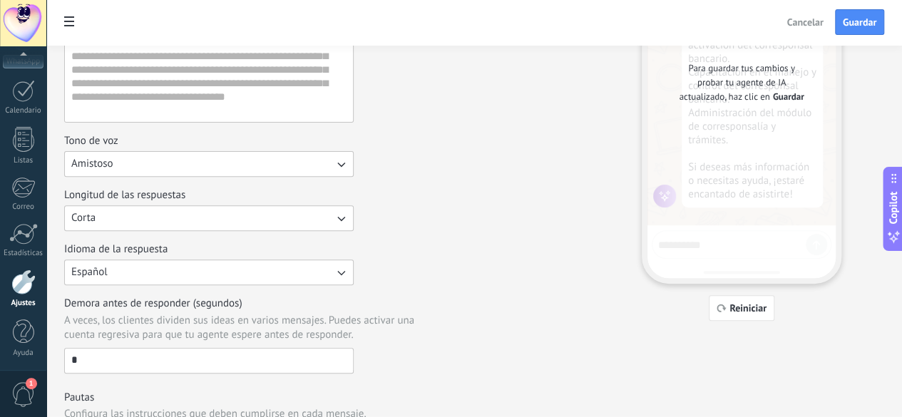
scroll to position [183, 0]
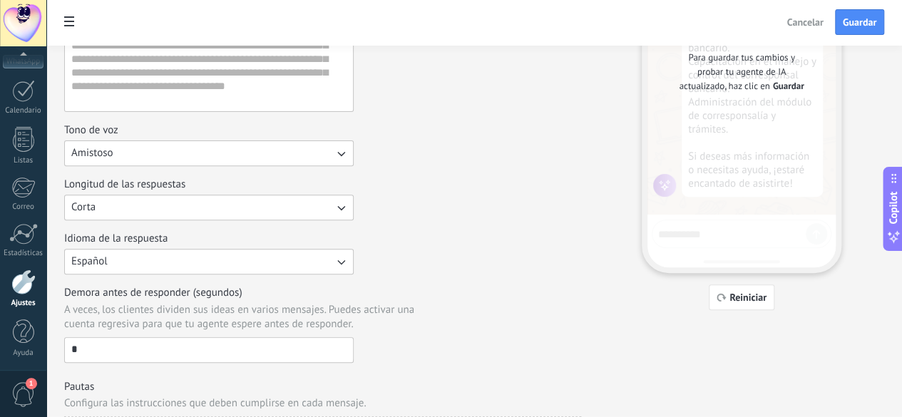
click at [354, 195] on button "Corta" at bounding box center [209, 208] width 290 height 26
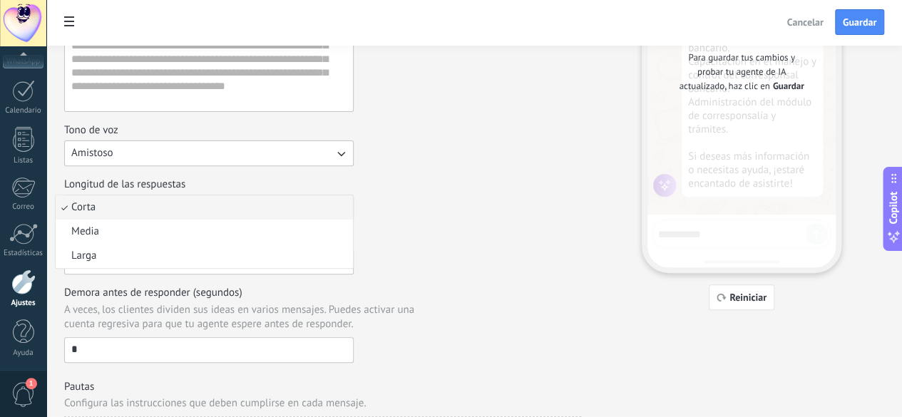
click at [353, 195] on li "Corta" at bounding box center [204, 207] width 297 height 24
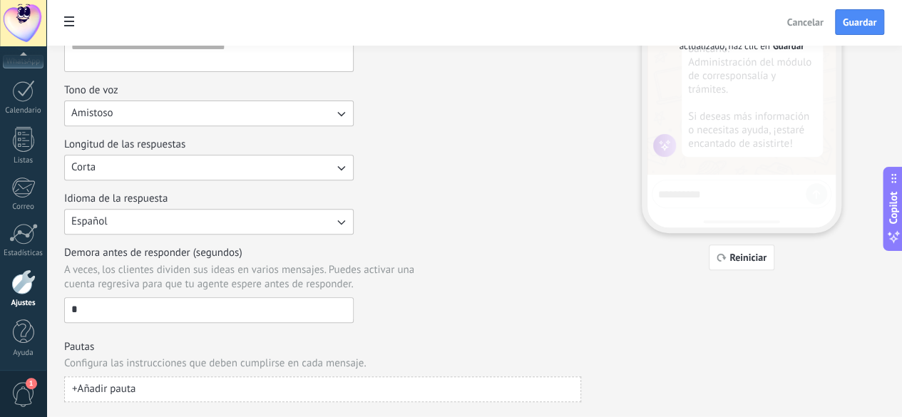
scroll to position [253, 0]
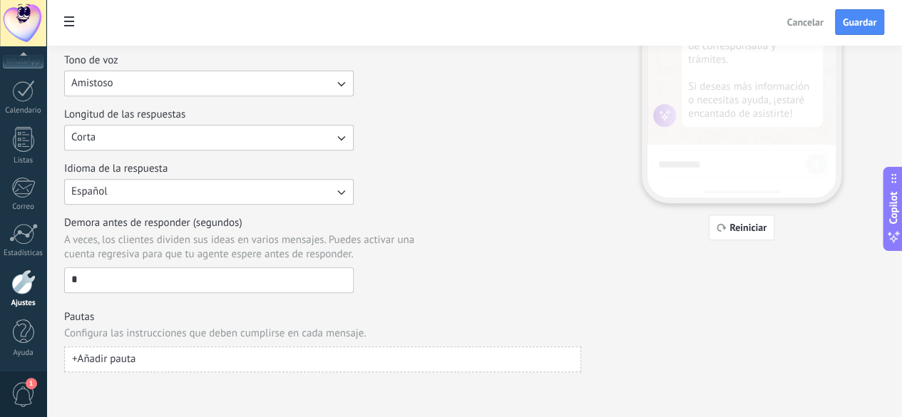
click at [357, 364] on button "+ Añadir pauta" at bounding box center [322, 360] width 517 height 26
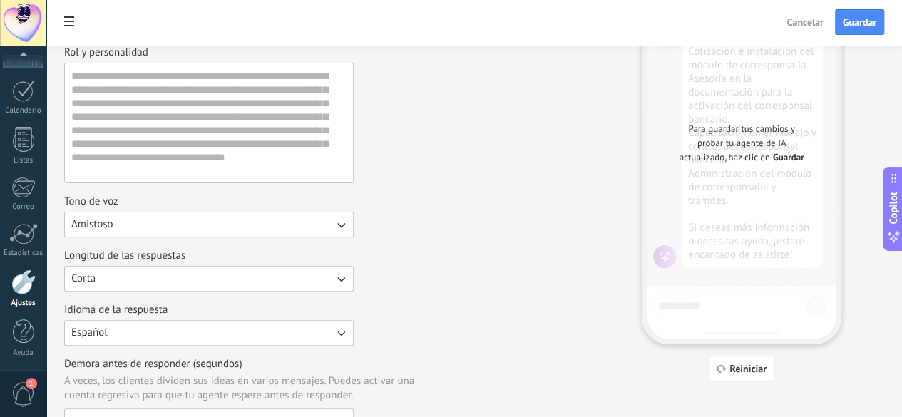
scroll to position [109, 0]
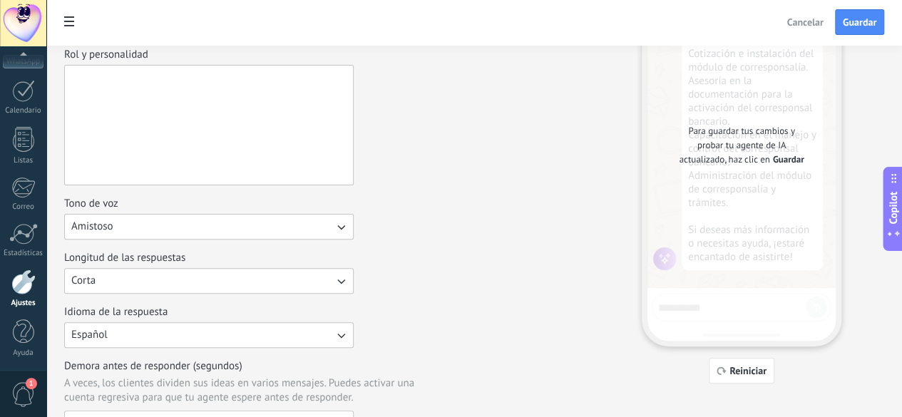
click at [350, 99] on textarea "Rol y personalidad" at bounding box center [207, 125] width 285 height 119
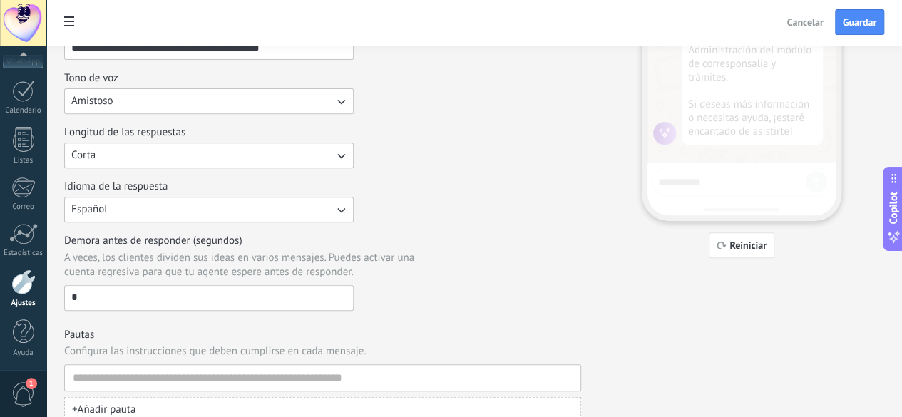
scroll to position [285, 0]
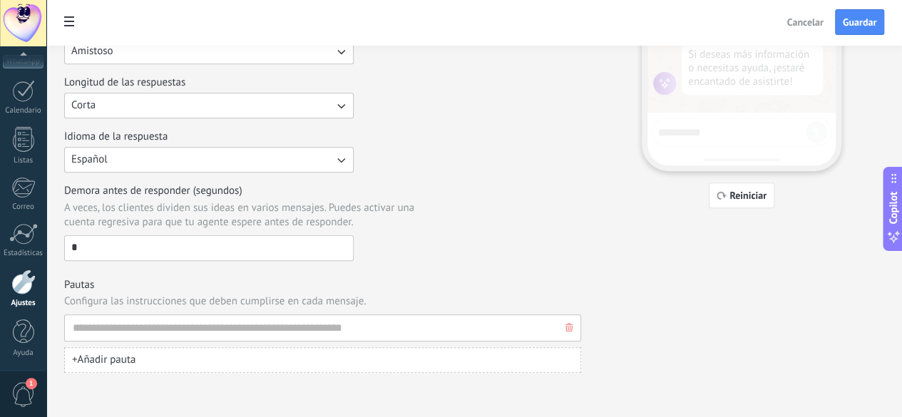
type textarea "**********"
click at [350, 330] on input at bounding box center [317, 328] width 490 height 26
type input "**********"
click at [327, 352] on button "+ Añadir pauta" at bounding box center [322, 360] width 517 height 26
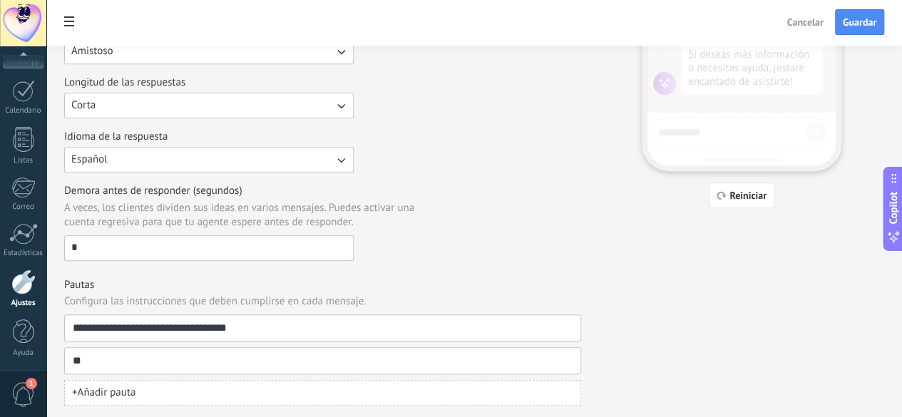
type input "*"
type input "**********"
click at [581, 256] on div "Demora antes de responder (segundos) A veces, los clientes dividen sus ideas en…" at bounding box center [322, 222] width 517 height 77
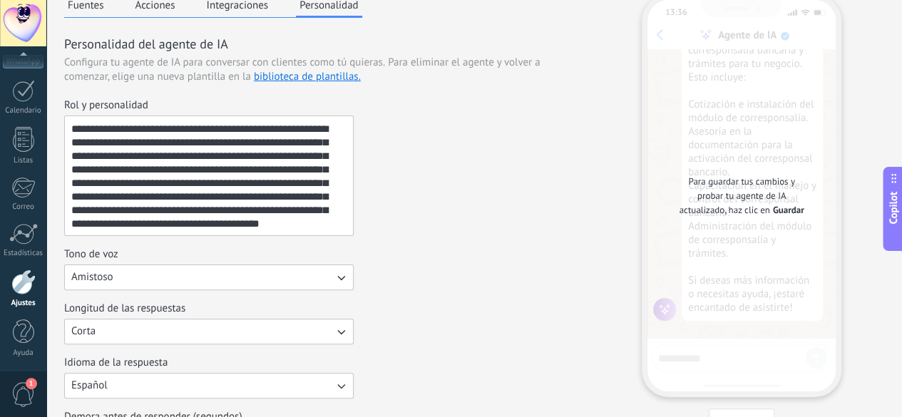
scroll to position [0, 0]
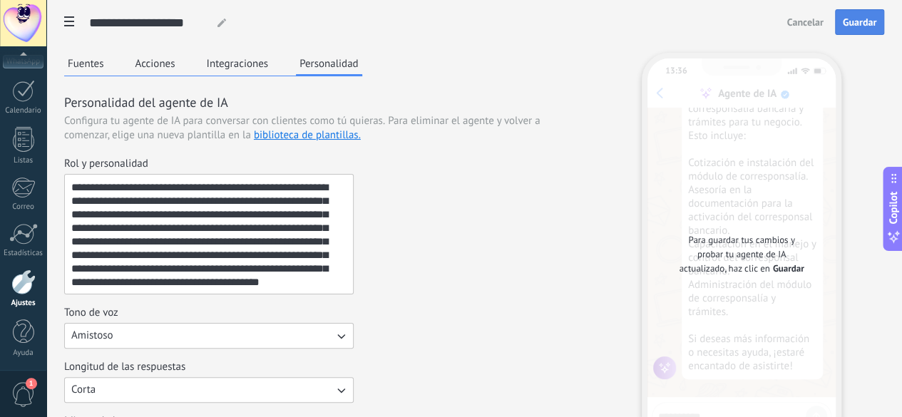
click at [847, 21] on span "Guardar" at bounding box center [860, 22] width 34 height 10
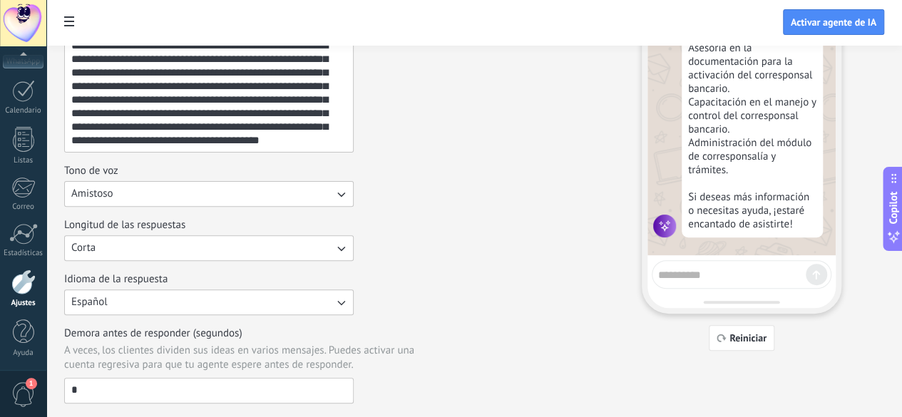
scroll to position [144, 0]
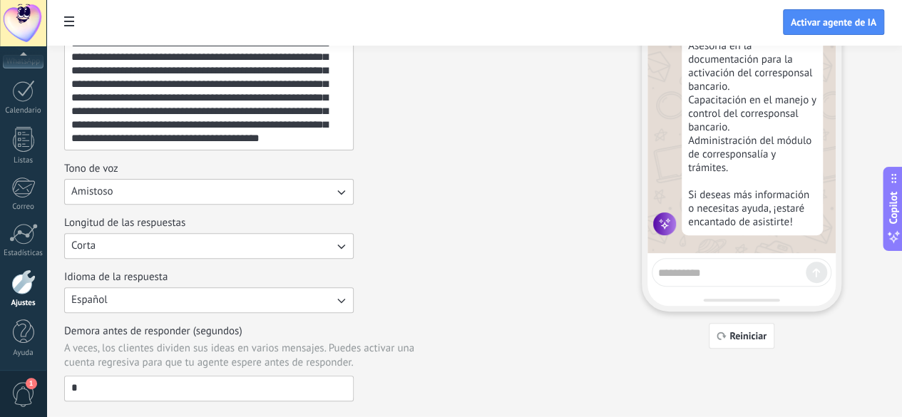
click at [767, 279] on textarea at bounding box center [732, 271] width 148 height 18
type textarea "**********"
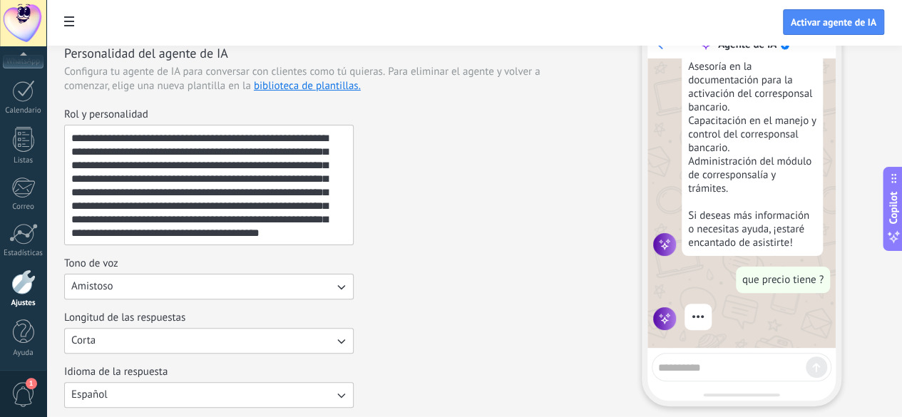
scroll to position [0, 0]
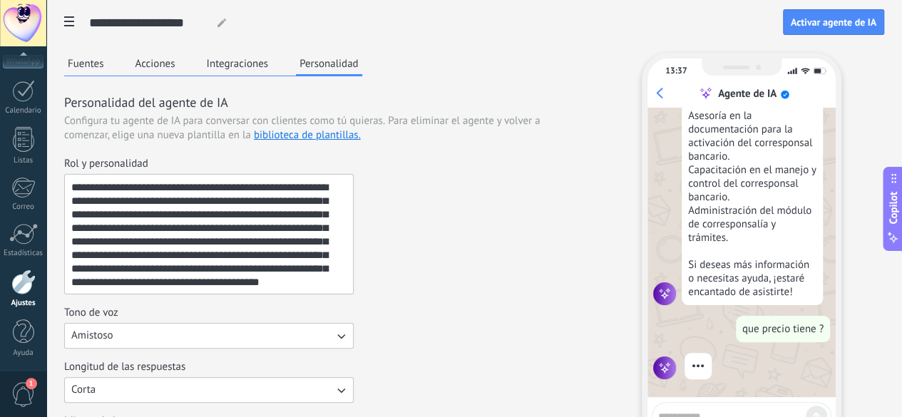
click at [272, 56] on button "Integraciones" at bounding box center [237, 63] width 69 height 21
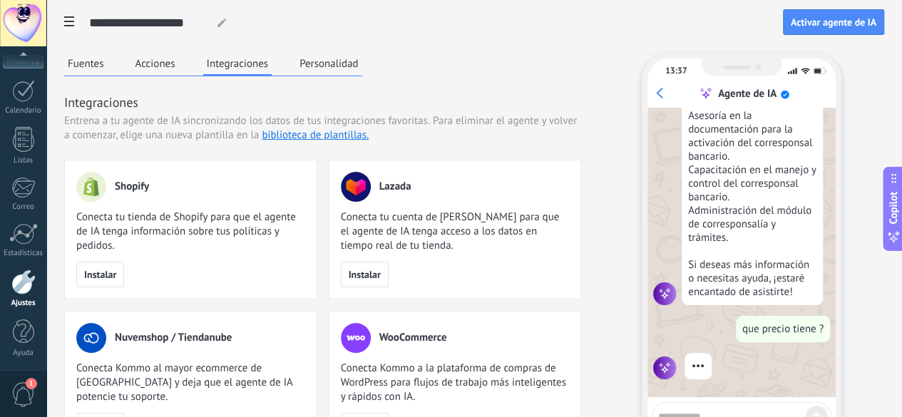
click at [179, 69] on button "Acciones" at bounding box center [155, 63] width 47 height 21
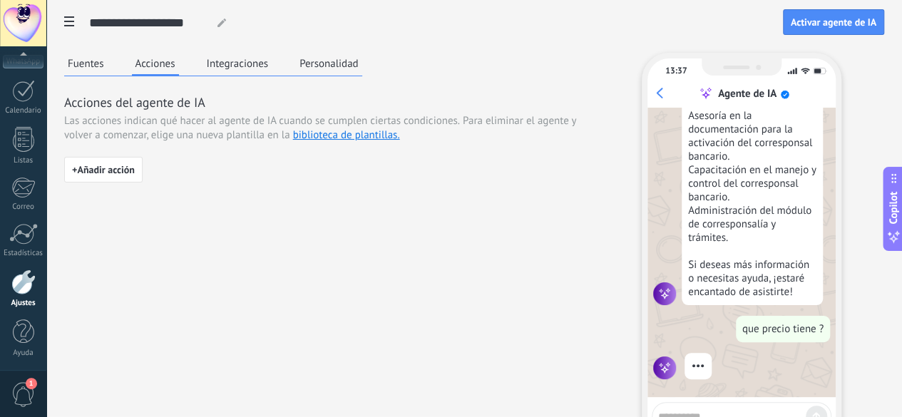
click at [108, 65] on button "Fuentes" at bounding box center [86, 63] width 44 height 21
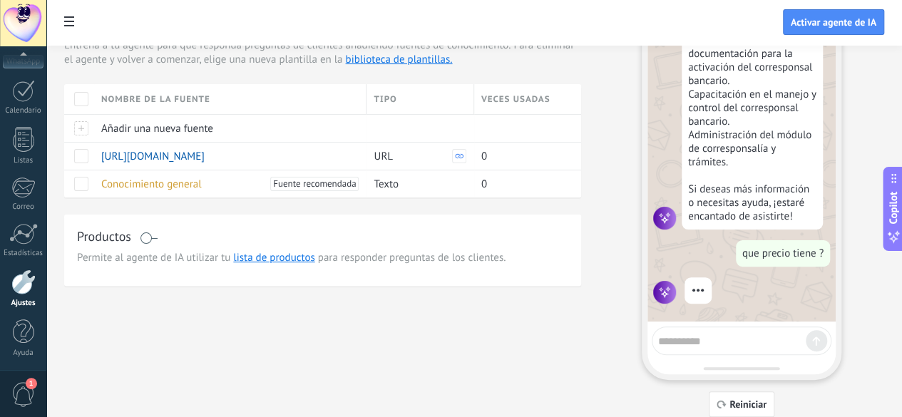
scroll to position [121, 0]
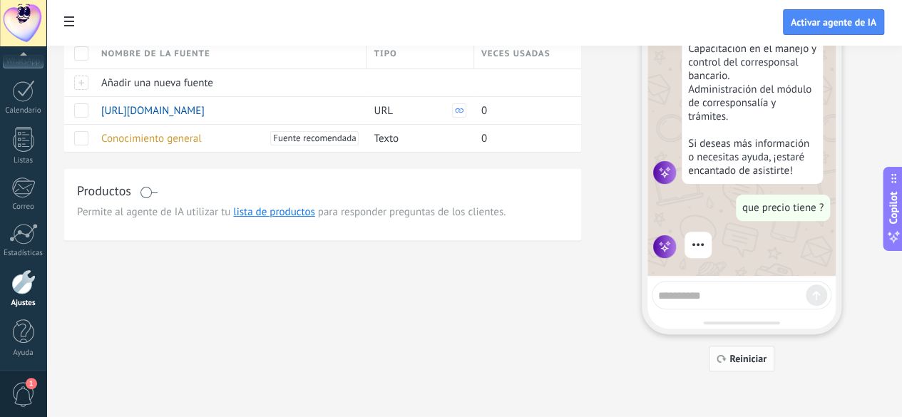
click at [767, 356] on span "Reiniciar" at bounding box center [748, 359] width 37 height 10
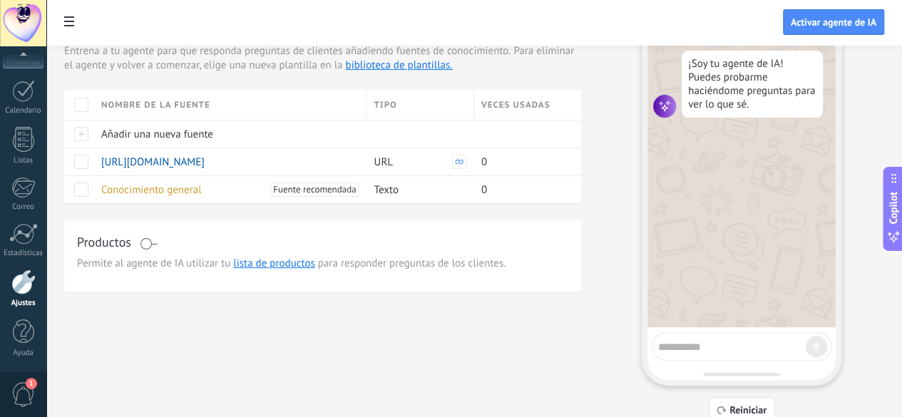
scroll to position [71, 0]
click at [767, 342] on textarea at bounding box center [732, 344] width 148 height 18
type textarea "**********"
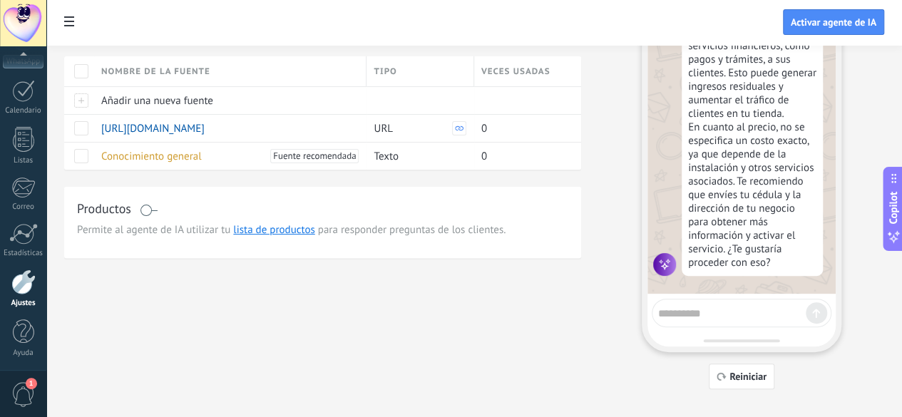
scroll to position [109, 0]
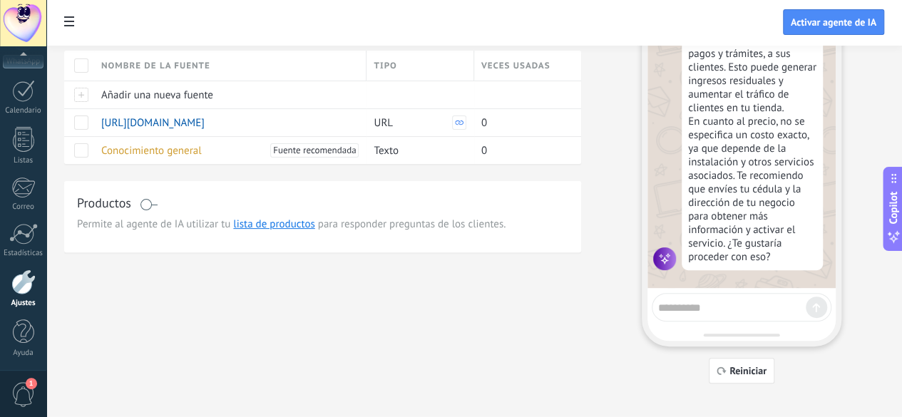
click at [750, 308] on textarea at bounding box center [732, 306] width 148 height 18
type textarea "**********"
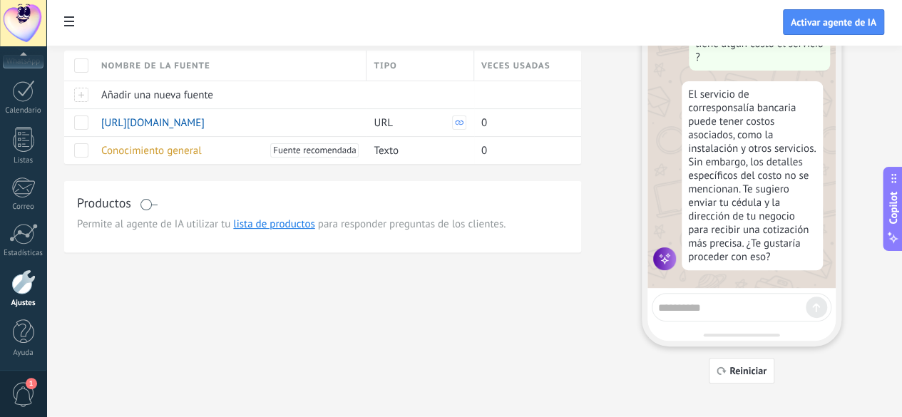
scroll to position [399, 0]
type textarea "**********"
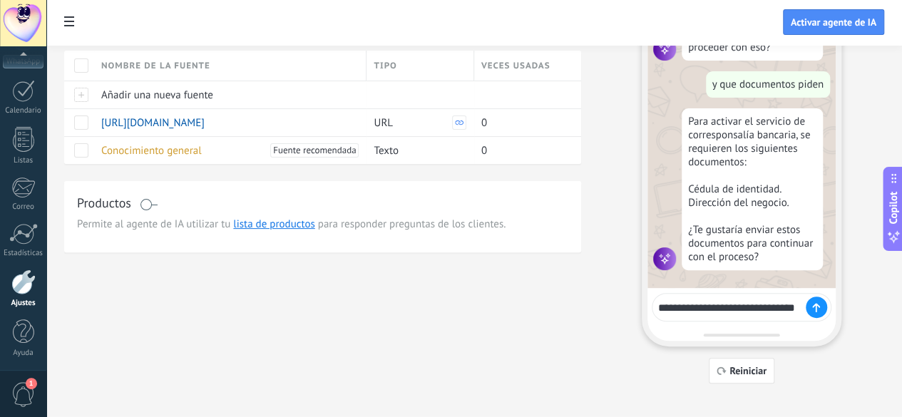
scroll to position [622, 0]
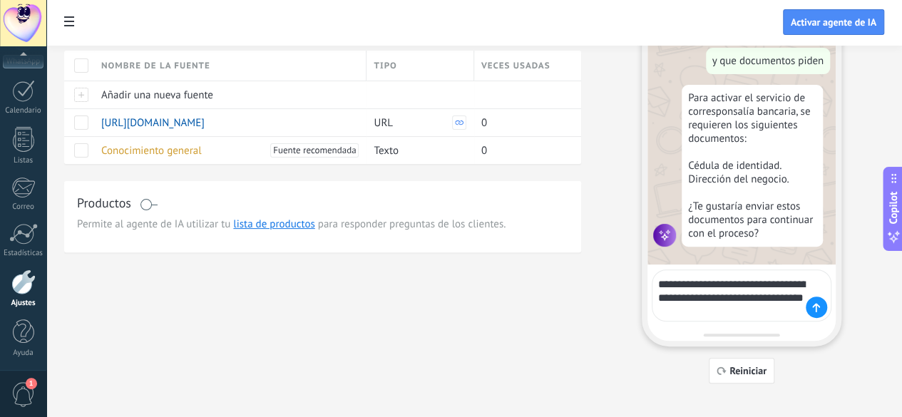
type textarea "**********"
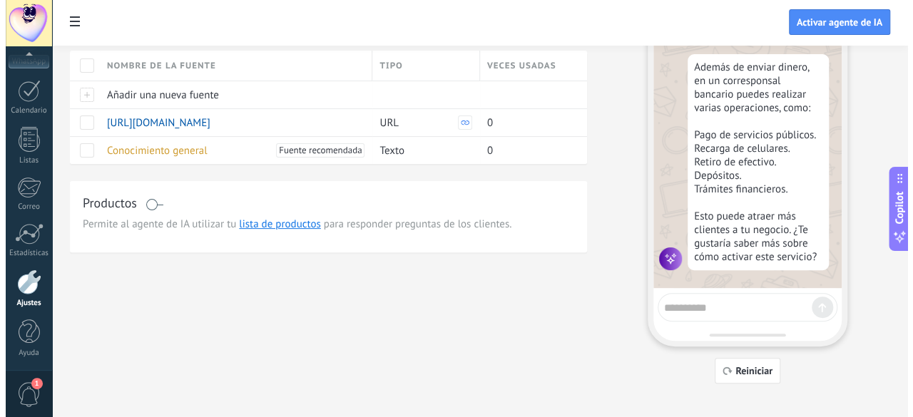
scroll to position [0, 0]
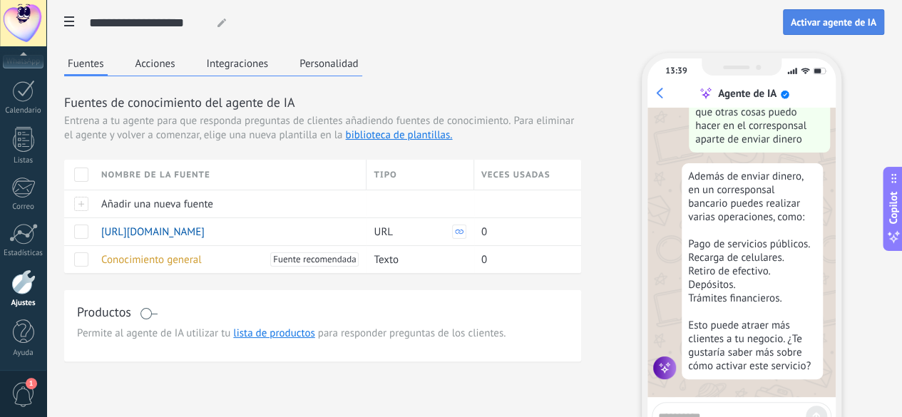
click at [836, 26] on span "Activar agente de IA" at bounding box center [834, 22] width 86 height 10
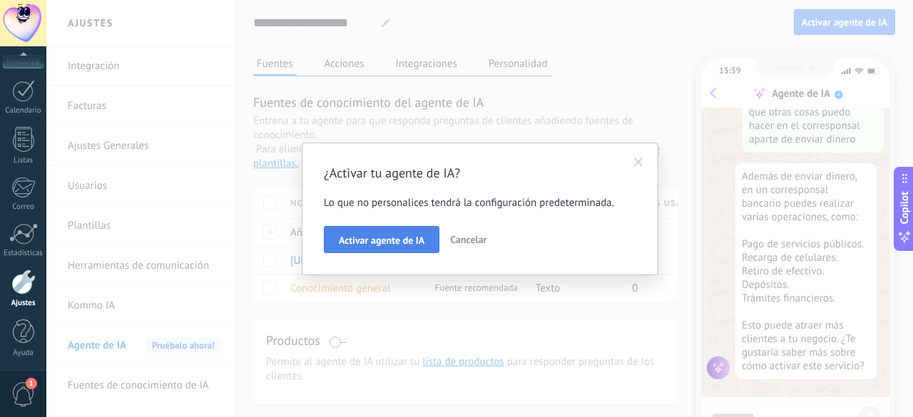
click at [393, 238] on span "Activar agente de IA" at bounding box center [382, 240] width 86 height 10
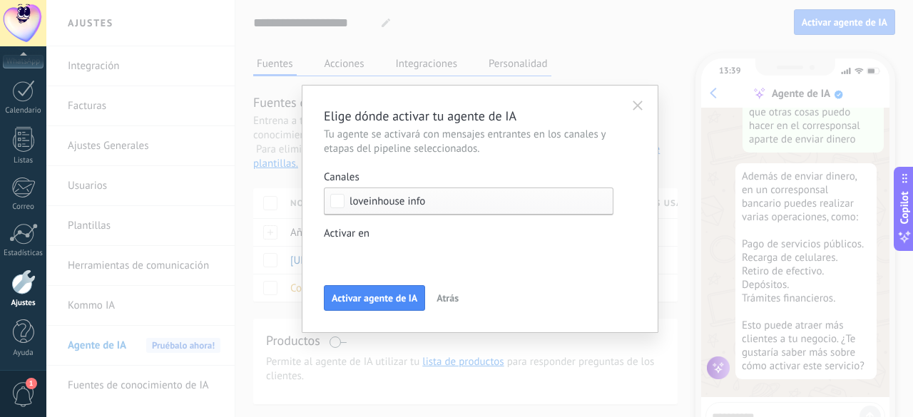
click at [0, 0] on div "Incoming leads Contacto inicial Negociación Debate contractual Discusión de con…" at bounding box center [0, 0] width 0 height 0
click at [429, 253] on label at bounding box center [469, 254] width 290 height 21
click at [429, 230] on div at bounding box center [479, 208] width 867 height 417
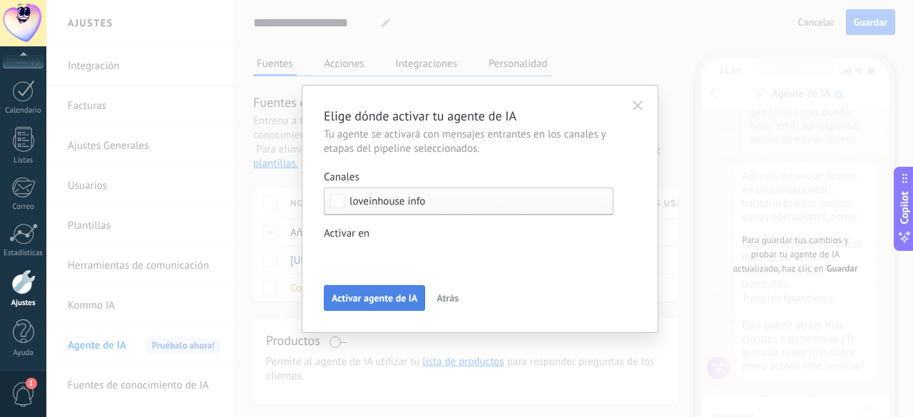
click at [382, 290] on button "Activar agente de IA" at bounding box center [374, 298] width 101 height 26
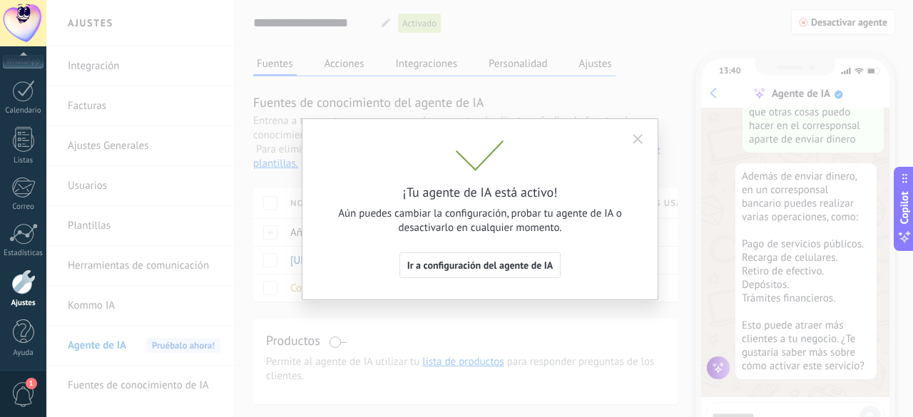
click at [639, 136] on icon "button" at bounding box center [638, 139] width 10 height 10
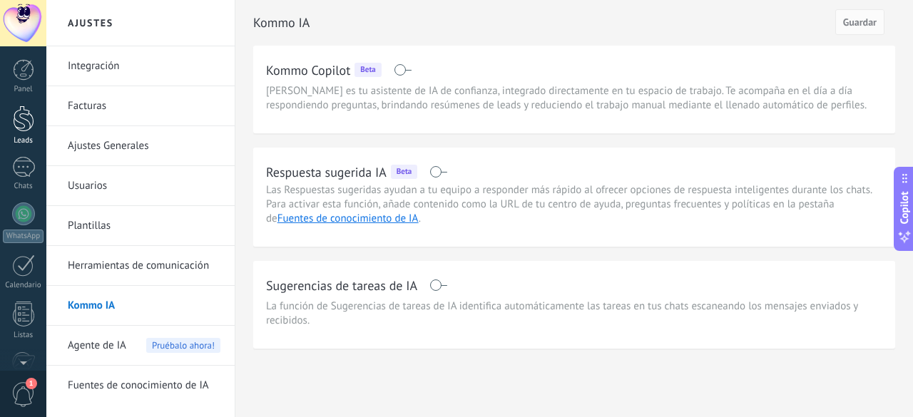
click at [24, 130] on div at bounding box center [23, 119] width 21 height 26
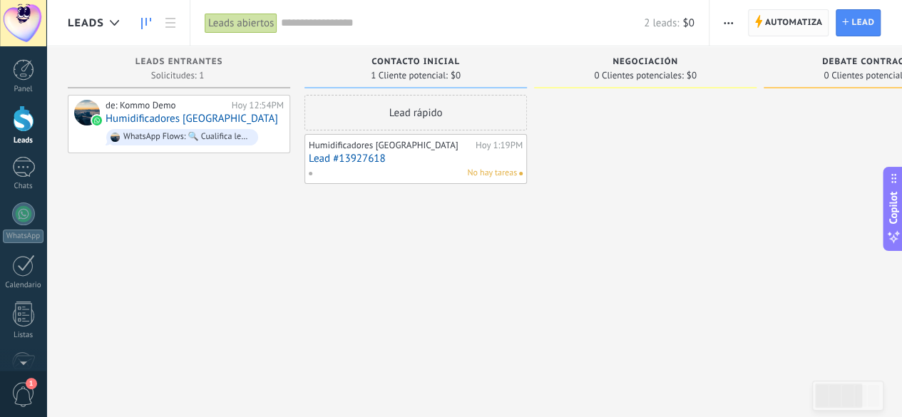
click at [787, 22] on span "Automatiza" at bounding box center [794, 23] width 58 height 26
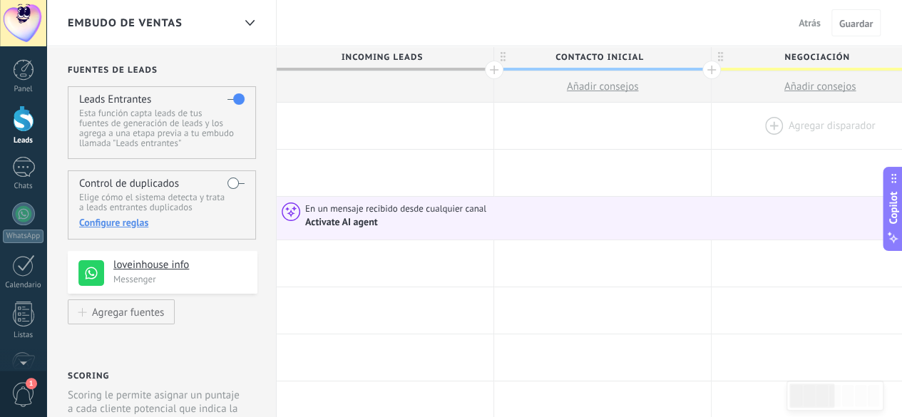
click at [769, 121] on div at bounding box center [820, 126] width 217 height 46
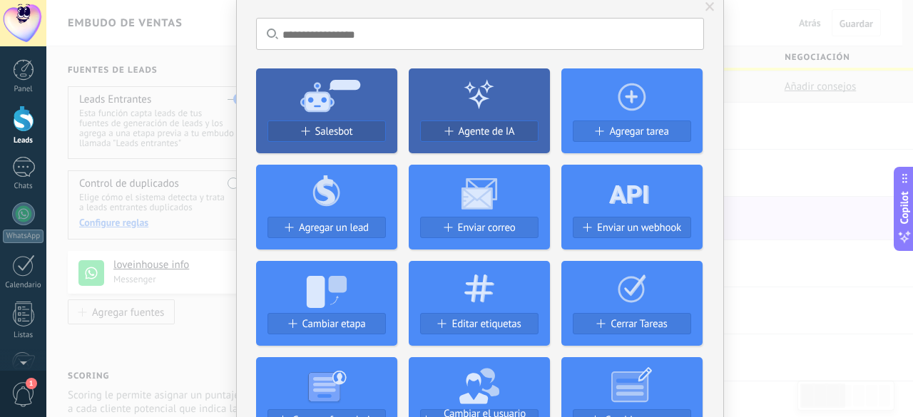
scroll to position [50, 0]
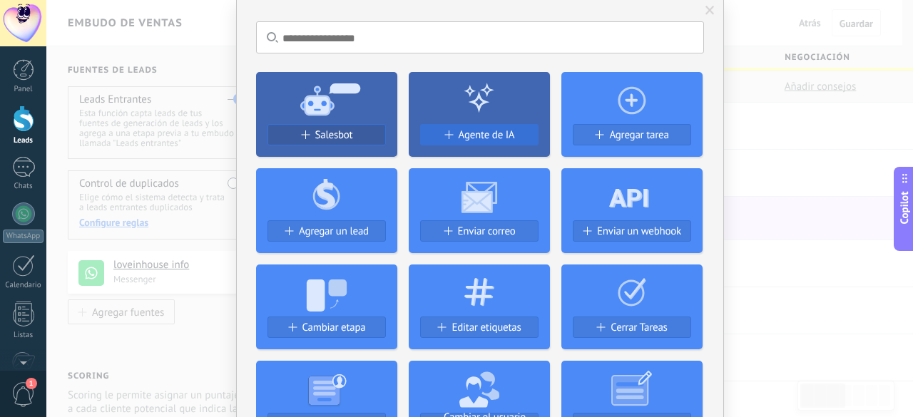
click at [472, 132] on span "Agente de IA" at bounding box center [487, 135] width 56 height 12
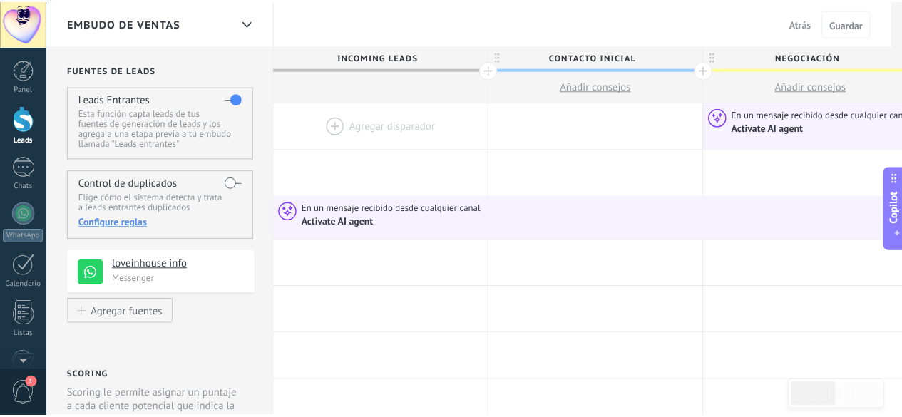
scroll to position [0, 0]
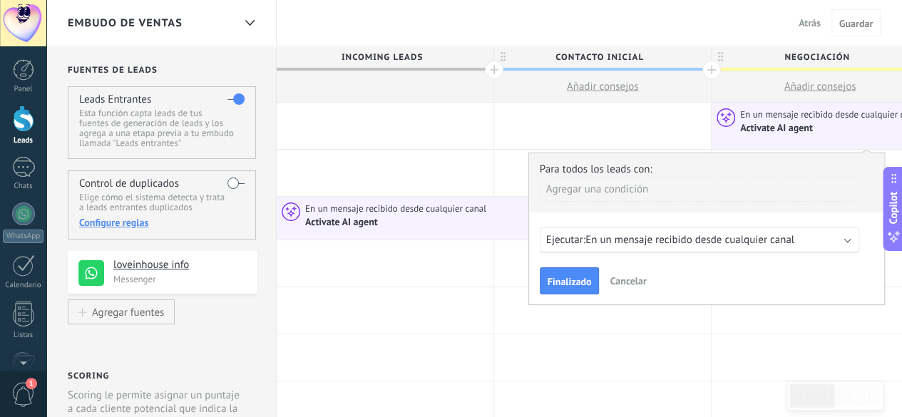
click at [703, 240] on span "En un mensaje recibido desde cualquier canal" at bounding box center [690, 240] width 209 height 14
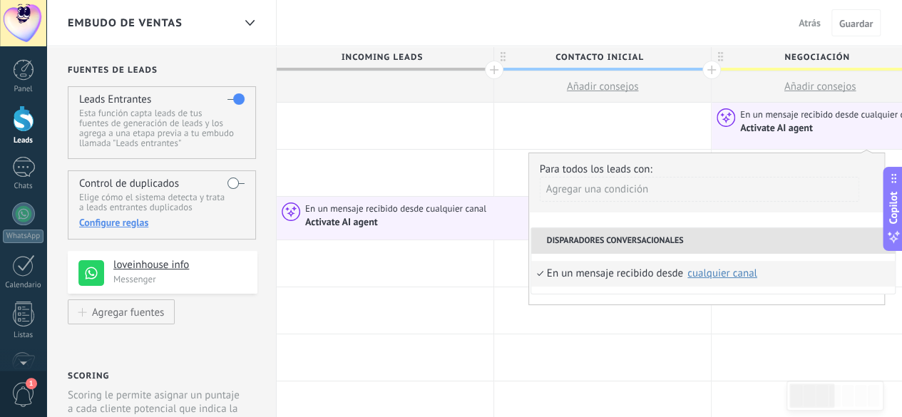
click at [682, 236] on li "Disparadores conversacionales" at bounding box center [713, 241] width 364 height 26
click at [628, 190] on div "Agregar una condición" at bounding box center [700, 189] width 320 height 25
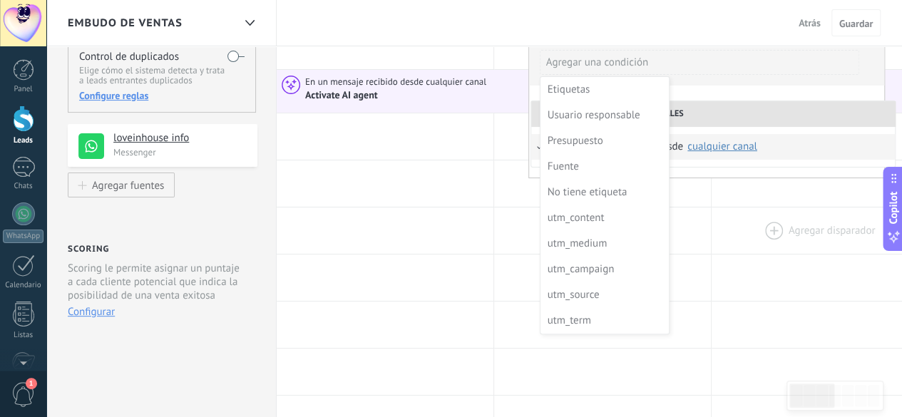
click at [715, 230] on div at bounding box center [820, 231] width 217 height 46
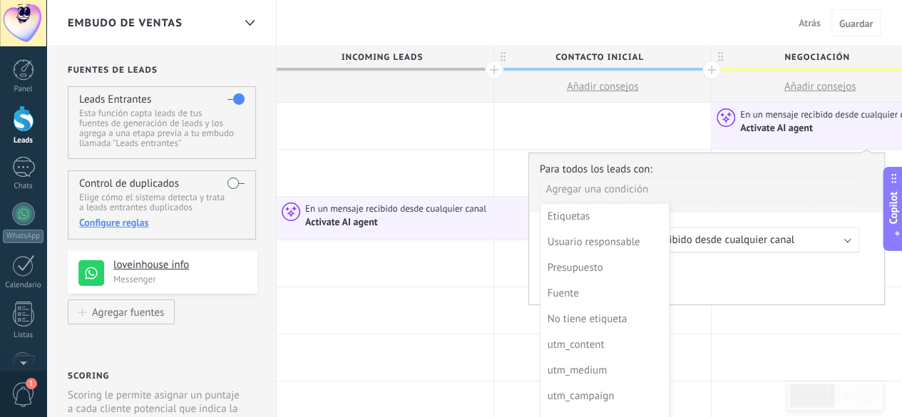
click at [780, 229] on div at bounding box center [707, 228] width 356 height 151
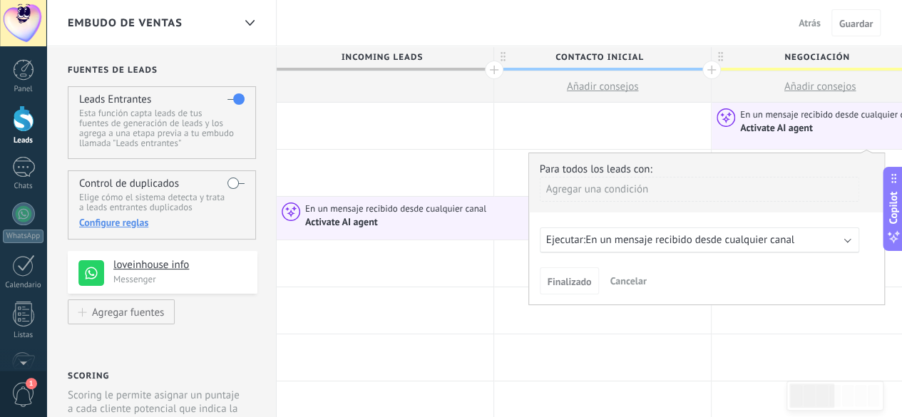
click at [632, 277] on span "Cancelar" at bounding box center [628, 281] width 36 height 13
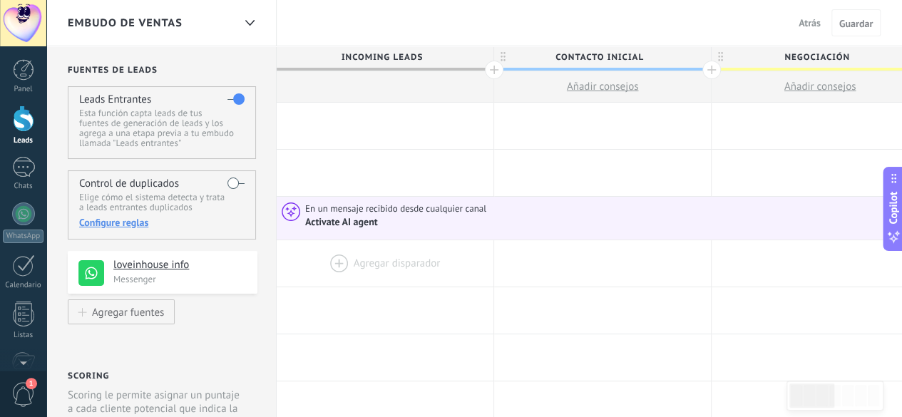
click at [407, 262] on div at bounding box center [385, 263] width 217 height 46
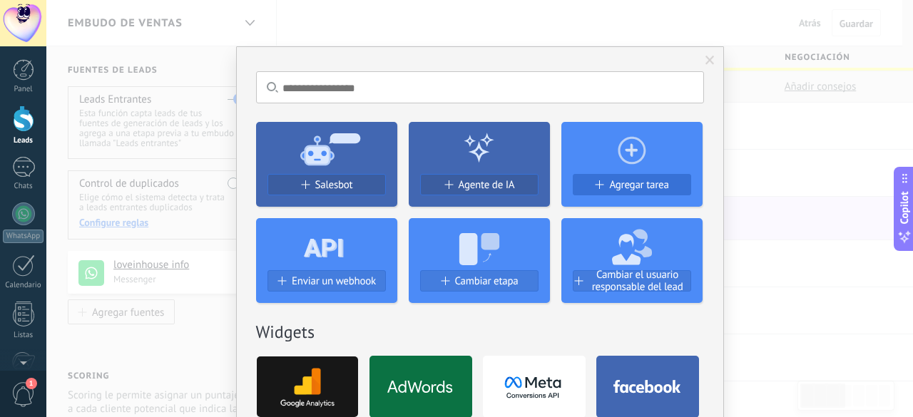
click at [621, 183] on span "Agregar tarea" at bounding box center [638, 185] width 59 height 12
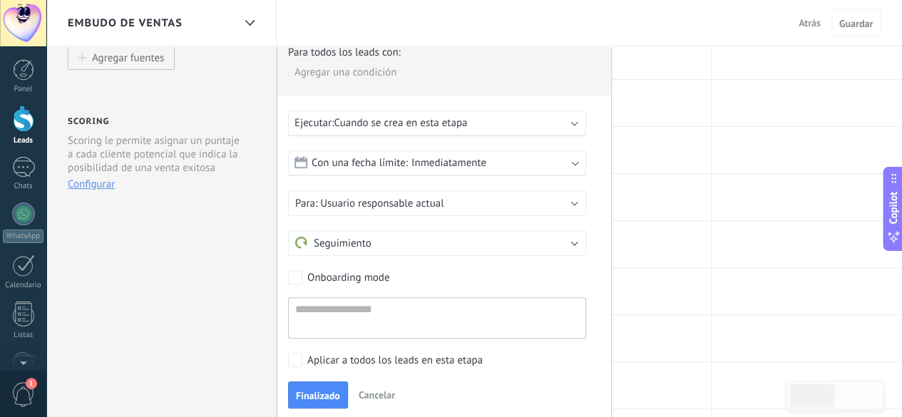
scroll to position [246, 0]
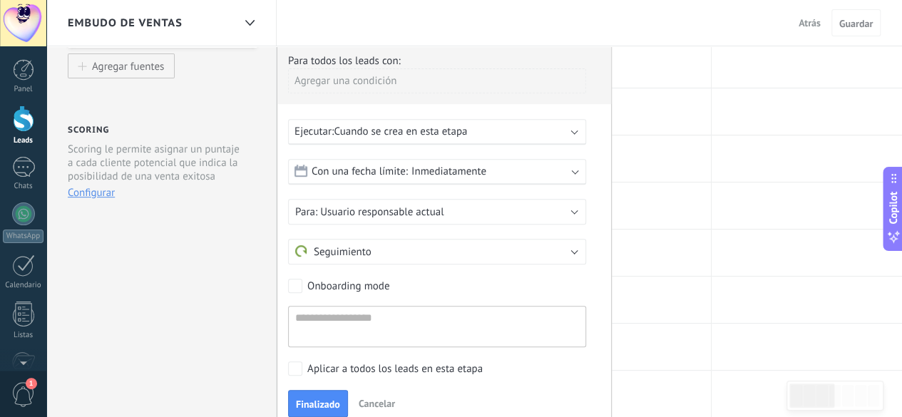
click at [467, 131] on span "Cuando se crea en esta etapa" at bounding box center [400, 132] width 133 height 14
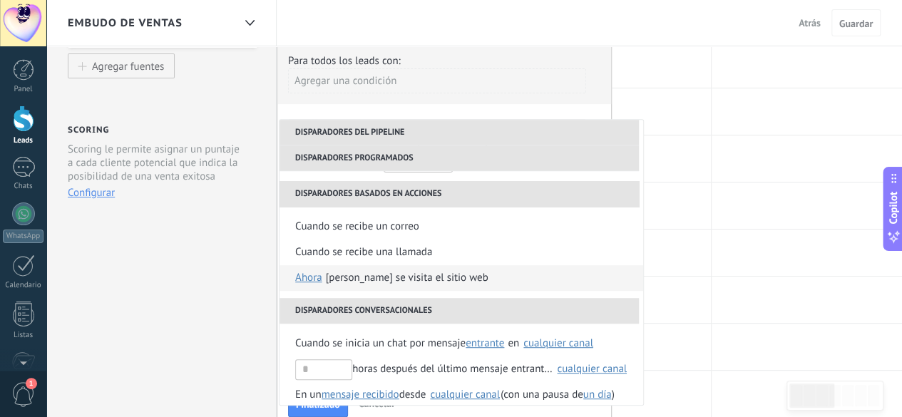
scroll to position [115, 0]
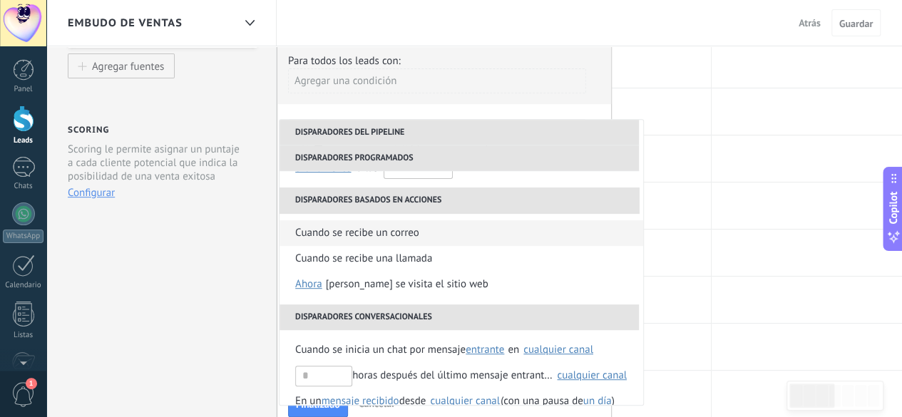
click at [401, 239] on div "Cuando se recibe un correo" at bounding box center [357, 233] width 124 height 26
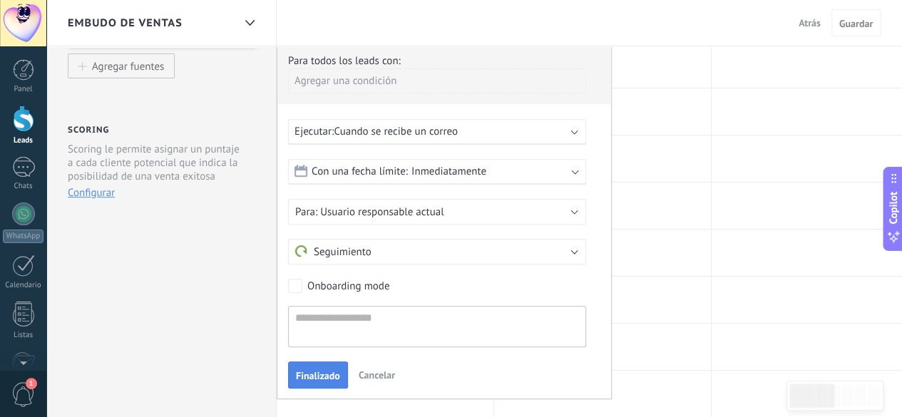
click at [317, 371] on span "Finalizado" at bounding box center [318, 376] width 44 height 10
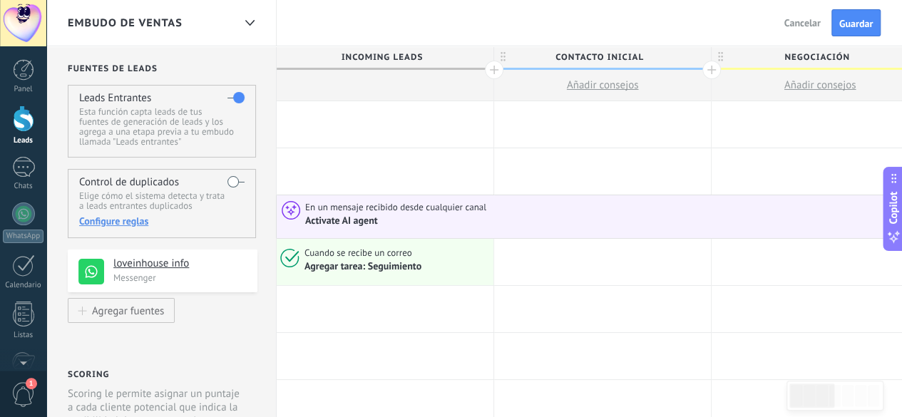
scroll to position [0, 0]
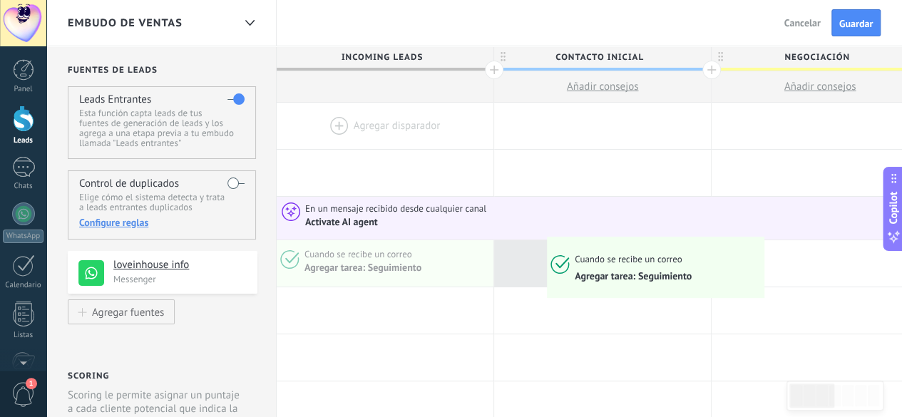
drag, startPoint x: 392, startPoint y: 256, endPoint x: 536, endPoint y: 242, distance: 144.8
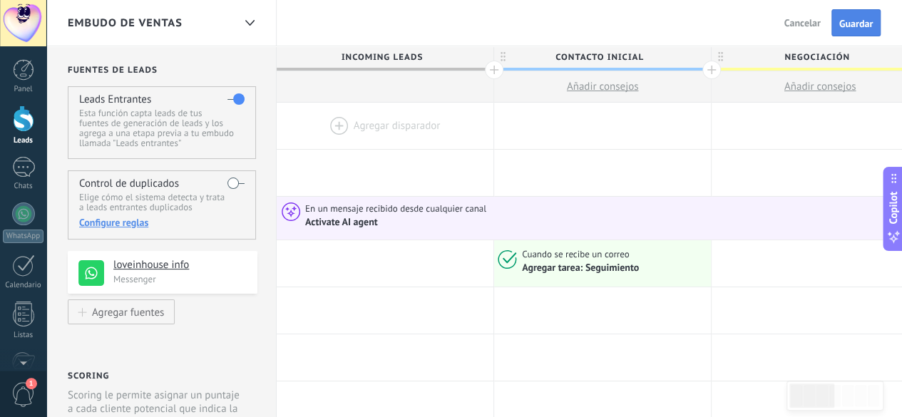
click at [853, 24] on span "Guardar" at bounding box center [857, 24] width 34 height 10
click at [847, 22] on span "Guardar" at bounding box center [857, 24] width 34 height 10
click at [813, 22] on span "Salir" at bounding box center [811, 22] width 19 height 13
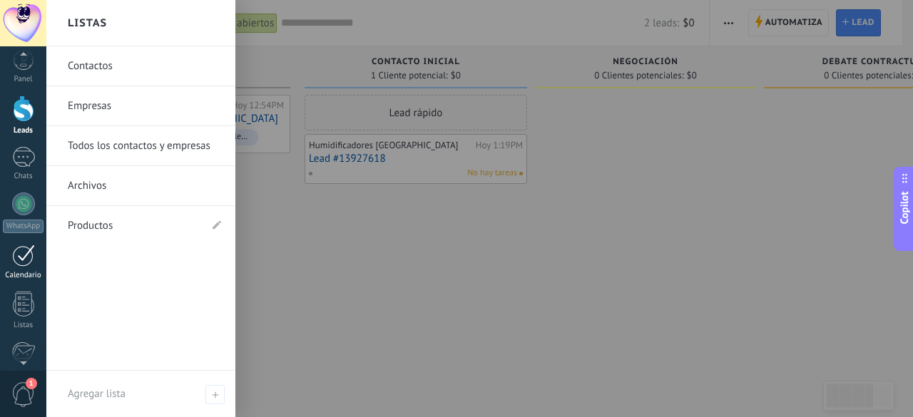
scroll to position [9, 0]
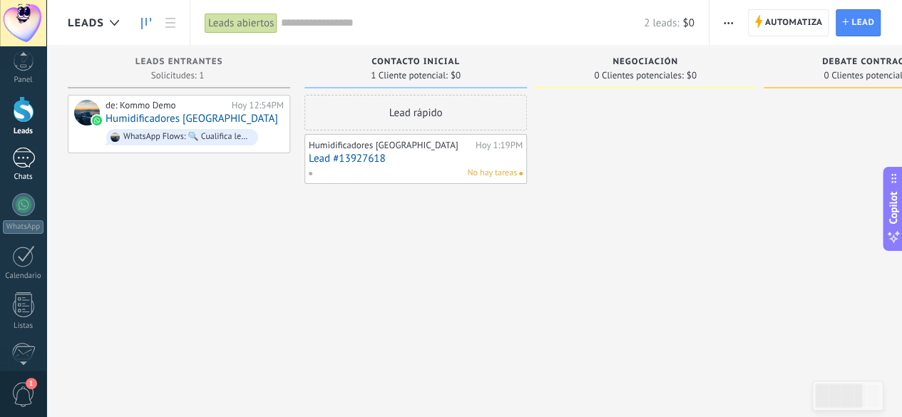
click at [28, 158] on div "1" at bounding box center [23, 158] width 23 height 21
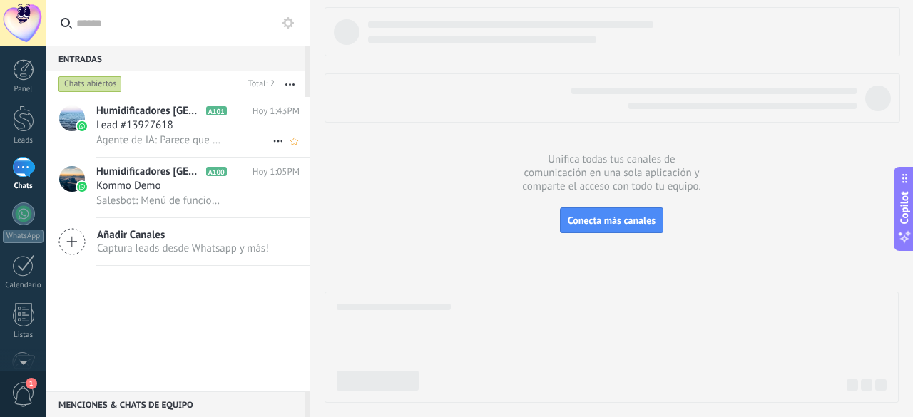
click at [160, 127] on span "Lead #13927618" at bounding box center [134, 125] width 77 height 14
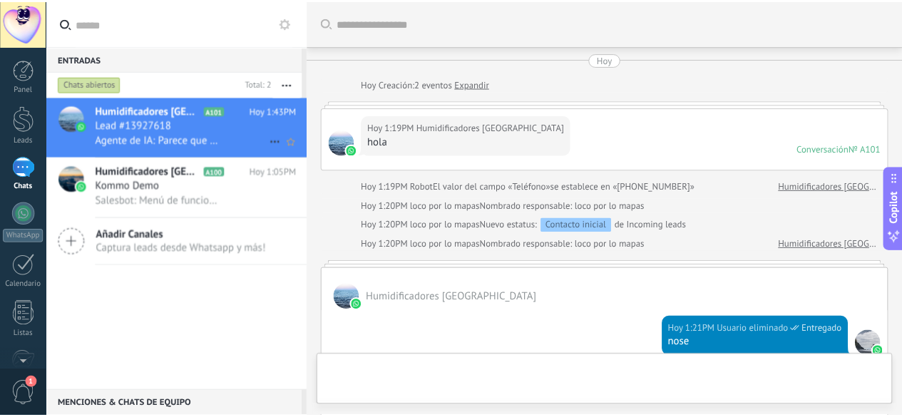
scroll to position [639, 0]
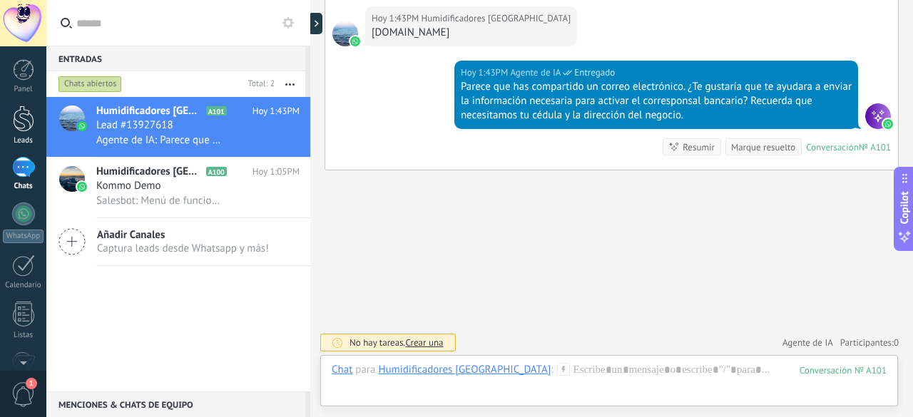
click at [21, 128] on div at bounding box center [23, 119] width 21 height 26
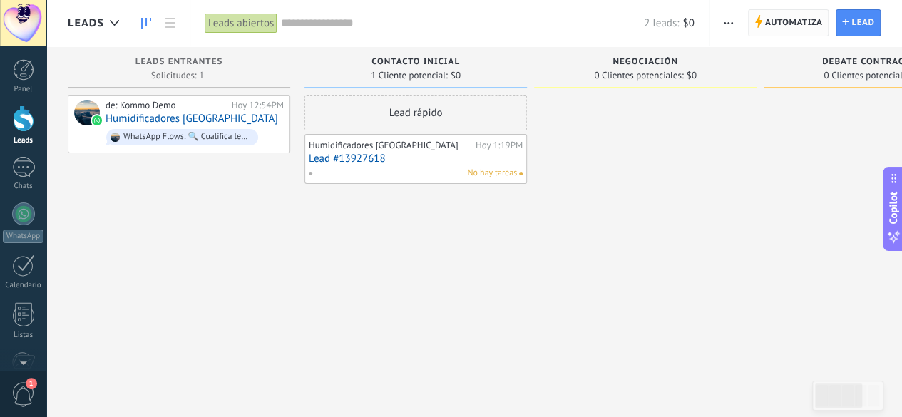
click at [787, 25] on span "Automatiza" at bounding box center [794, 23] width 58 height 26
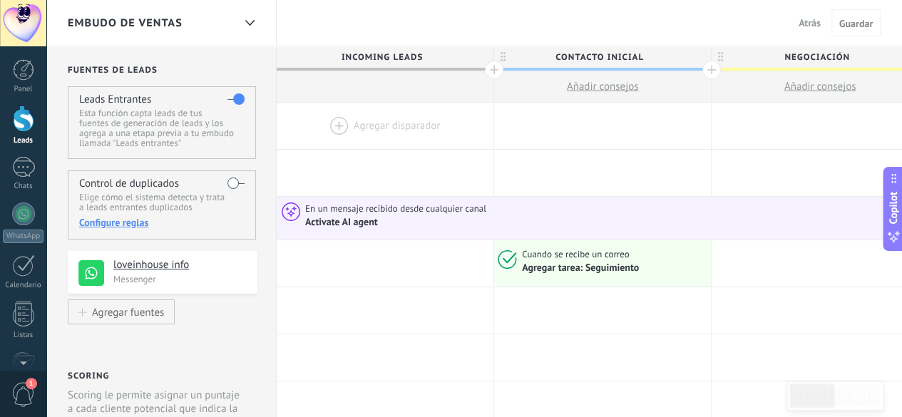
click at [814, 29] on span "Atrás" at bounding box center [810, 22] width 22 height 13
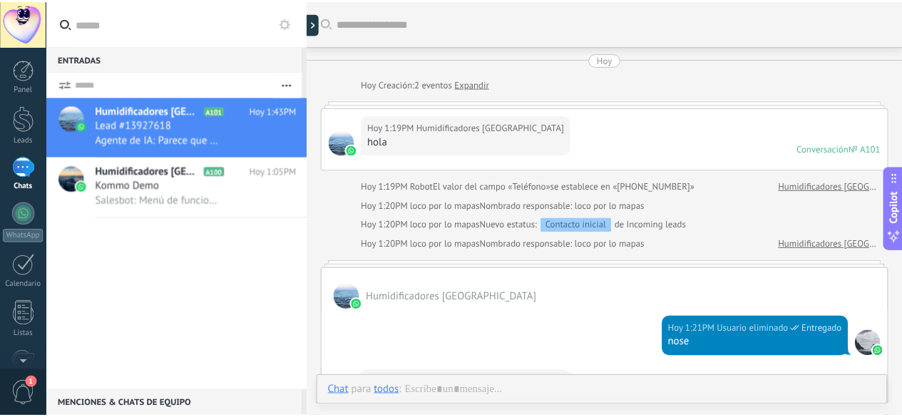
scroll to position [544, 0]
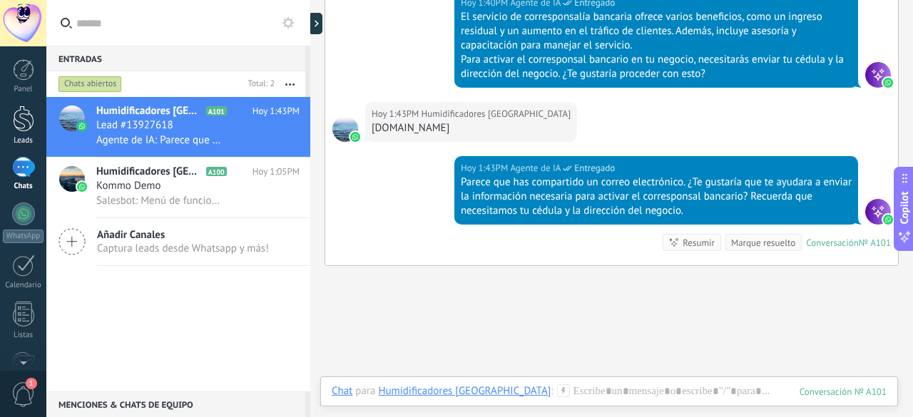
click at [23, 131] on link "Leads" at bounding box center [23, 126] width 46 height 40
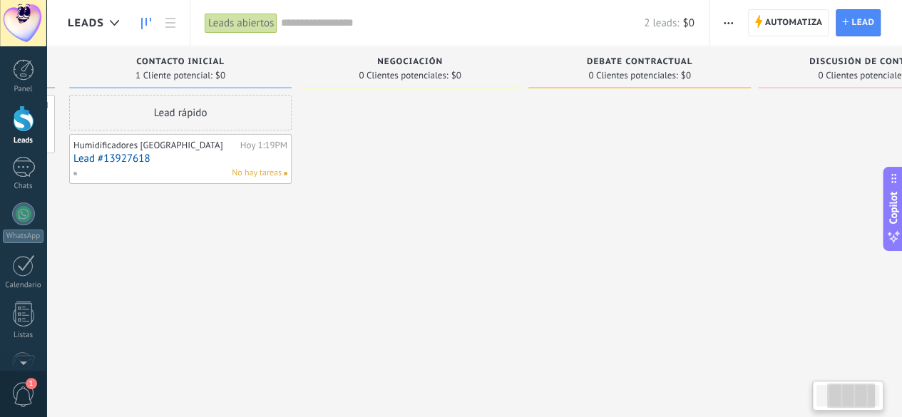
scroll to position [0, 219]
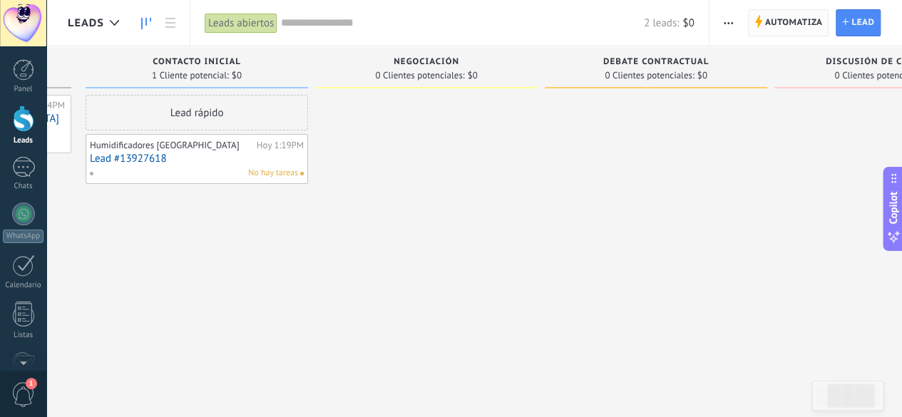
click at [790, 25] on span "Automatiza" at bounding box center [794, 23] width 58 height 26
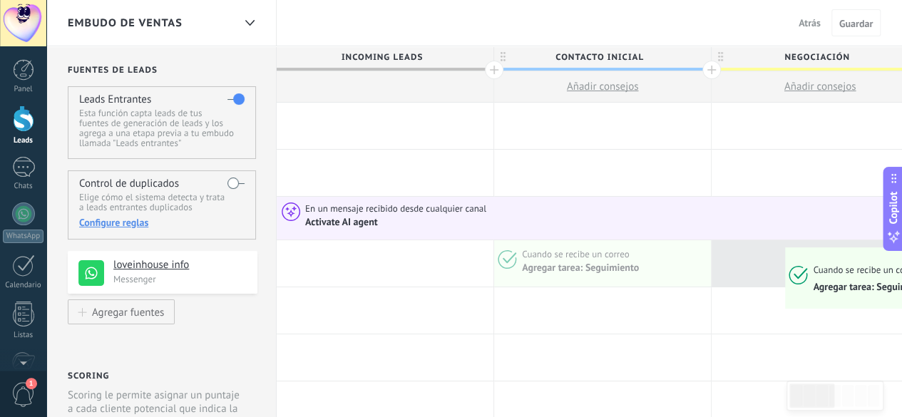
drag, startPoint x: 656, startPoint y: 267, endPoint x: 787, endPoint y: 252, distance: 132.1
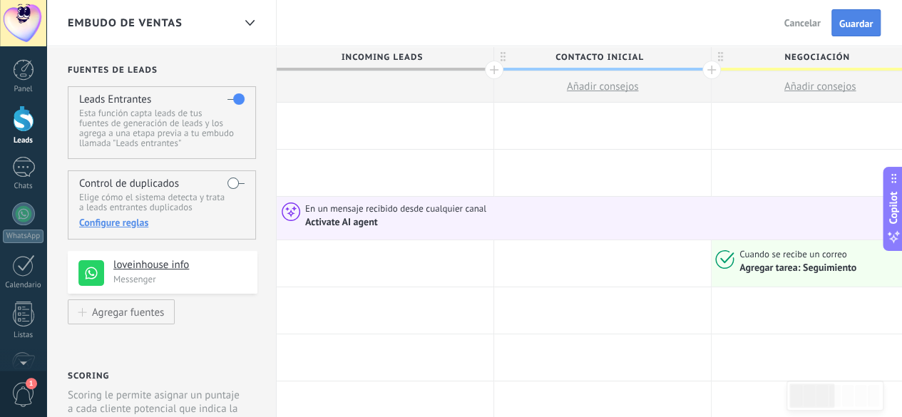
click at [856, 22] on span "Guardar" at bounding box center [857, 24] width 34 height 10
click at [806, 16] on span "Salir" at bounding box center [811, 22] width 19 height 13
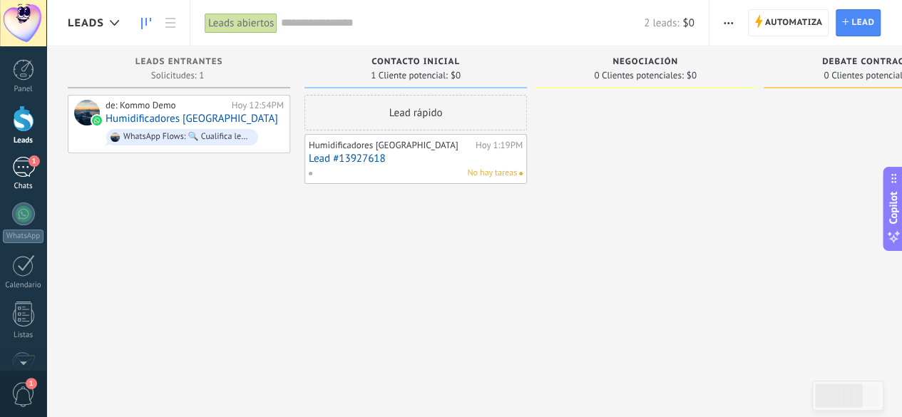
drag, startPoint x: 0, startPoint y: 0, endPoint x: 13, endPoint y: 172, distance: 172.4
click at [13, 172] on div "1" at bounding box center [23, 167] width 23 height 21
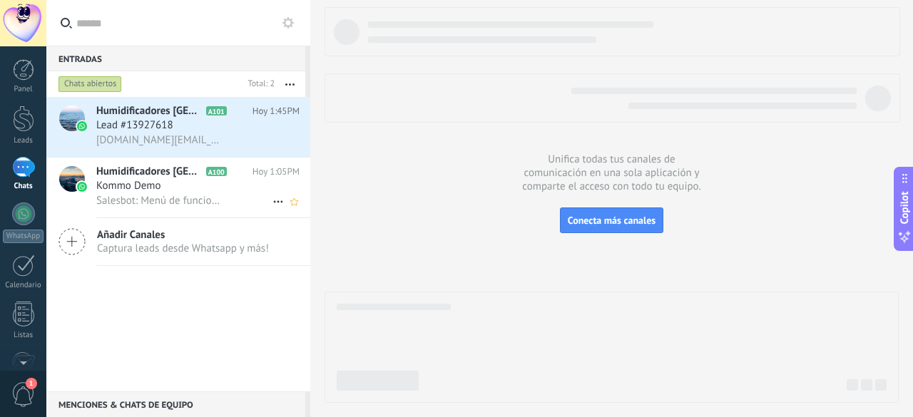
click at [193, 188] on div "Kommo Demo" at bounding box center [197, 186] width 203 height 14
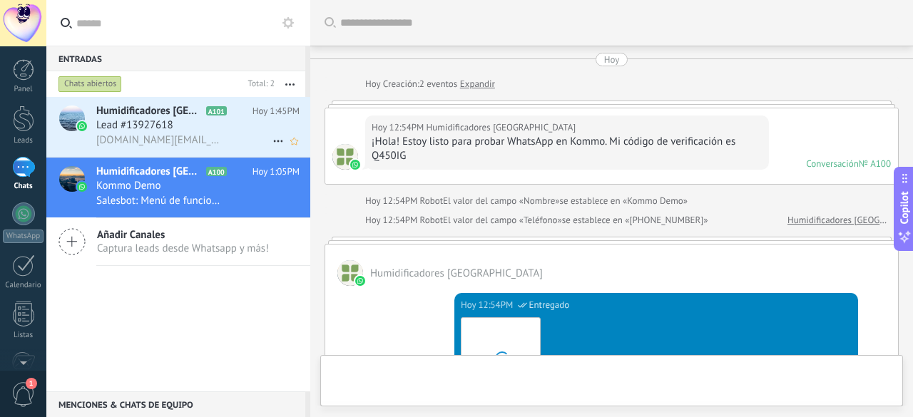
scroll to position [1217, 0]
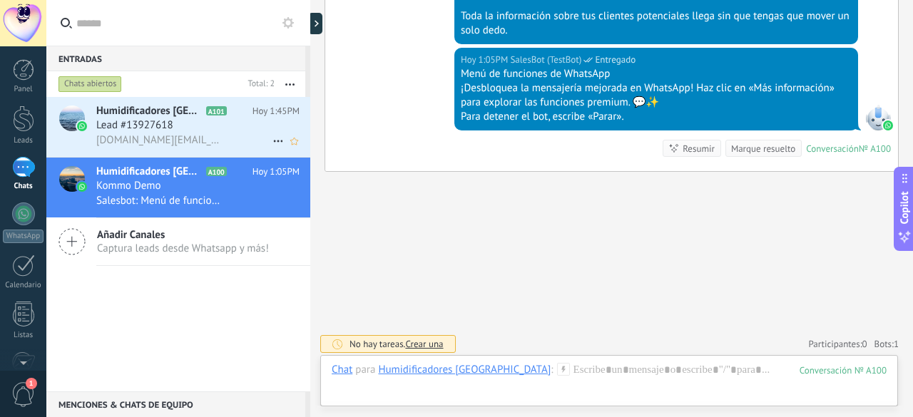
click at [202, 142] on h3 "urbik.info@gmail.com" at bounding box center [162, 140] width 132 height 14
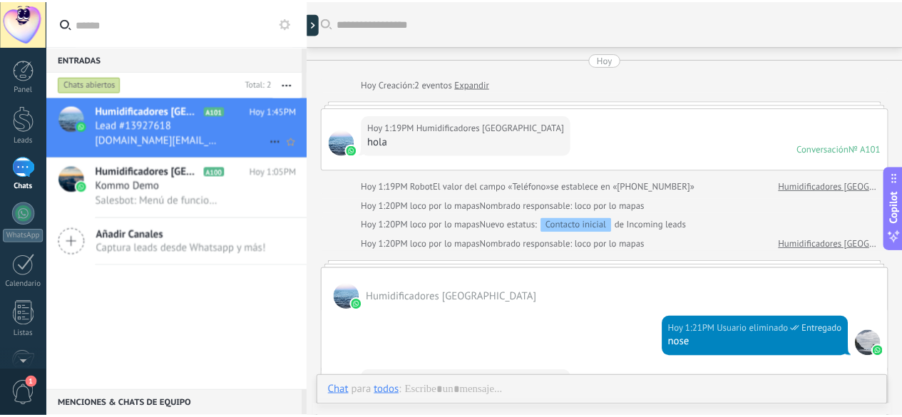
scroll to position [680, 0]
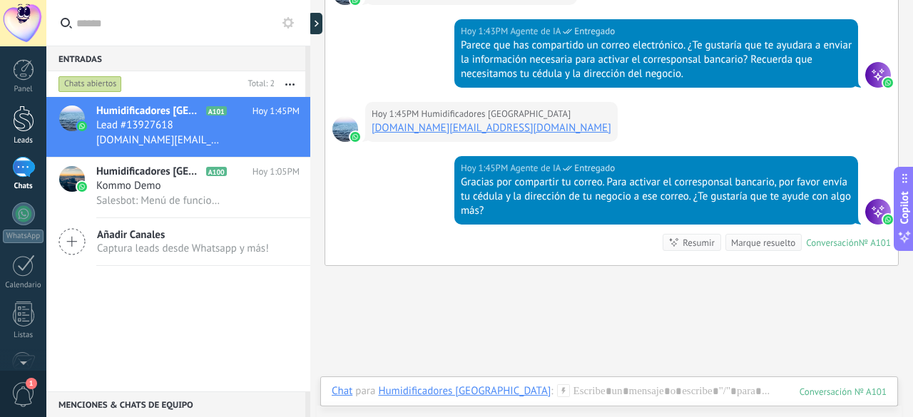
click at [13, 123] on div at bounding box center [23, 119] width 21 height 26
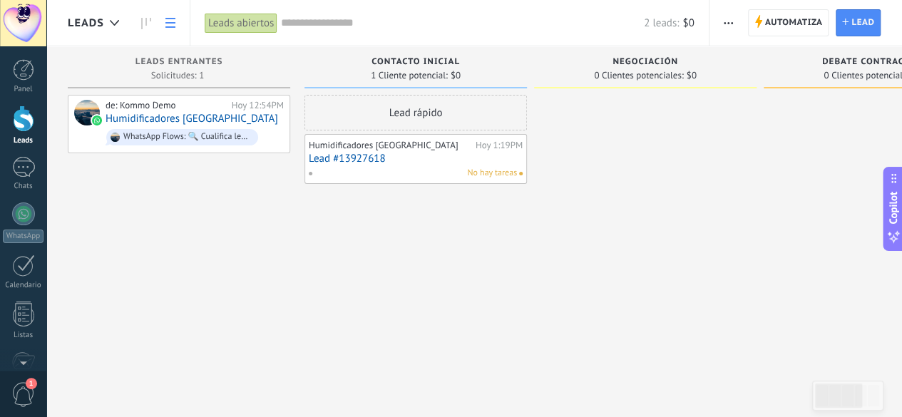
click at [161, 21] on link at bounding box center [170, 23] width 24 height 28
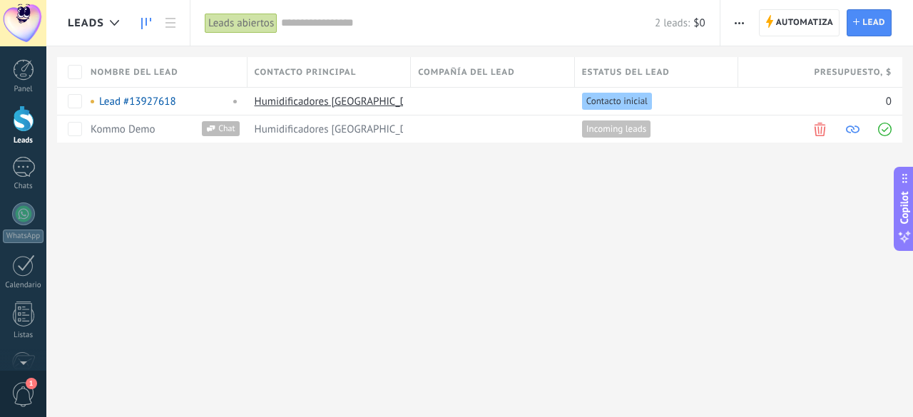
click at [144, 25] on icon at bounding box center [146, 23] width 10 height 11
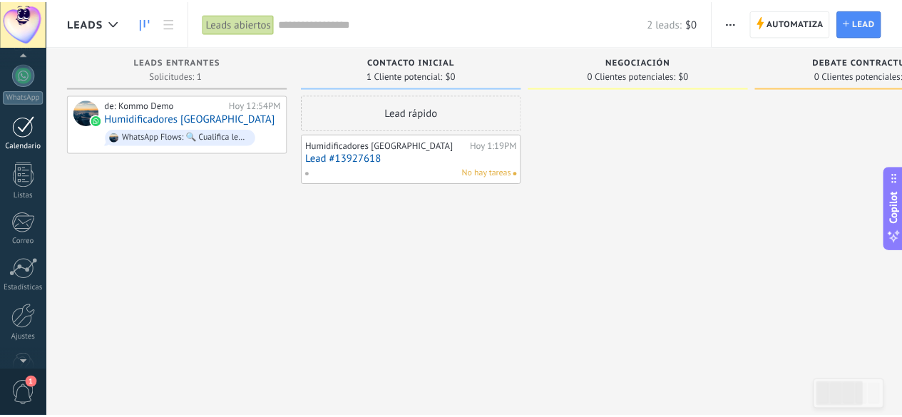
scroll to position [175, 0]
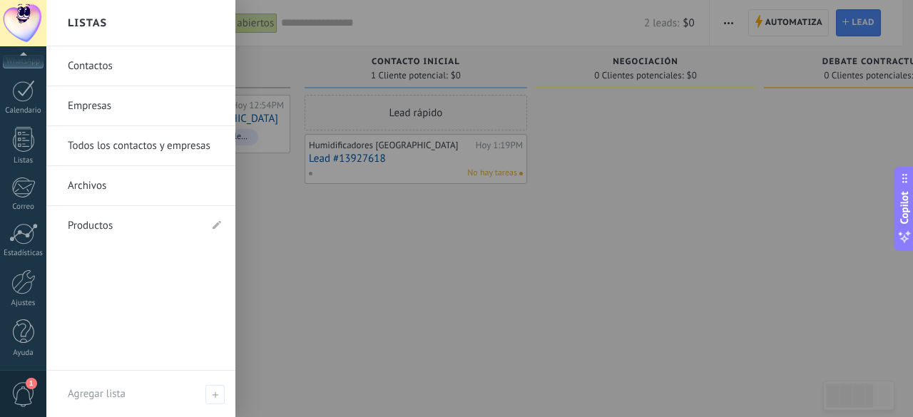
click at [26, 391] on span "1" at bounding box center [23, 394] width 24 height 25
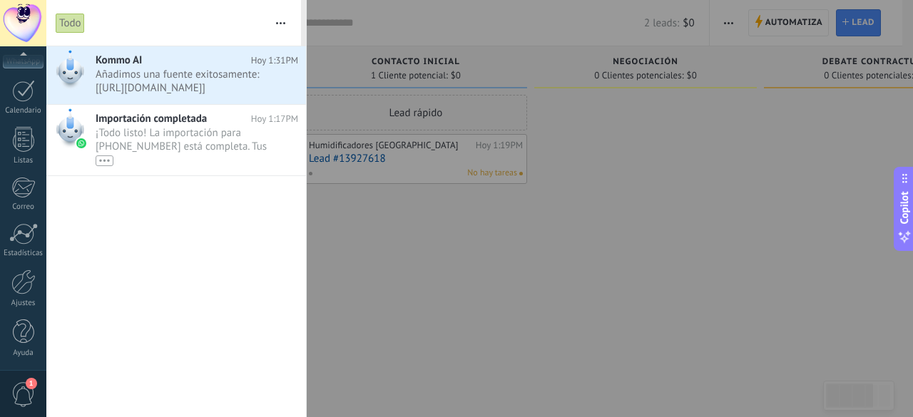
click at [26, 391] on span "1" at bounding box center [23, 394] width 24 height 25
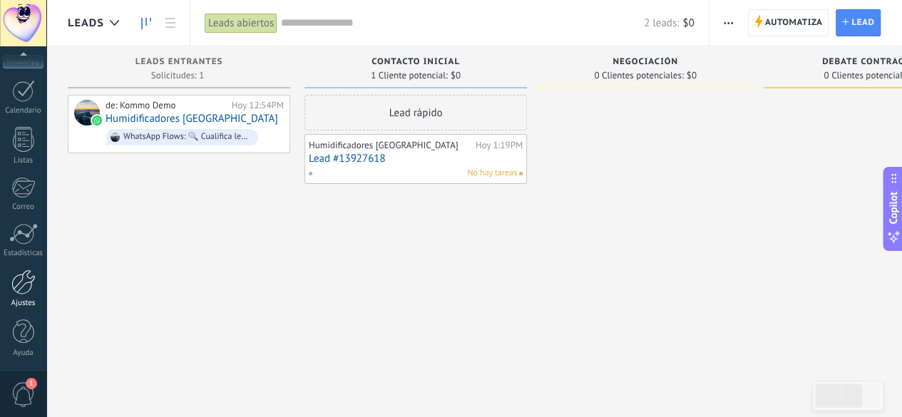
scroll to position [0, 0]
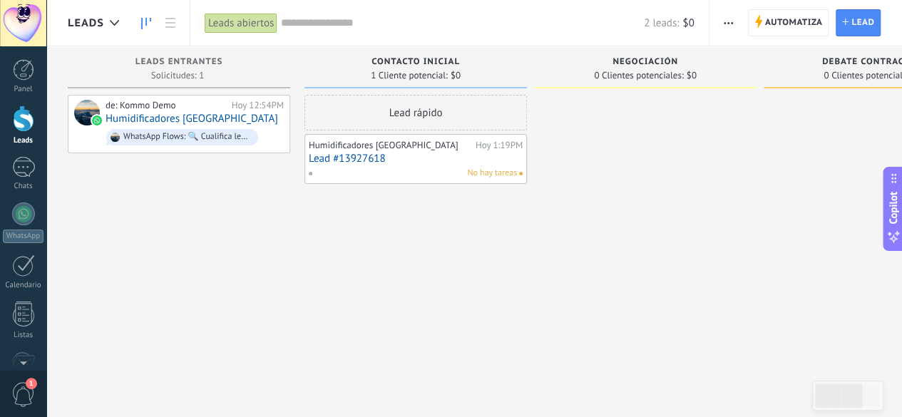
click at [76, 14] on div "Leads" at bounding box center [97, 23] width 58 height 46
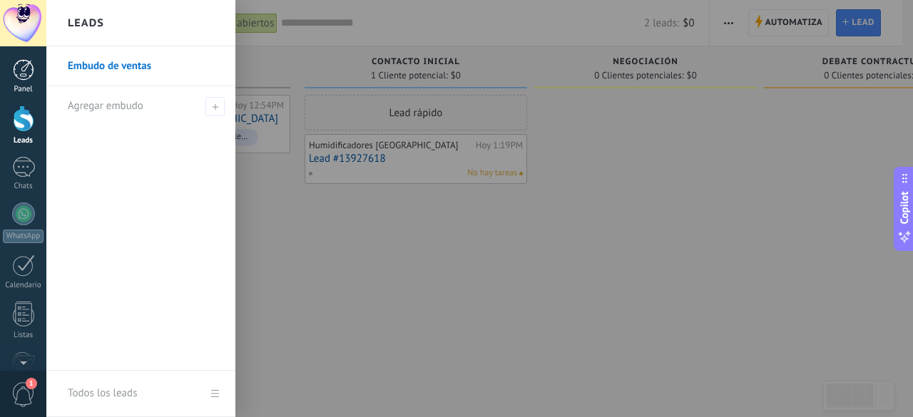
click at [24, 72] on div at bounding box center [23, 69] width 21 height 21
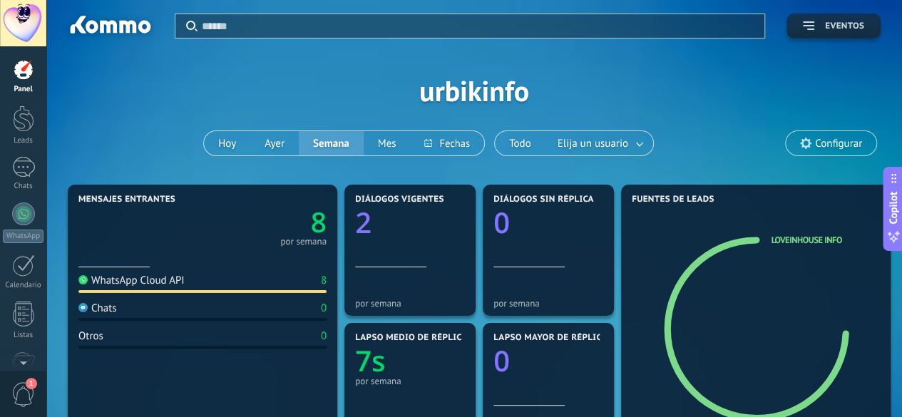
click at [815, 19] on button "Eventos" at bounding box center [834, 26] width 94 height 25
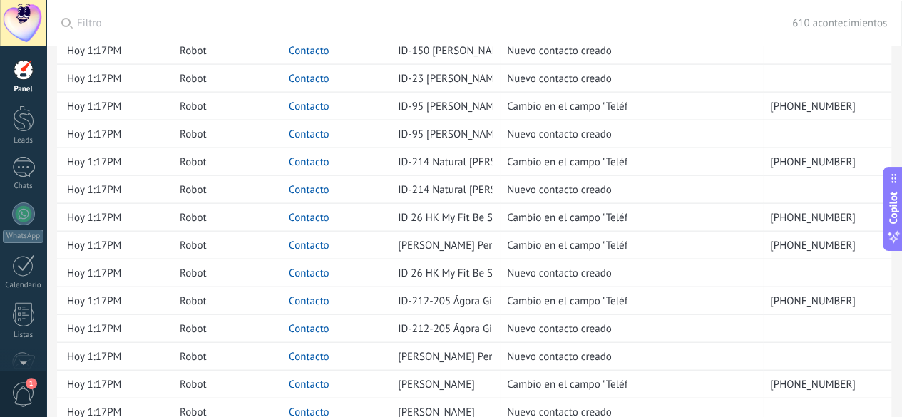
scroll to position [1588, 0]
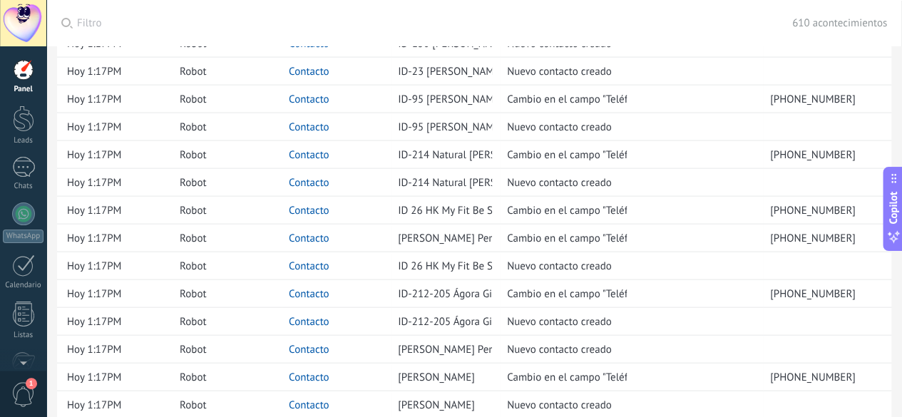
click at [26, 69] on div at bounding box center [23, 69] width 21 height 21
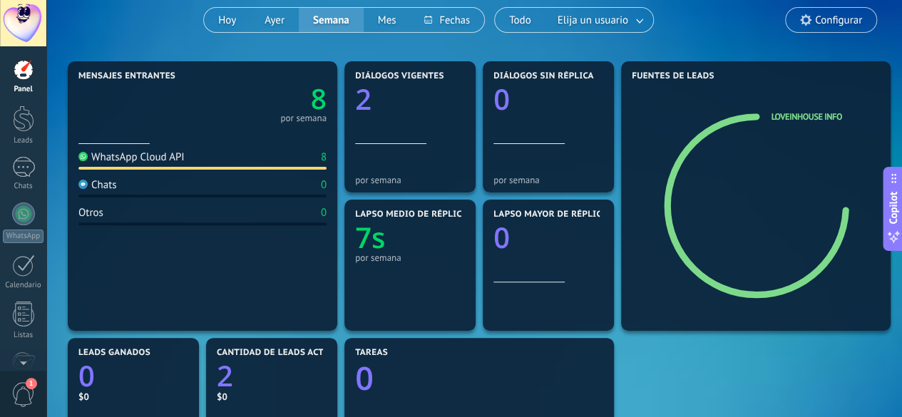
scroll to position [124, 0]
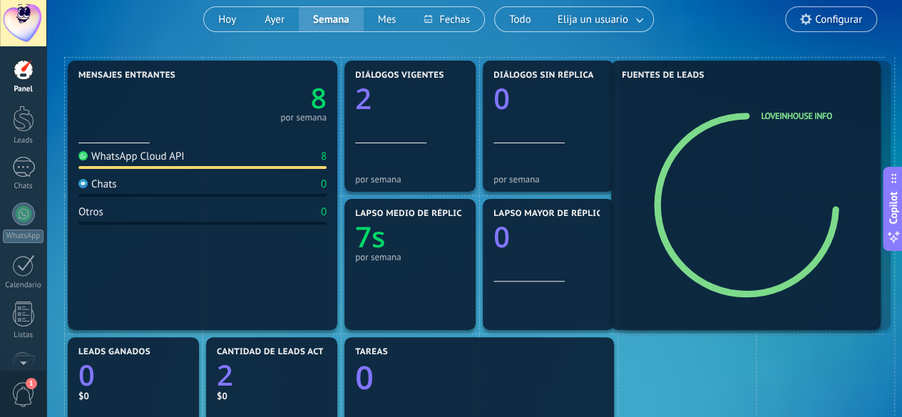
drag, startPoint x: 646, startPoint y: 126, endPoint x: 657, endPoint y: 128, distance: 11.5
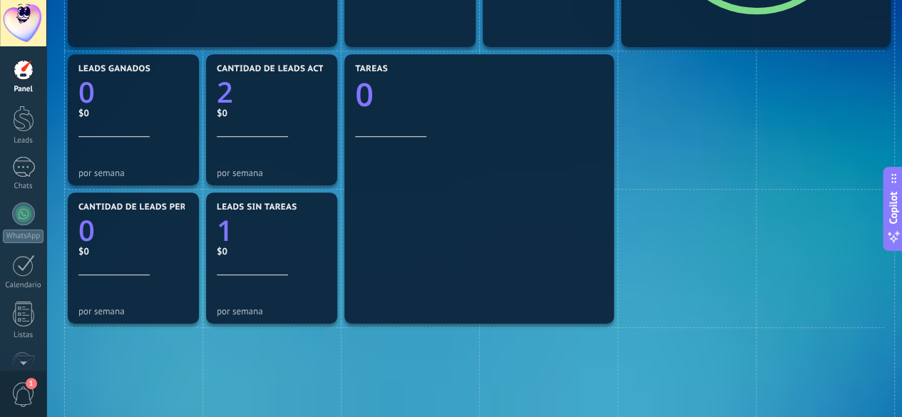
scroll to position [408, 0]
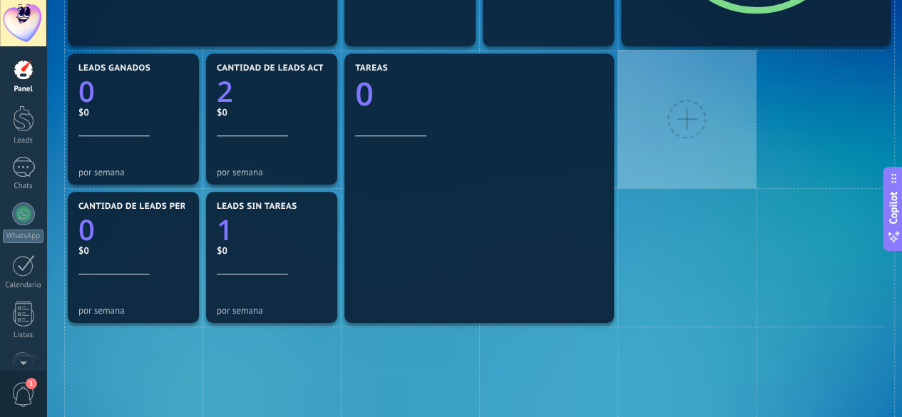
click at [689, 114] on div at bounding box center [687, 119] width 39 height 39
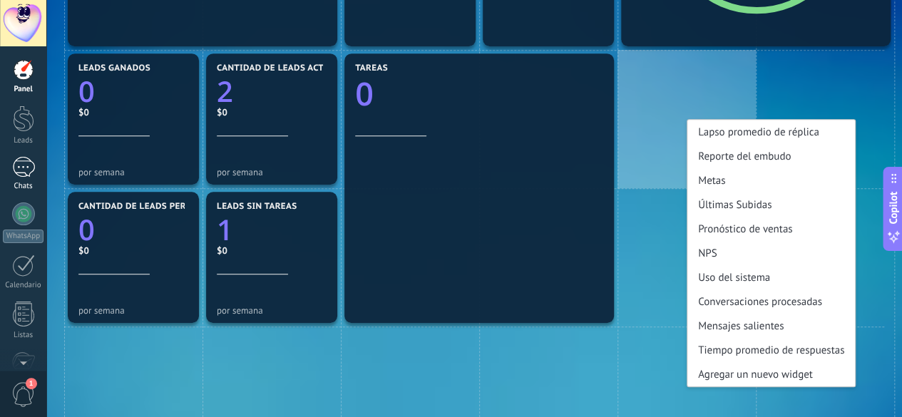
click at [18, 167] on div "1" at bounding box center [23, 167] width 23 height 21
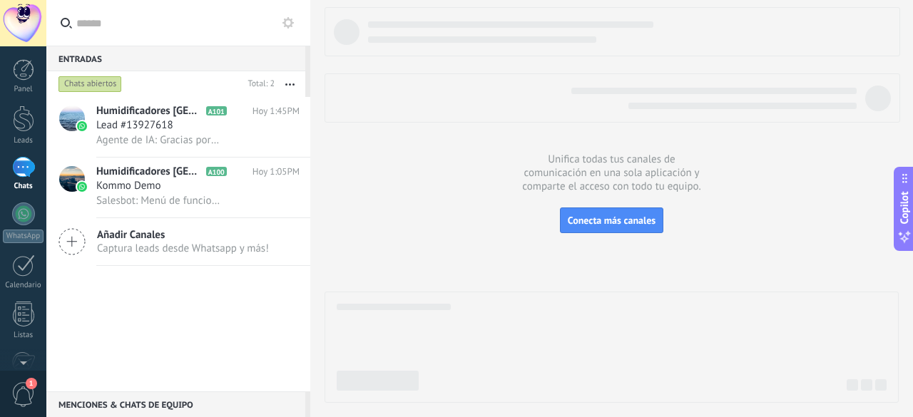
click at [290, 84] on use "button" at bounding box center [289, 84] width 9 height 2
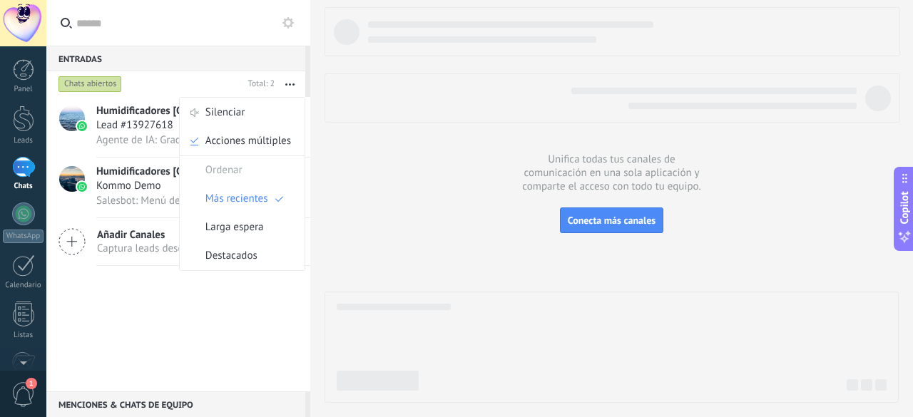
click at [290, 84] on use "button" at bounding box center [289, 84] width 9 height 2
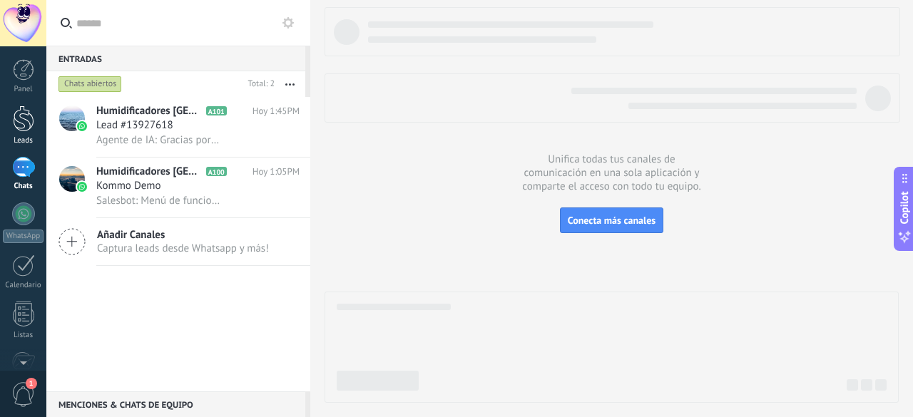
click at [23, 129] on div at bounding box center [23, 119] width 21 height 26
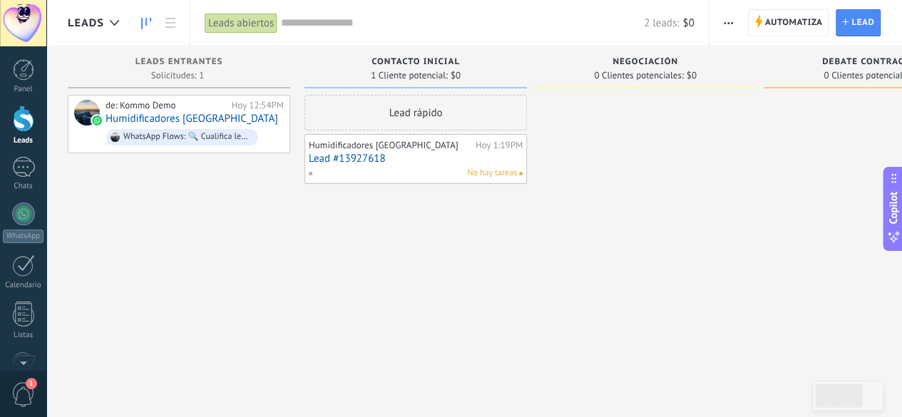
click at [726, 24] on span "button" at bounding box center [728, 22] width 9 height 27
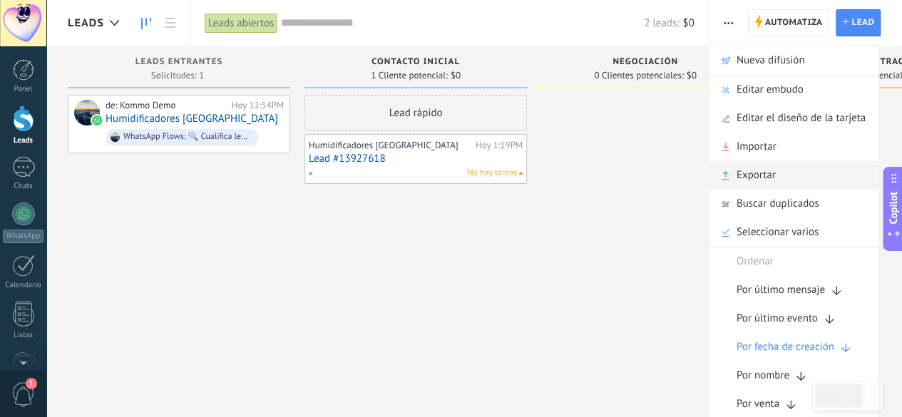
click at [788, 163] on div "Exportar" at bounding box center [794, 175] width 169 height 29
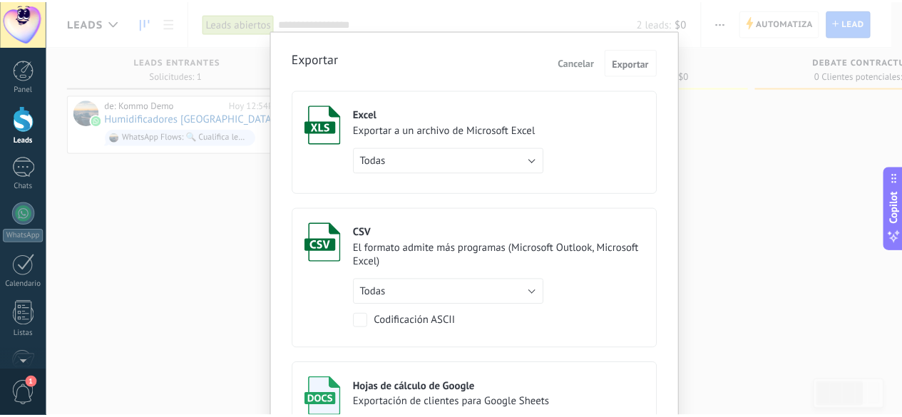
scroll to position [20, 0]
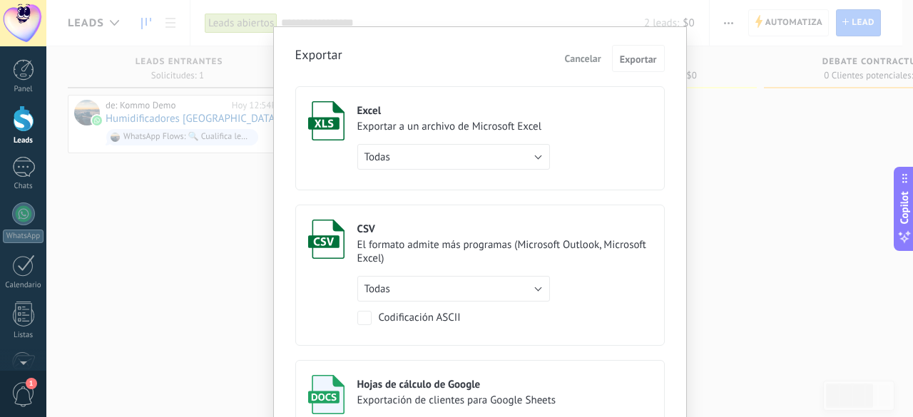
click at [588, 132] on label "Excel Exportar a un archivo de Microsoft Excel Todas de filtro activo Todas" at bounding box center [479, 138] width 369 height 104
click at [632, 51] on button "Exportar" at bounding box center [638, 58] width 53 height 27
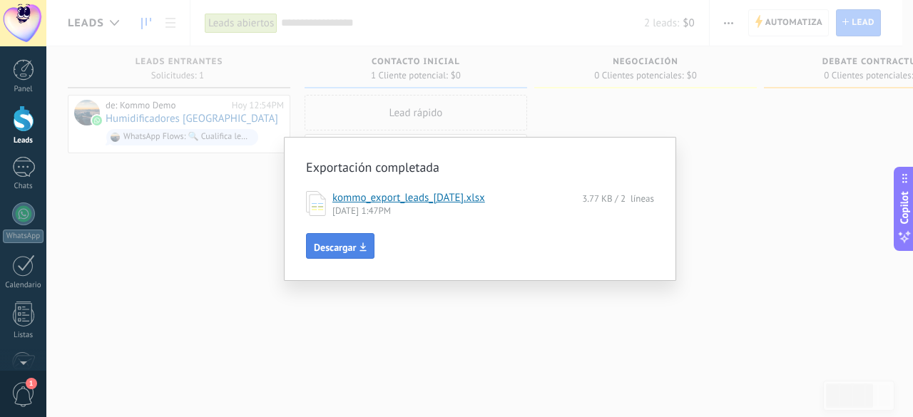
click at [350, 247] on span "Descargar" at bounding box center [335, 248] width 42 height 10
click at [695, 226] on div "Exportación completada kommo_export_leads_2025-10-12.xlsx 3.77 KB / 2 líneas 12…" at bounding box center [479, 208] width 867 height 417
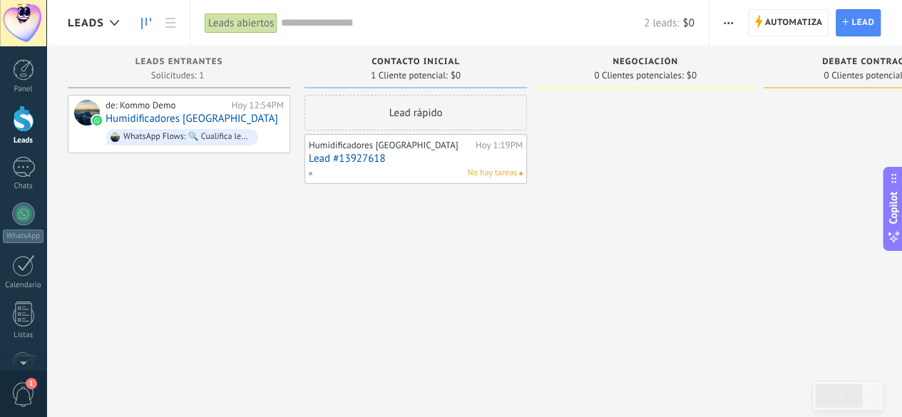
click at [28, 24] on div at bounding box center [23, 23] width 46 height 46
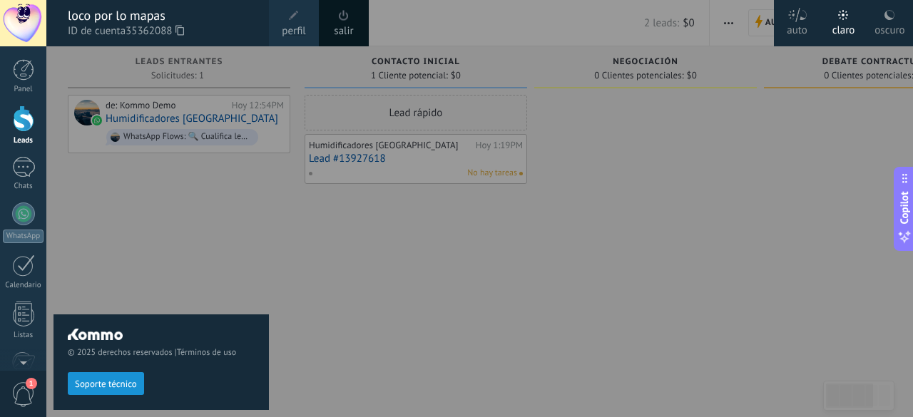
click at [282, 176] on div at bounding box center [502, 208] width 913 height 417
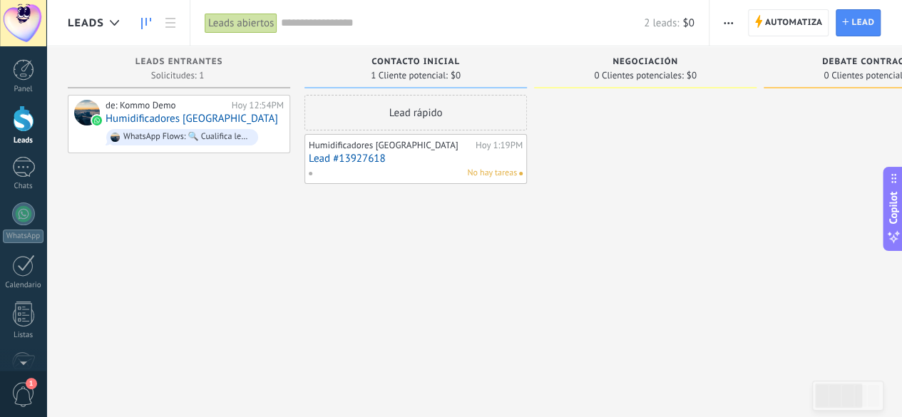
click at [0, 12] on div at bounding box center [23, 23] width 46 height 46
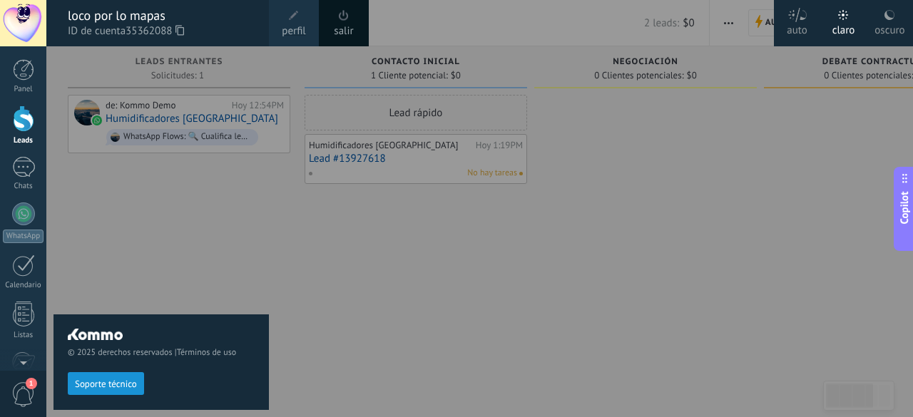
click at [97, 209] on div "© 2025 derechos reservados | Términos de uso Soporte técnico" at bounding box center [160, 231] width 215 height 371
click at [76, 239] on div "© 2025 derechos reservados | Términos de uso Soporte técnico" at bounding box center [160, 231] width 215 height 371
click at [4, 149] on div "Panel Leads 1 Chats WhatsApp Clientes" at bounding box center [23, 303] width 46 height 488
click at [29, 31] on div at bounding box center [23, 23] width 46 height 46
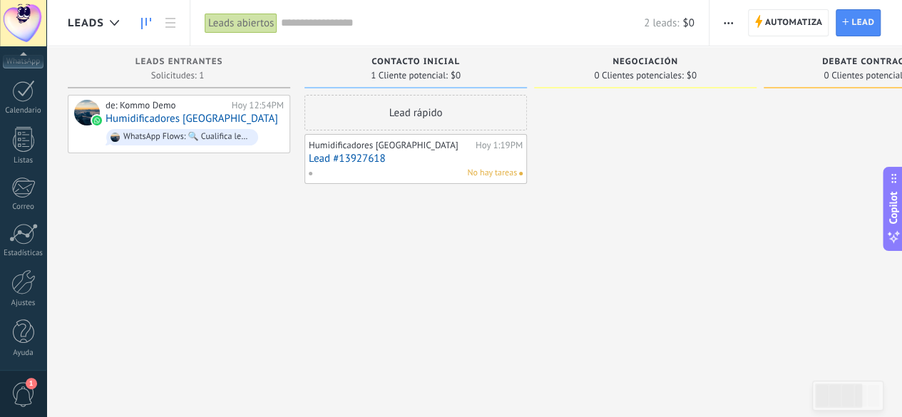
scroll to position [24, 0]
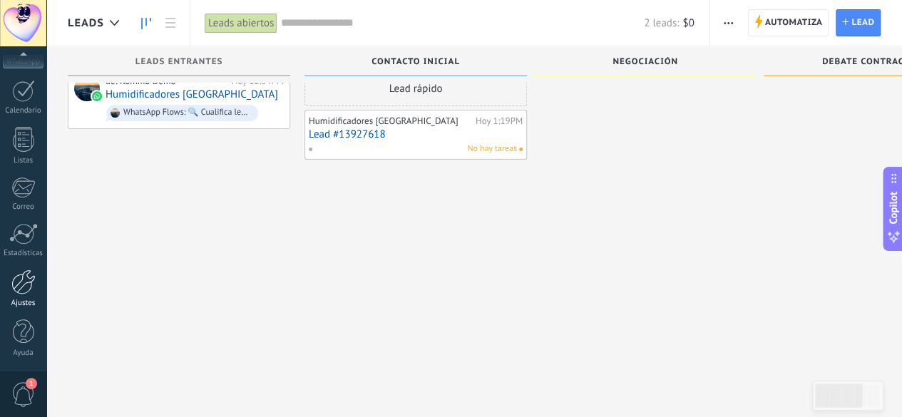
click at [18, 299] on div "Ajustes" at bounding box center [23, 303] width 41 height 9
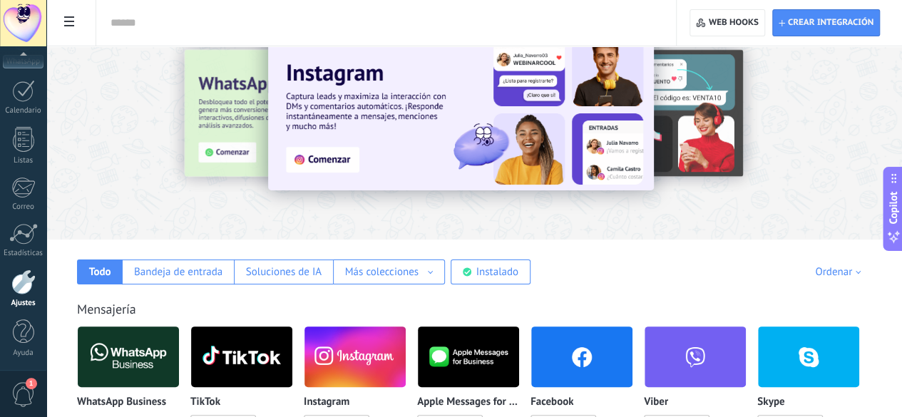
scroll to position [44, 0]
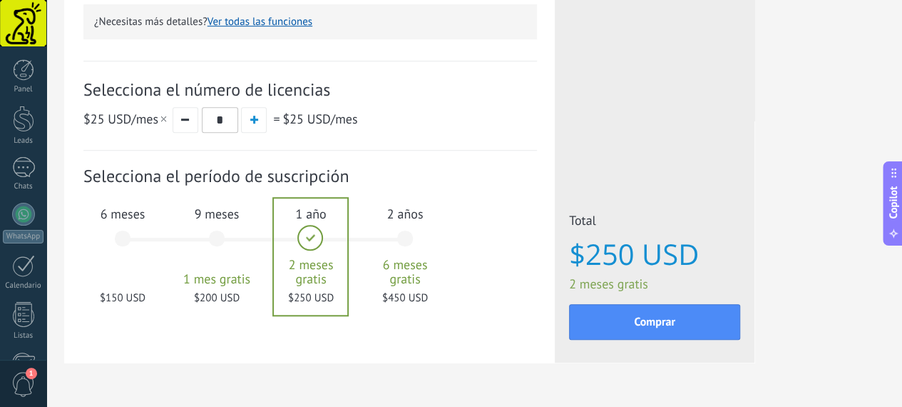
scroll to position [508, 0]
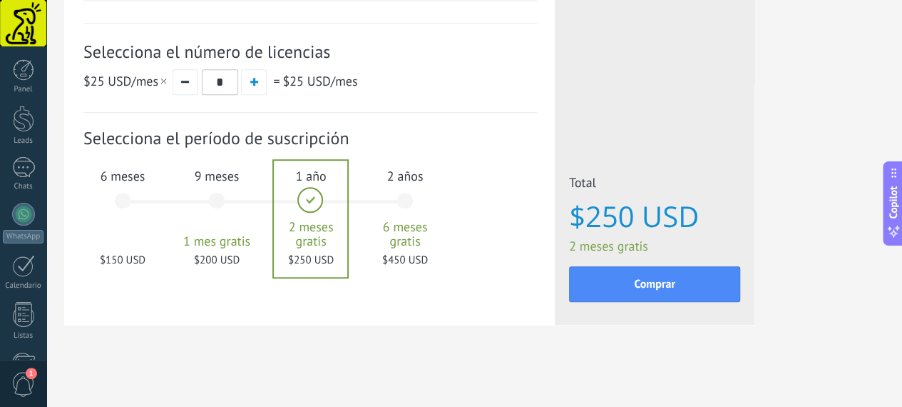
click at [161, 205] on div "6 meses $150 USD" at bounding box center [122, 207] width 77 height 101
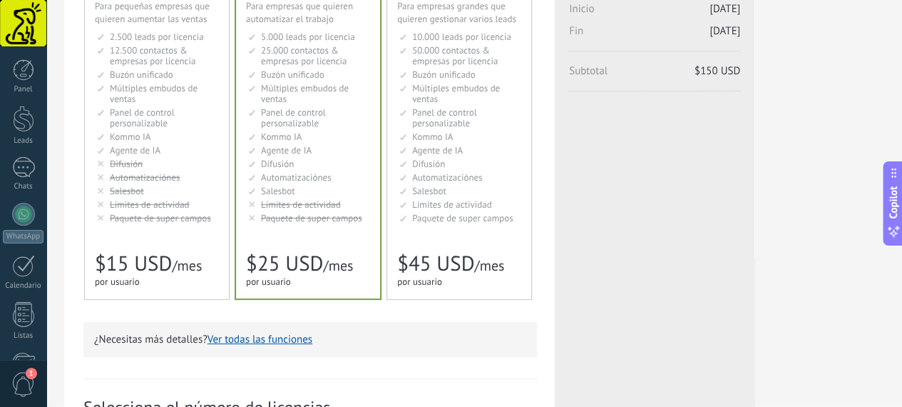
scroll to position [151, 0]
click at [160, 146] on span "Agente de IA" at bounding box center [135, 151] width 51 height 12
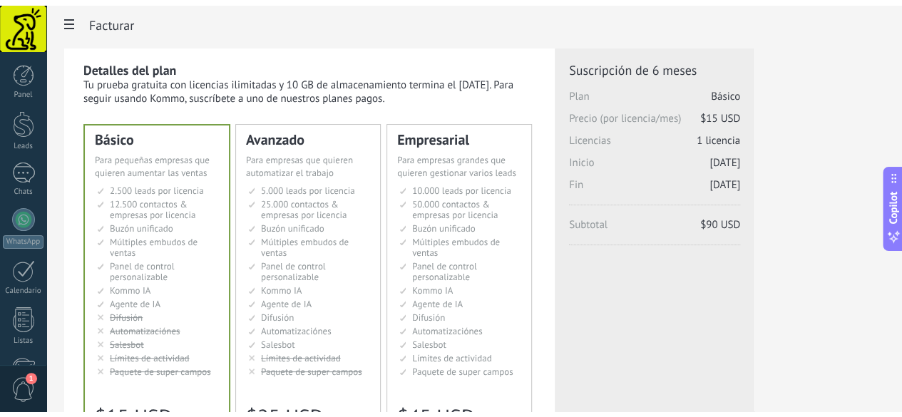
scroll to position [0, 0]
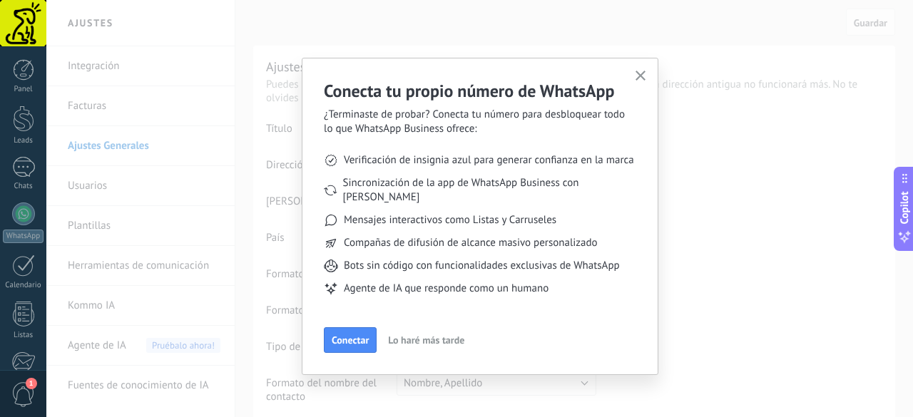
click at [429, 335] on span "Lo haré más tarde" at bounding box center [426, 340] width 76 height 10
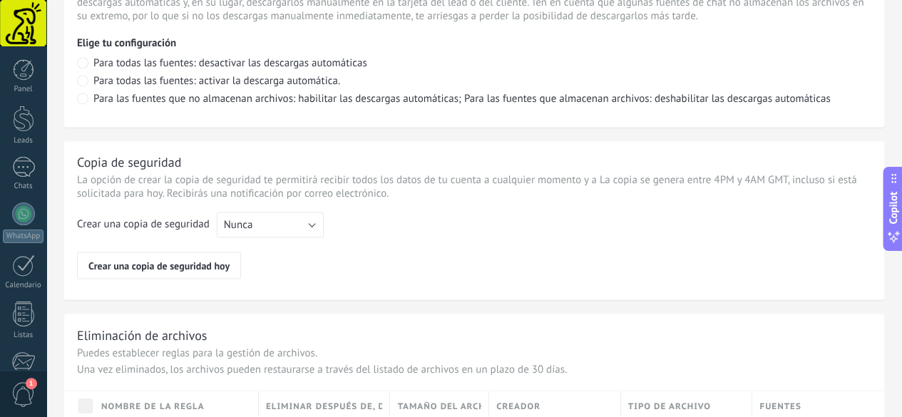
scroll to position [1181, 0]
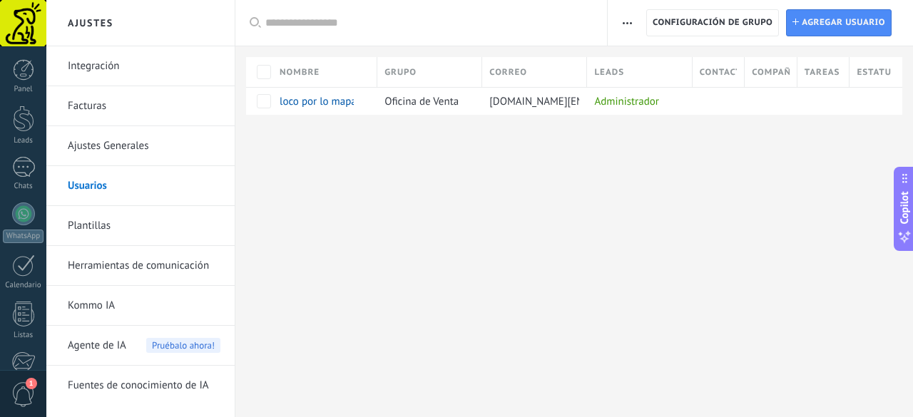
click at [158, 218] on link "Plantillas" at bounding box center [144, 226] width 153 height 40
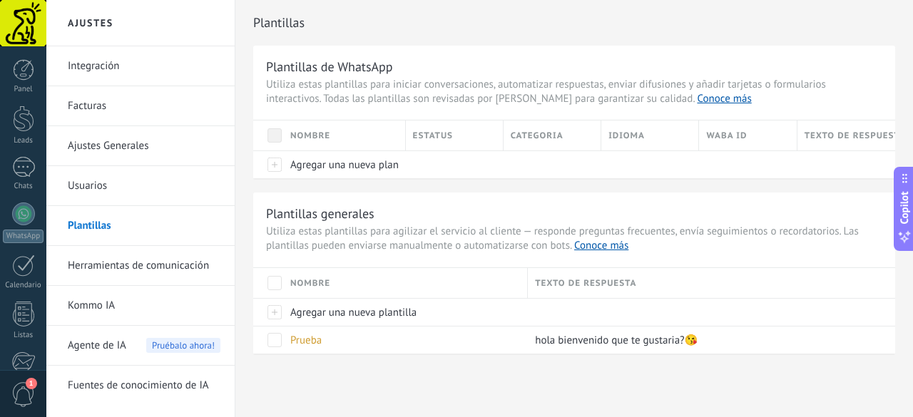
click at [168, 262] on link "Herramientas de comunicación" at bounding box center [144, 266] width 153 height 40
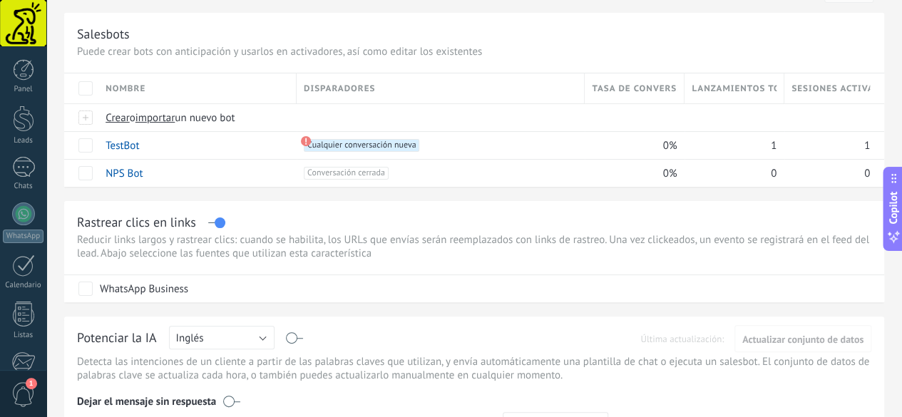
scroll to position [20, 0]
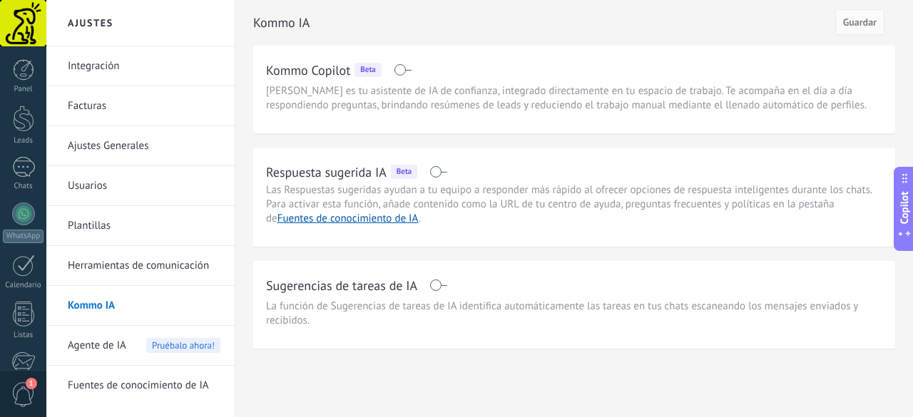
click at [103, 336] on span "Agente de IA" at bounding box center [97, 346] width 58 height 40
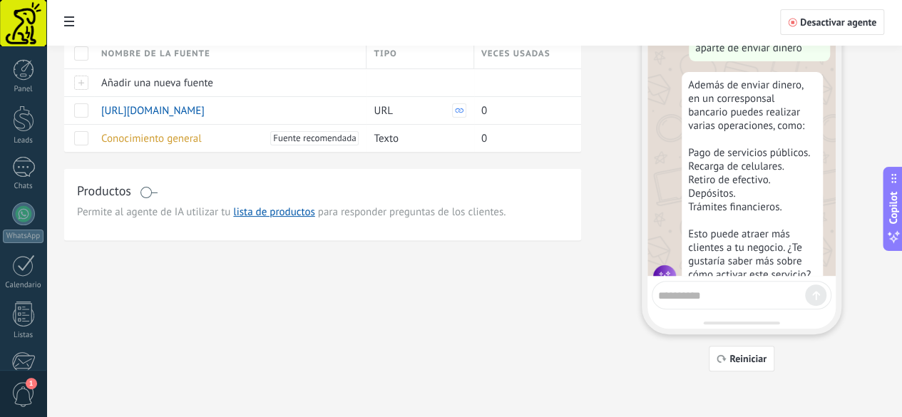
scroll to position [907, 0]
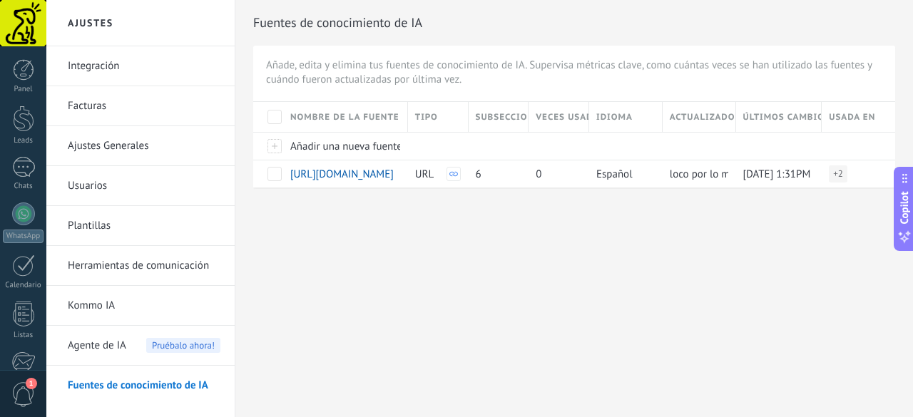
click at [121, 225] on link "Plantillas" at bounding box center [144, 226] width 153 height 40
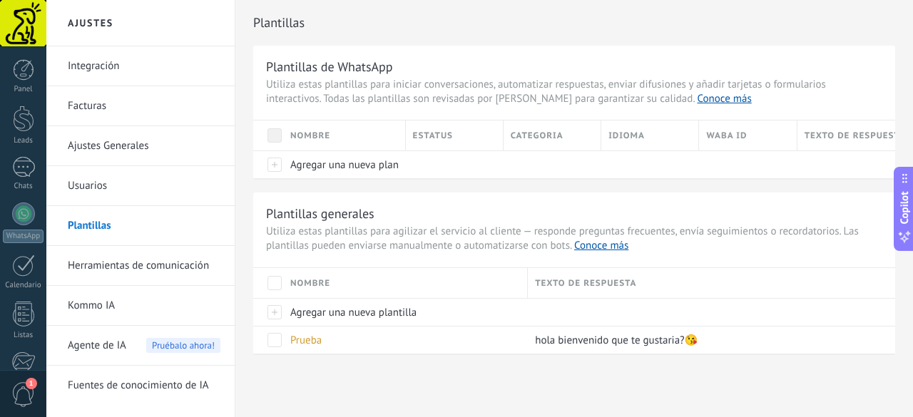
click at [133, 198] on link "Usuarios" at bounding box center [144, 186] width 153 height 40
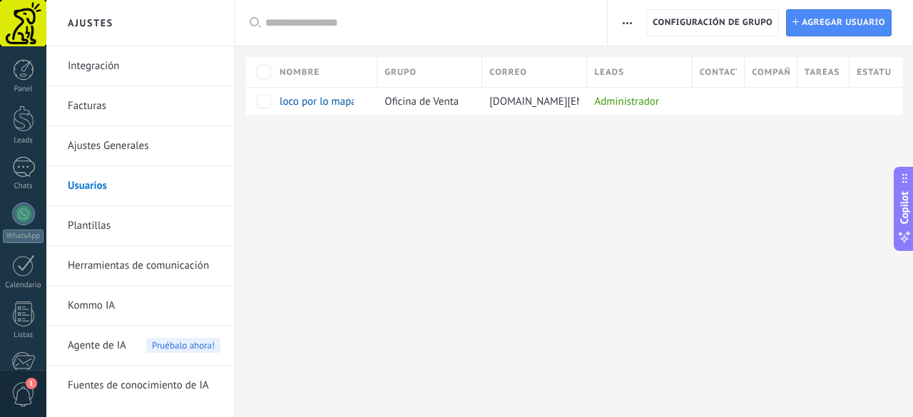
click at [116, 270] on link "Herramientas de comunicación" at bounding box center [144, 266] width 153 height 40
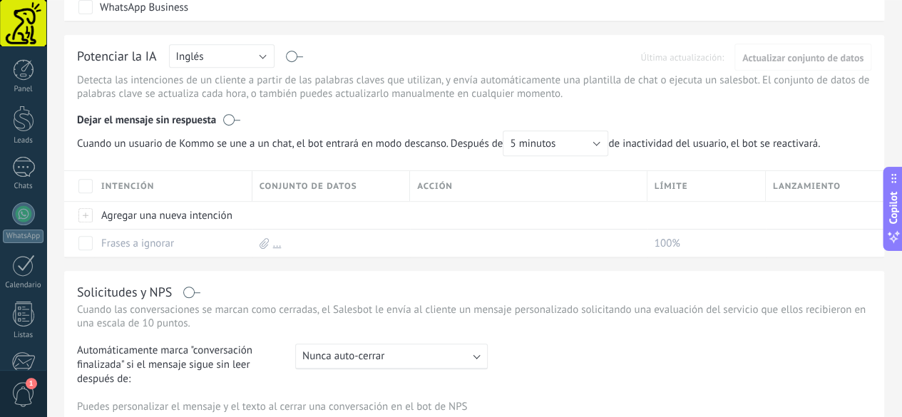
scroll to position [315, 0]
